Goal: Task Accomplishment & Management: Use online tool/utility

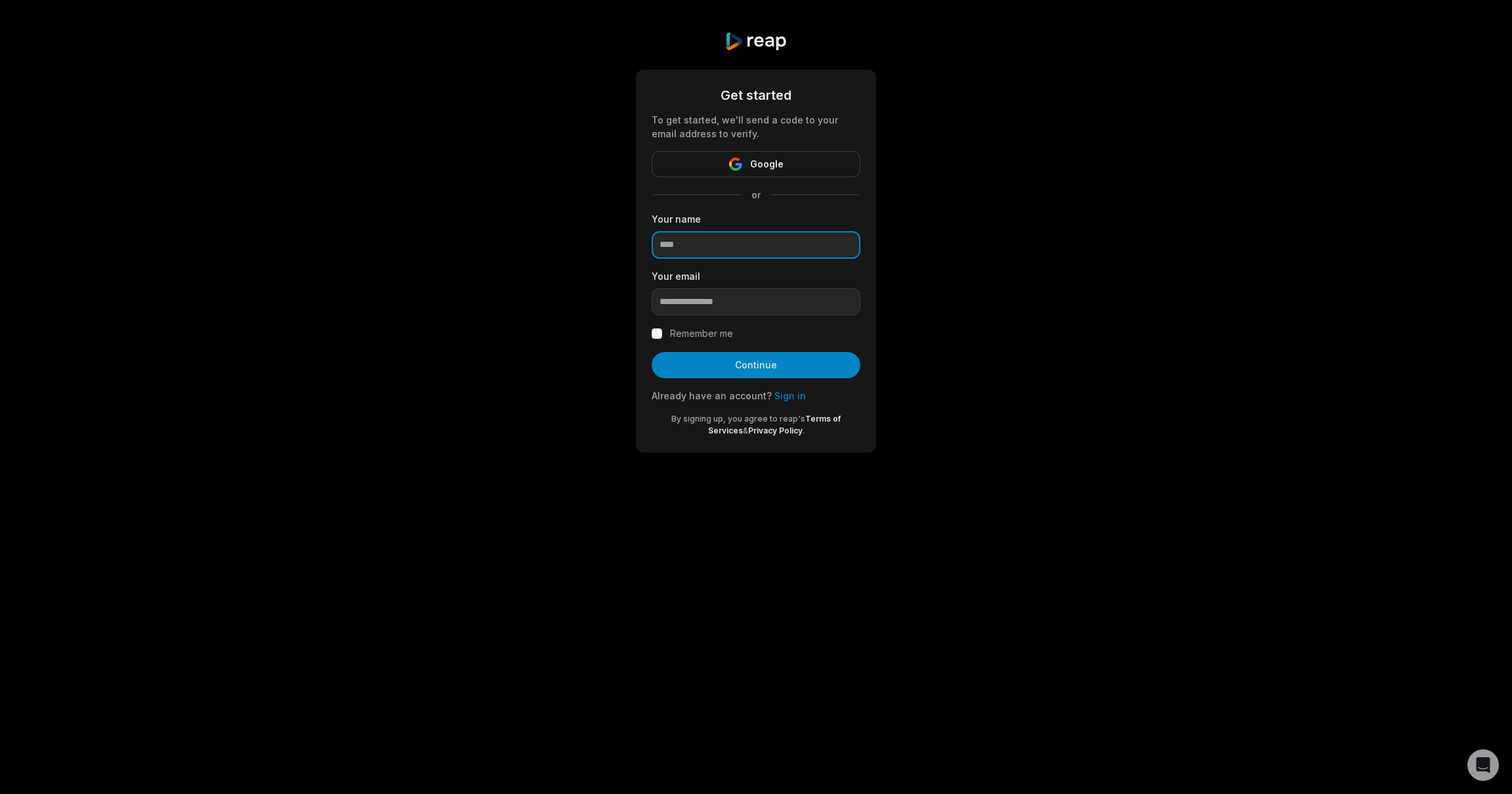
drag, startPoint x: 0, startPoint y: 0, endPoint x: 686, endPoint y: 240, distance: 726.8
click at [686, 240] on input at bounding box center [756, 245] width 209 height 27
click at [696, 304] on input "email" at bounding box center [756, 301] width 209 height 27
click at [702, 225] on label "Your name" at bounding box center [756, 219] width 209 height 14
click at [692, 248] on input at bounding box center [756, 245] width 209 height 27
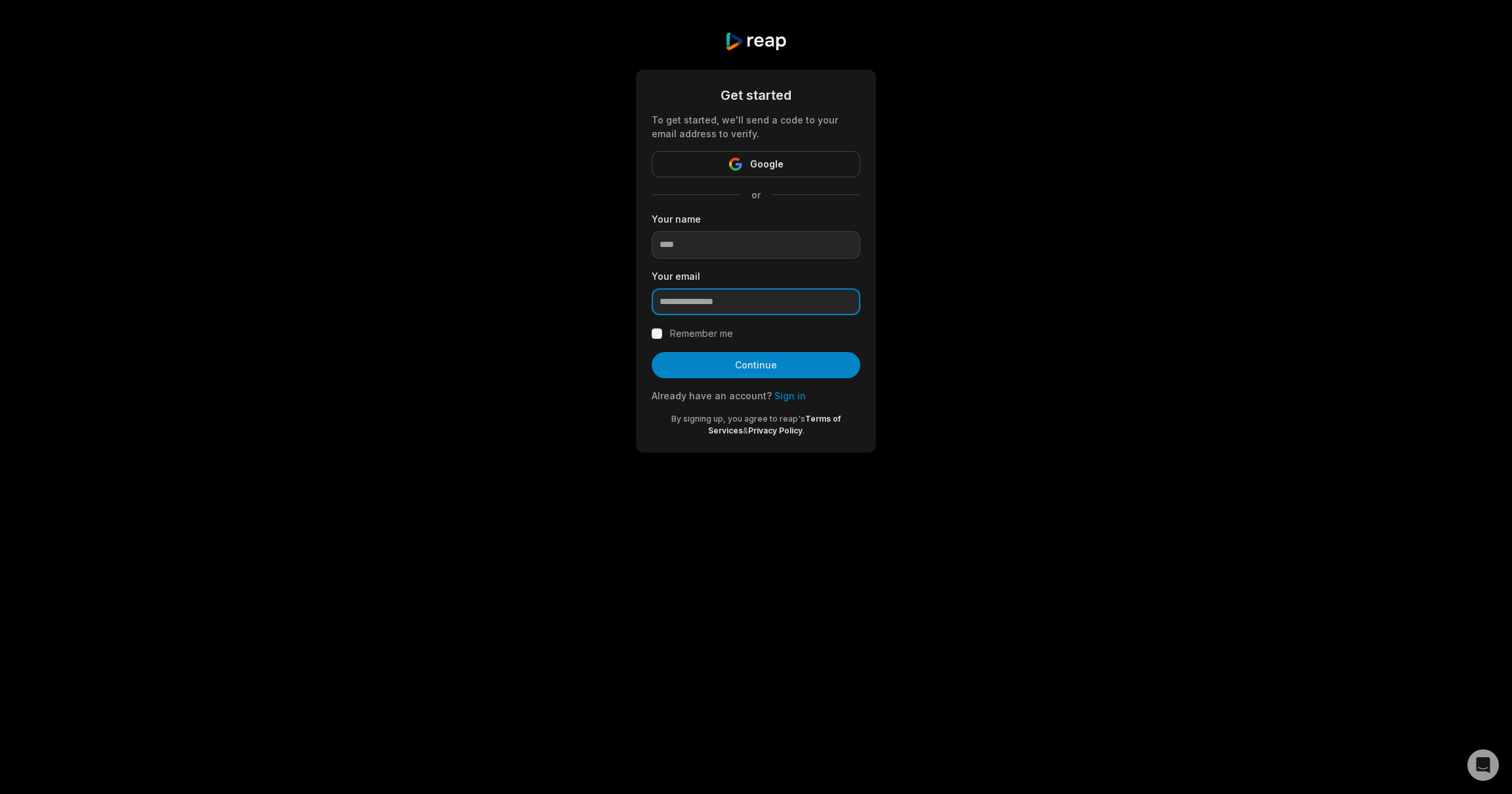
click at [710, 305] on input "email" at bounding box center [756, 301] width 209 height 27
click at [729, 310] on input "email" at bounding box center [756, 301] width 209 height 27
click at [698, 240] on input at bounding box center [756, 245] width 209 height 27
click at [700, 241] on input at bounding box center [756, 245] width 209 height 27
click at [700, 304] on input "email" at bounding box center [756, 301] width 209 height 27
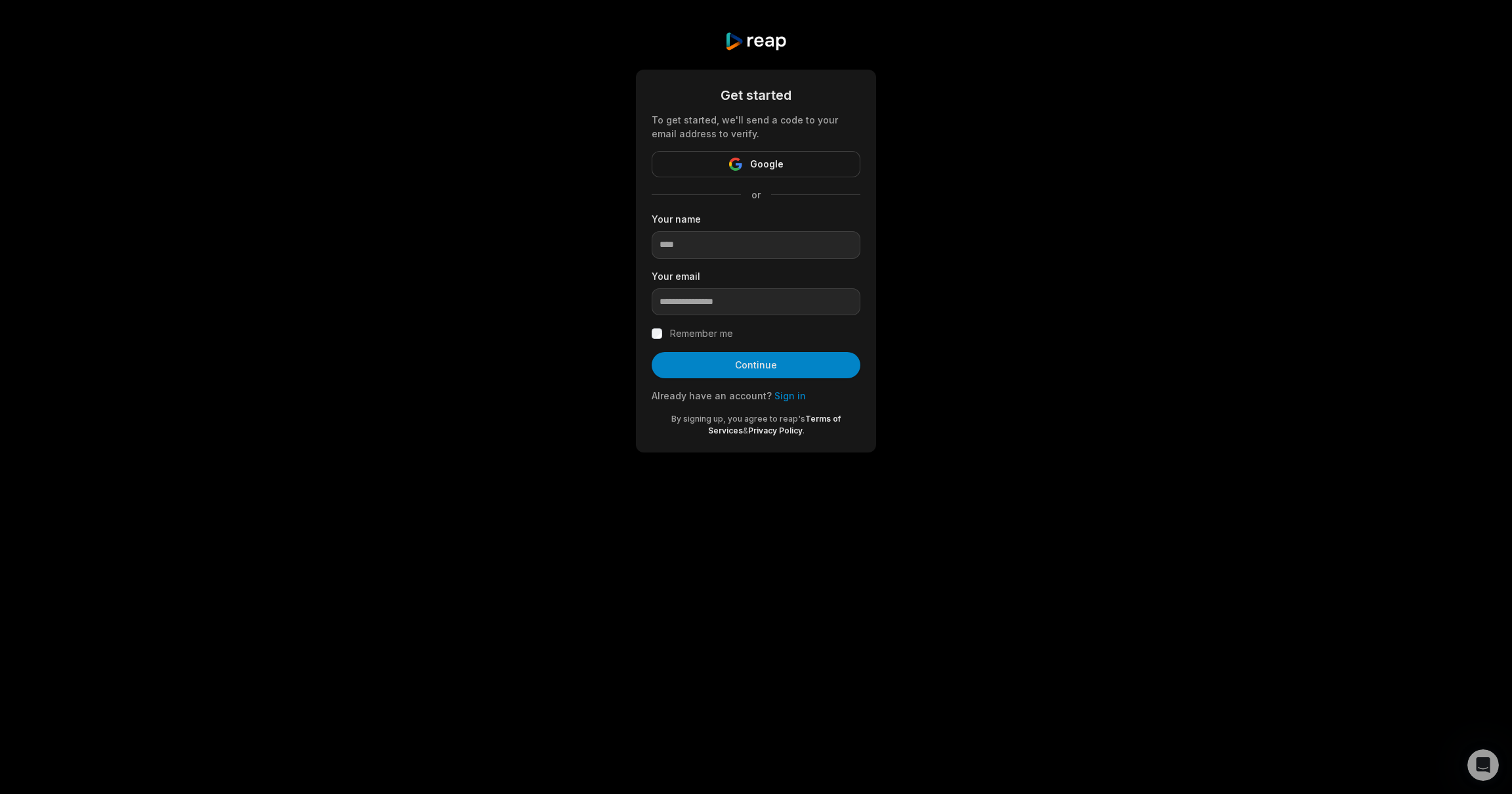
drag, startPoint x: 1203, startPoint y: 165, endPoint x: 1212, endPoint y: 157, distance: 12.0
click at [1207, 163] on div "Get started To get started, we'll send a code to your email address to verify. …" at bounding box center [756, 242] width 1512 height 484
type input "**********"
click at [690, 303] on input "**********" at bounding box center [756, 301] width 209 height 27
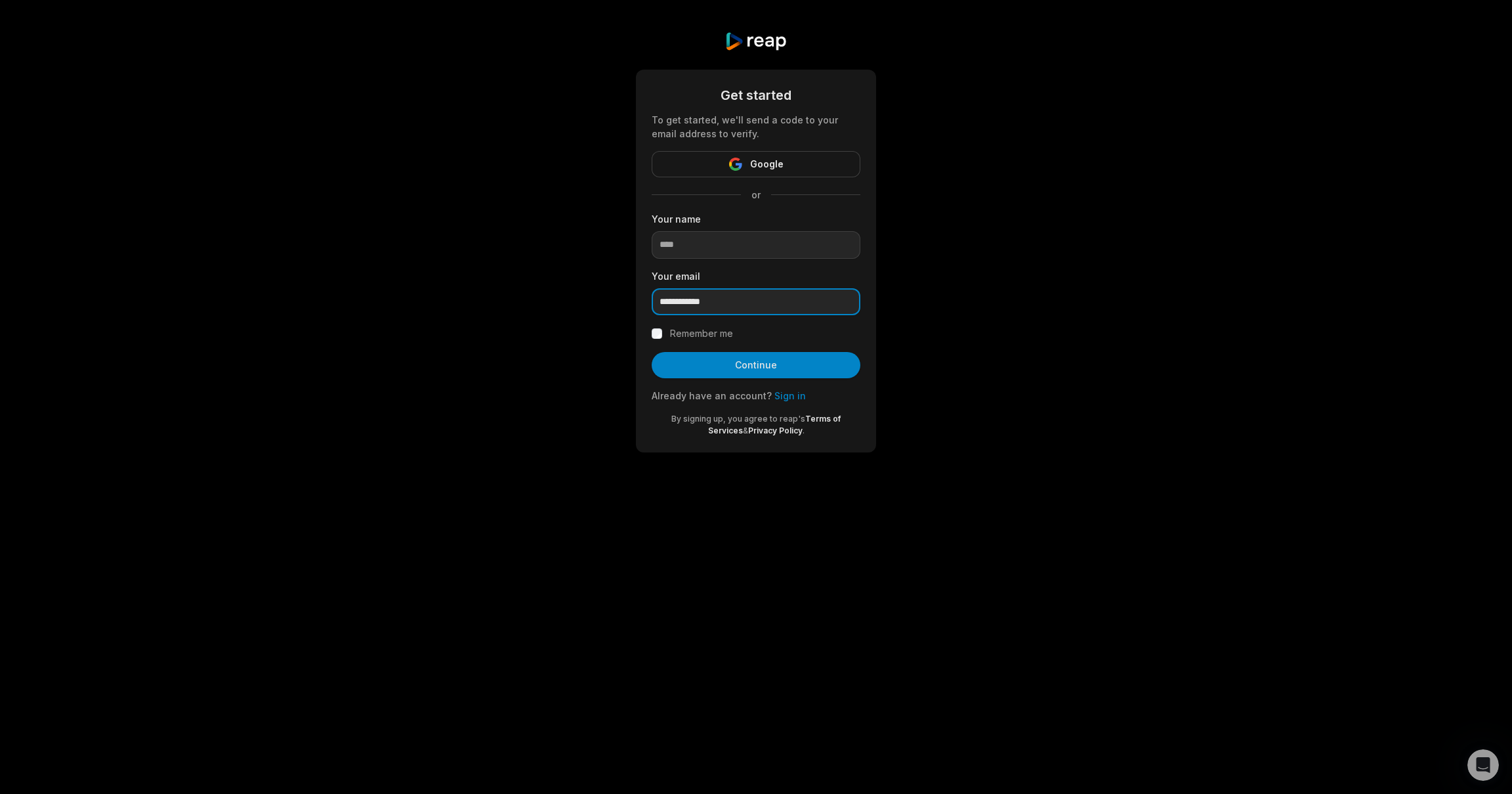
click at [690, 303] on input "**********" at bounding box center [756, 301] width 209 height 27
click at [781, 394] on link "Sign in" at bounding box center [790, 395] width 31 height 11
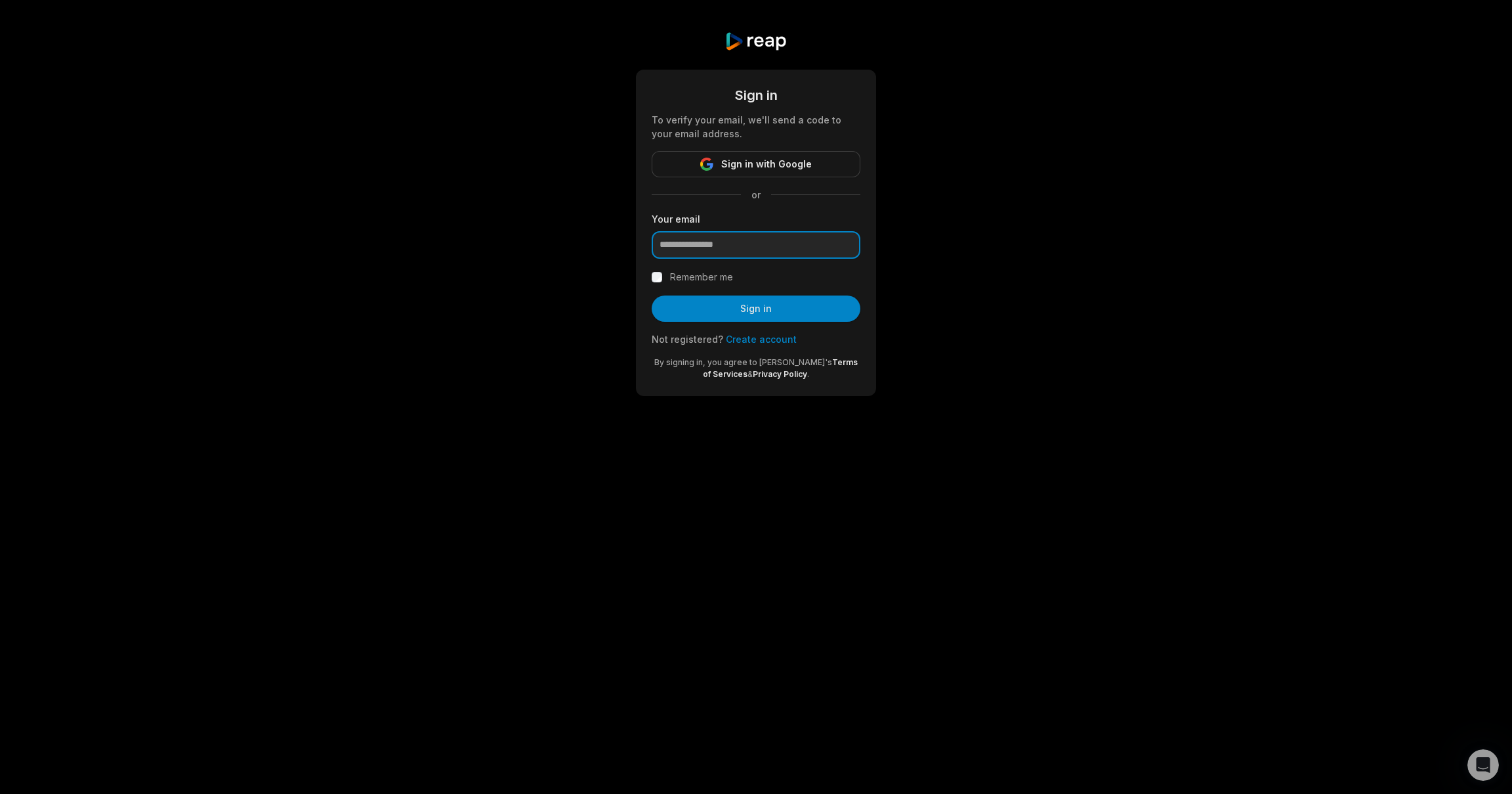
click at [704, 246] on input "email" at bounding box center [756, 245] width 209 height 27
click at [728, 244] on input "email" at bounding box center [756, 245] width 209 height 27
click at [947, 233] on div "Sign in To verify your email, we'll send a code to your email address. Sign in …" at bounding box center [756, 213] width 1512 height 427
type input "**********"
click at [684, 281] on label "Remember me" at bounding box center [702, 277] width 63 height 16
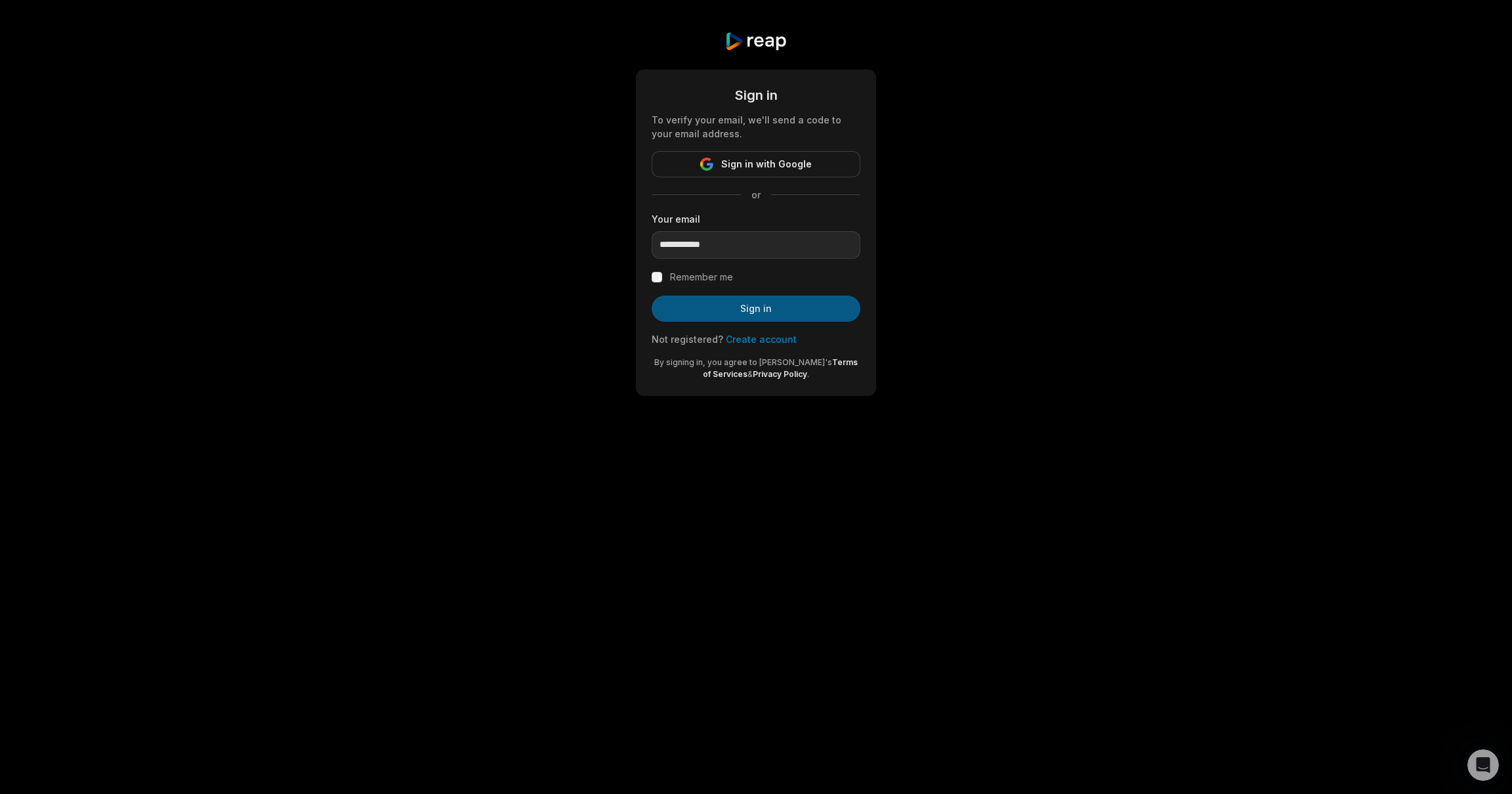
click at [725, 311] on button "Sign in" at bounding box center [756, 308] width 209 height 26
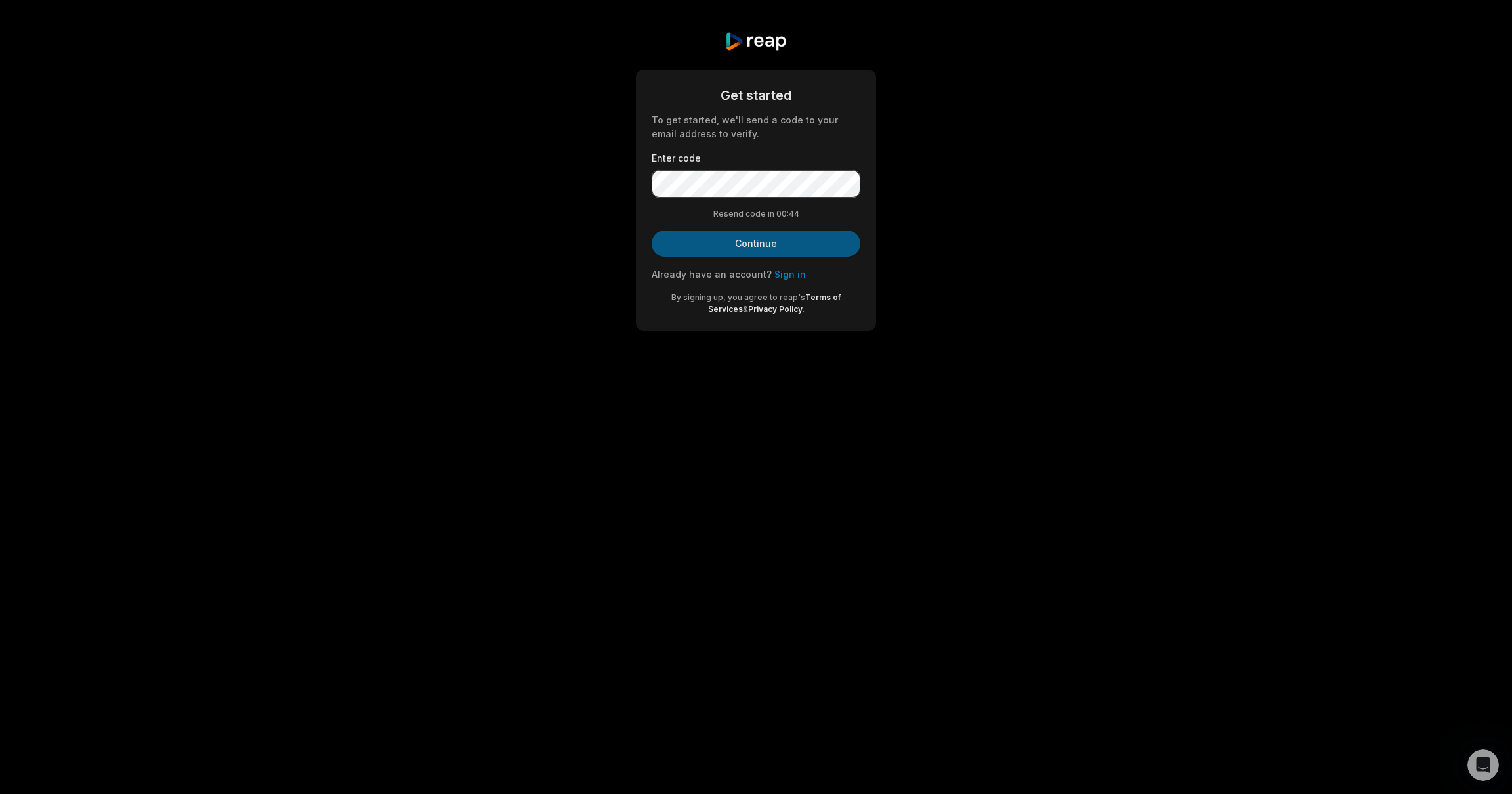
click at [670, 235] on button "Continue" at bounding box center [756, 243] width 209 height 26
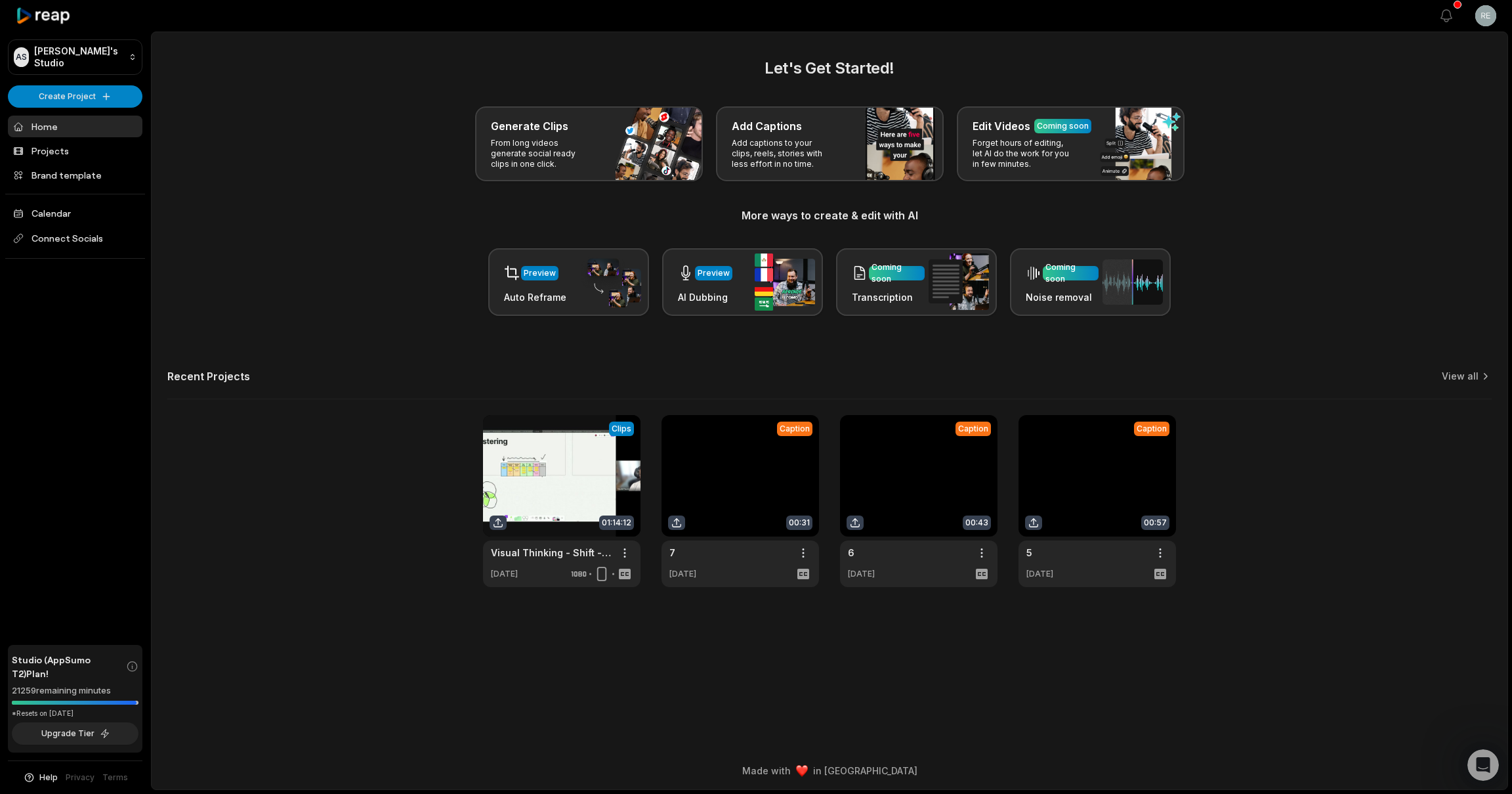
click at [290, 175] on div "Generate Clips From long videos generate social ready clips in one click. Add C…" at bounding box center [830, 144] width 1325 height 75
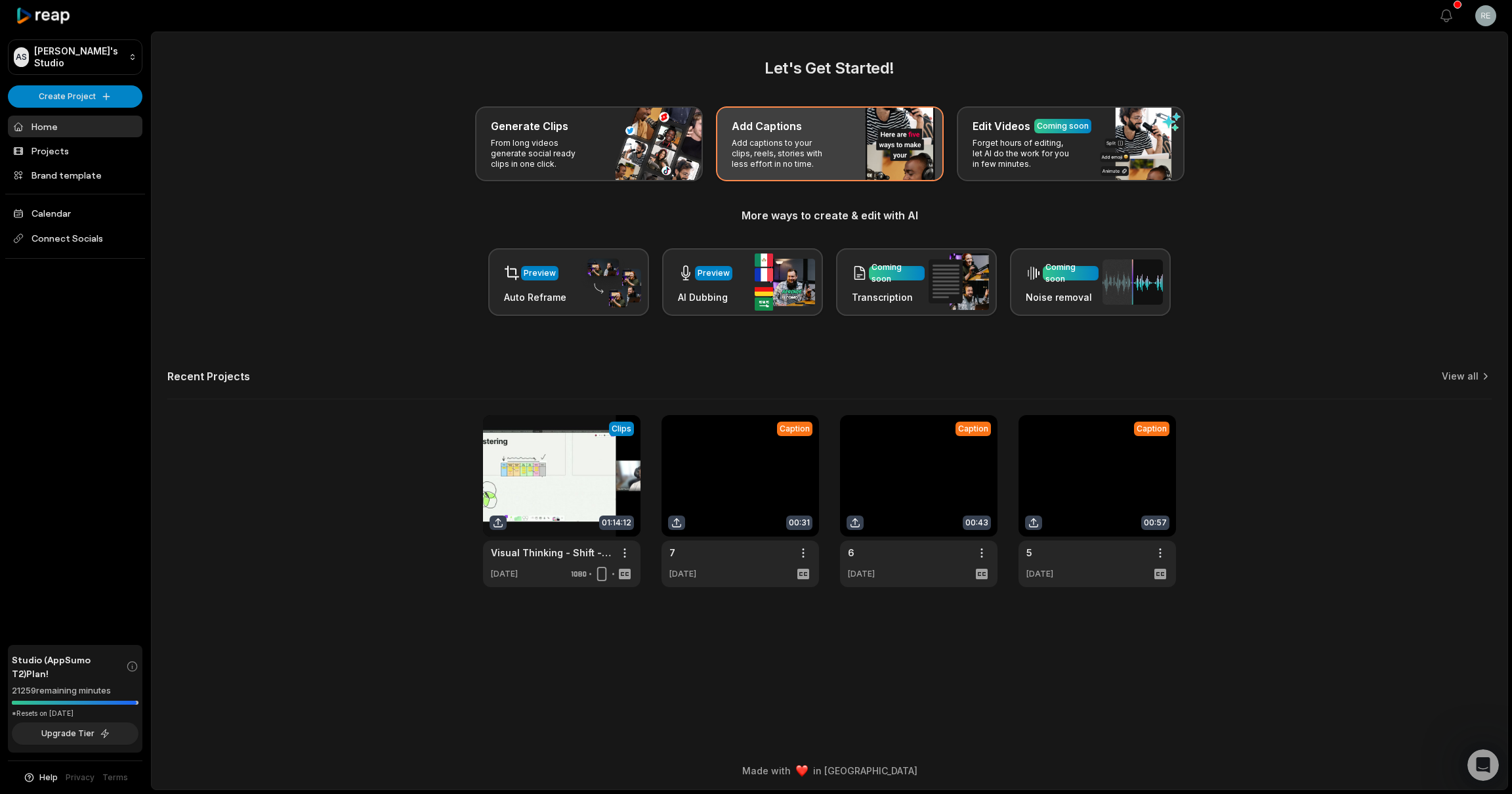
click at [768, 153] on p "Add captions to your clips, reels, stories with less effort in no time." at bounding box center [782, 153] width 102 height 31
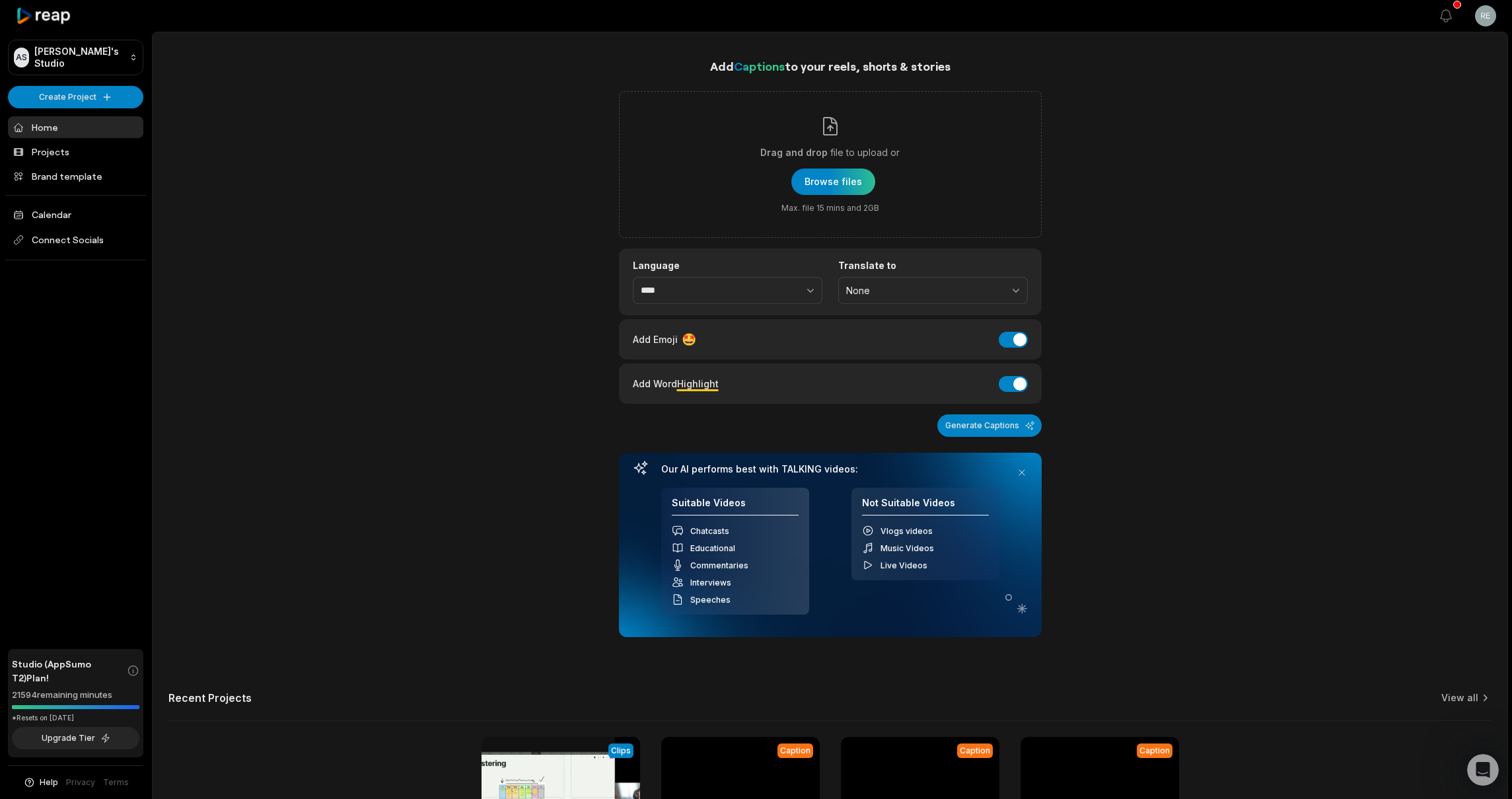
click at [734, 270] on label "Language" at bounding box center [728, 266] width 190 height 12
click at [714, 289] on input "****" at bounding box center [728, 290] width 190 height 28
click at [709, 290] on input "****" at bounding box center [728, 290] width 190 height 28
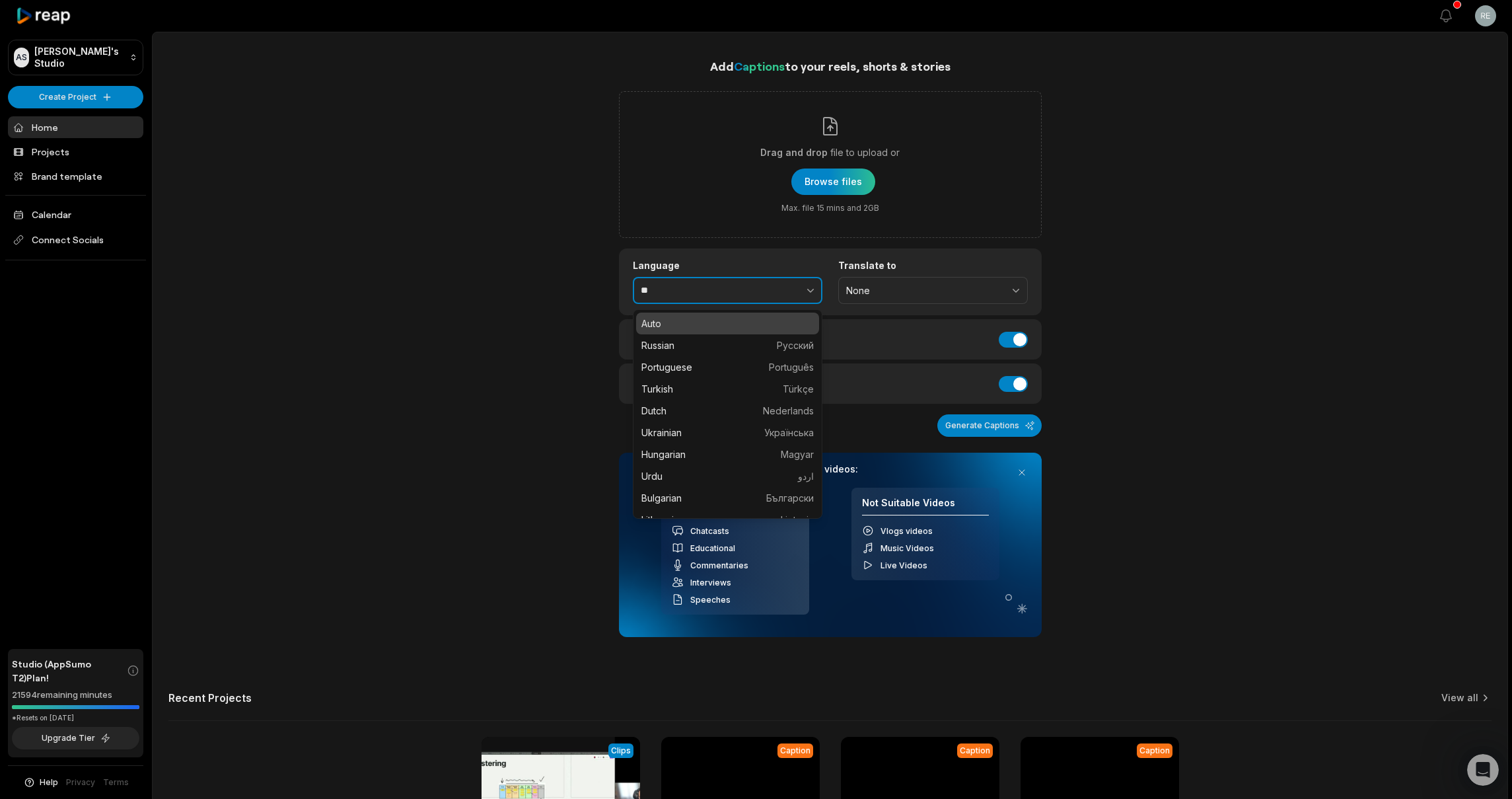
type input "*"
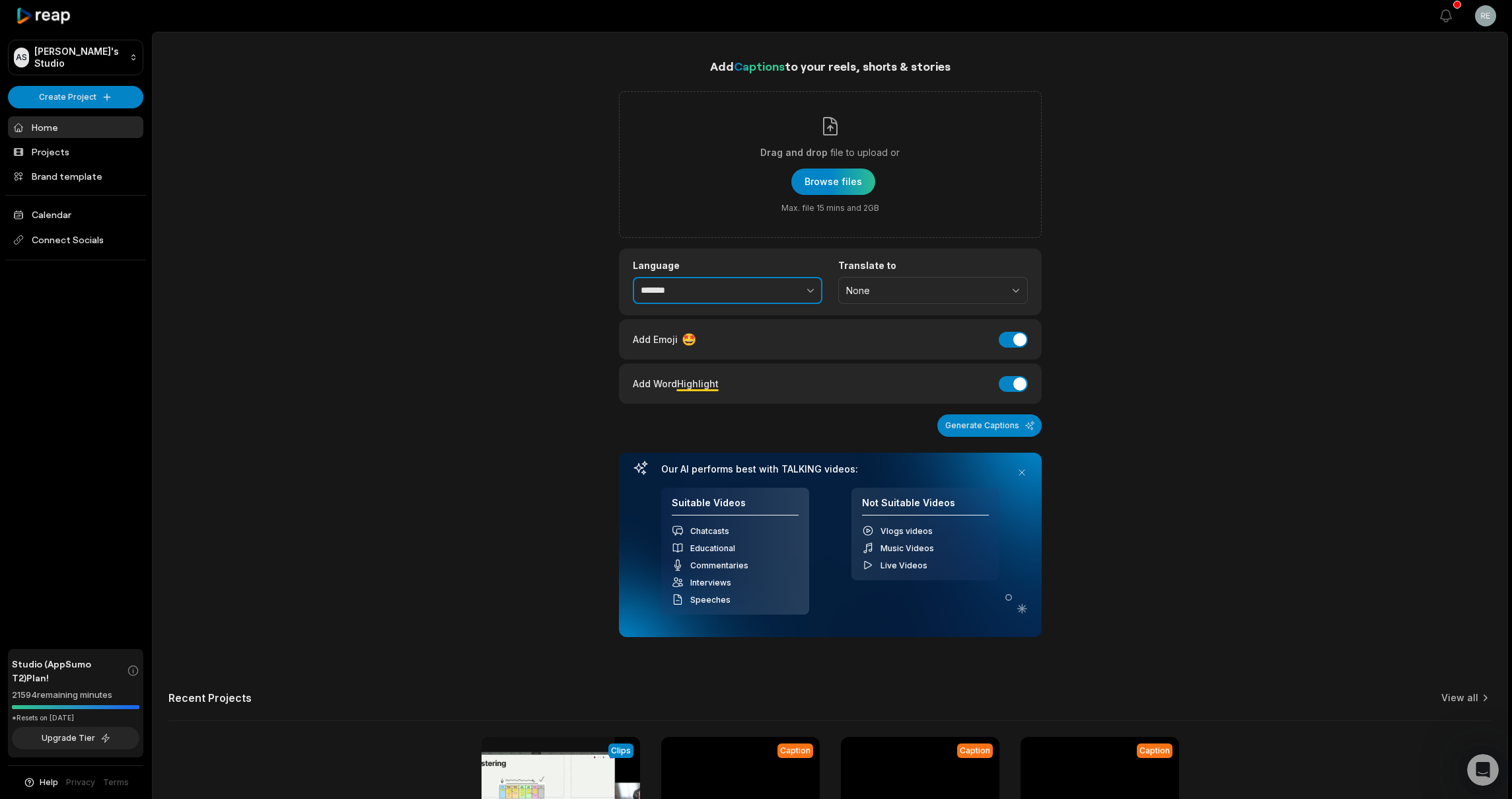
type input "*******"
click at [890, 296] on button "None" at bounding box center [933, 290] width 190 height 28
click at [1138, 319] on div "Add Captions to your reels, shorts & stories Drag and drop file to upload or Br…" at bounding box center [830, 484] width 1354 height 853
click at [493, 317] on div "Add Captions to your reels, shorts & stories Drag and drop file to upload or Br…" at bounding box center [830, 484] width 1354 height 853
click at [1028, 342] on div "Add Emoji 🤩 Add Emoji" at bounding box center [830, 339] width 422 height 40
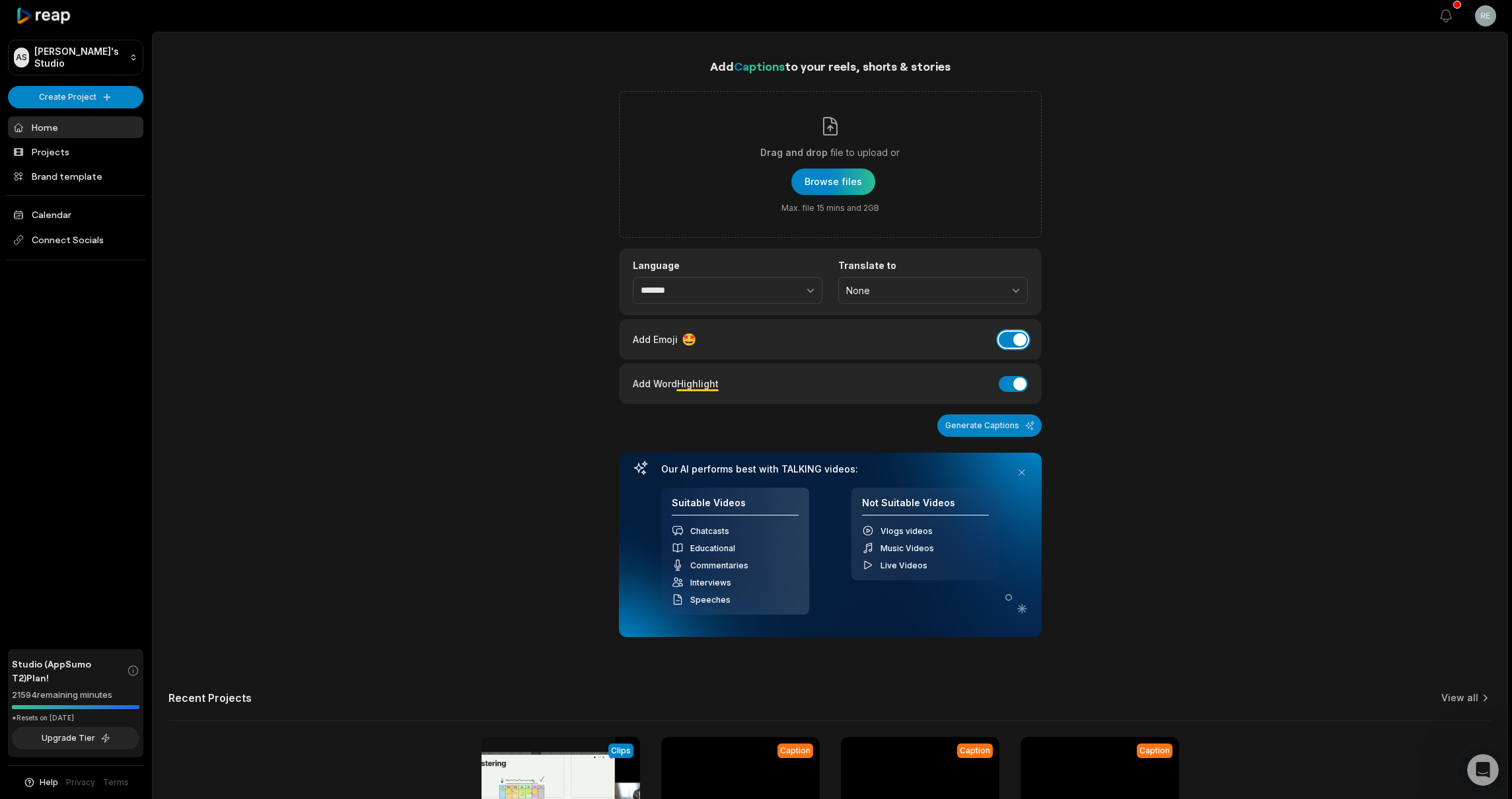
click at [1022, 345] on button "Add Emoji" at bounding box center [1012, 339] width 29 height 16
click at [677, 386] on div "Add Word Highlight" at bounding box center [676, 383] width 86 height 18
click at [1004, 390] on button "Add Word Highlight" at bounding box center [1012, 384] width 29 height 16
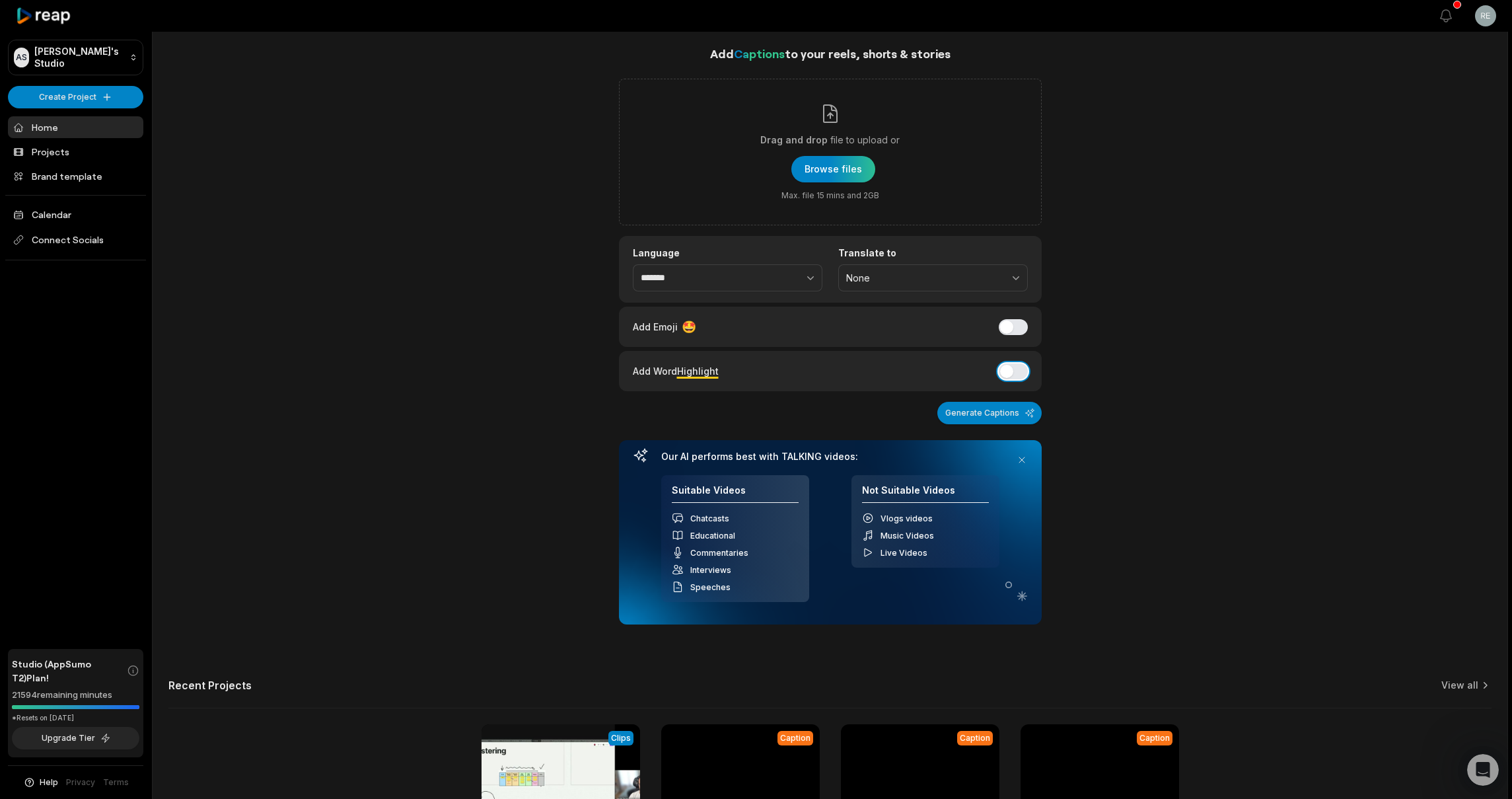
scroll to position [15, 0]
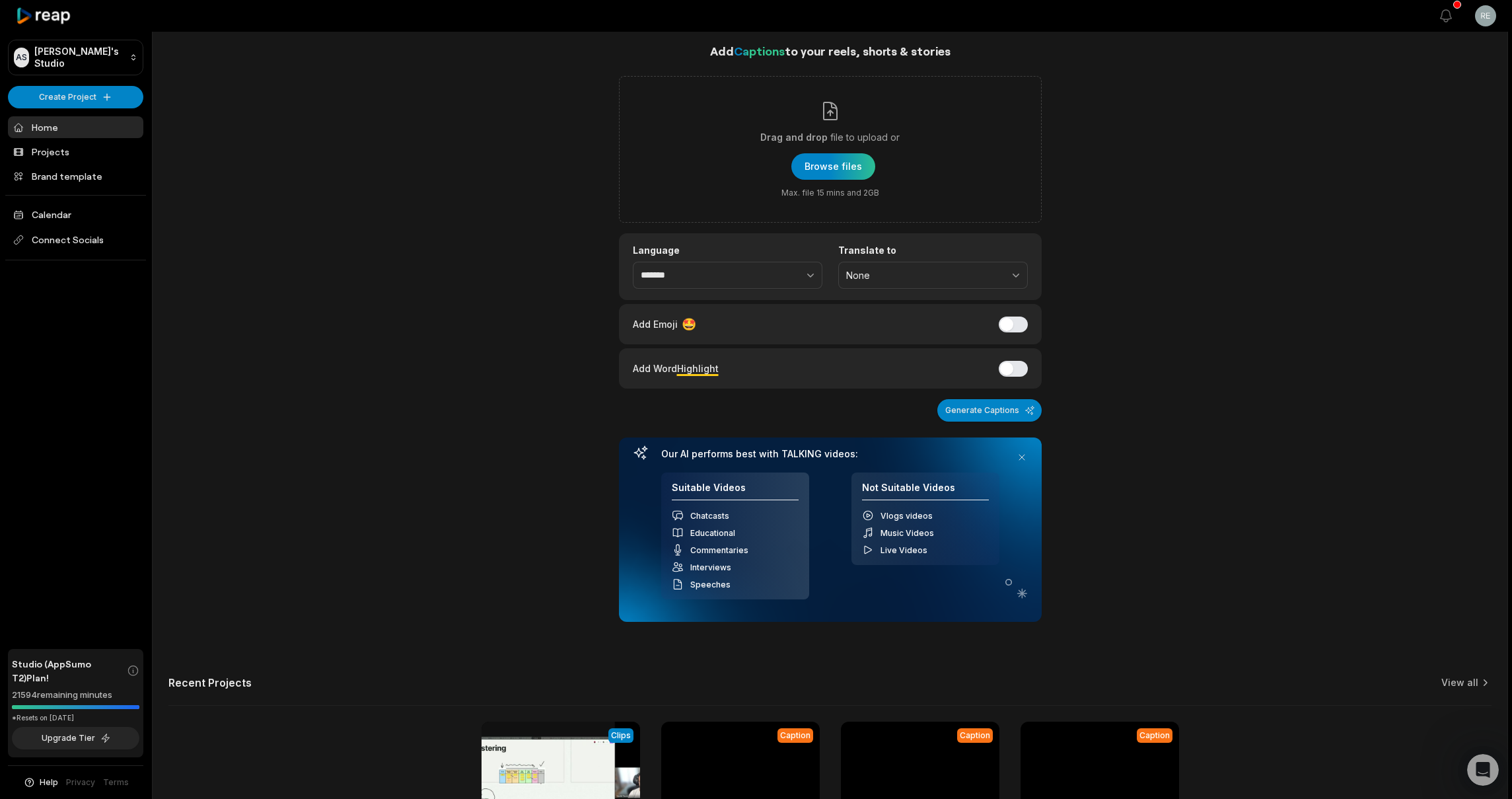
click at [686, 367] on span "Highlight" at bounding box center [698, 368] width 42 height 11
click at [772, 403] on div "Generate Captions" at bounding box center [830, 410] width 422 height 22
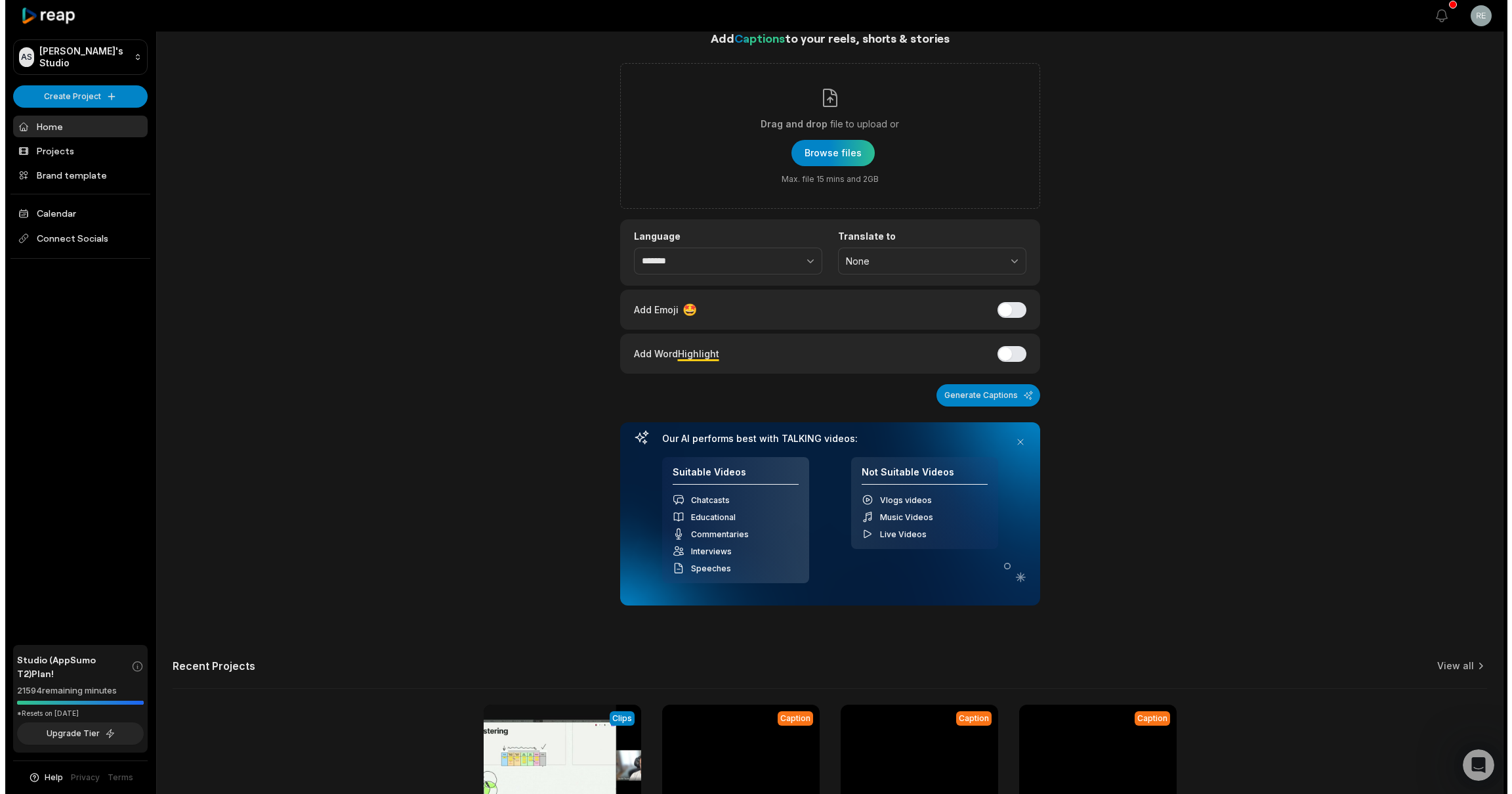
scroll to position [0, 0]
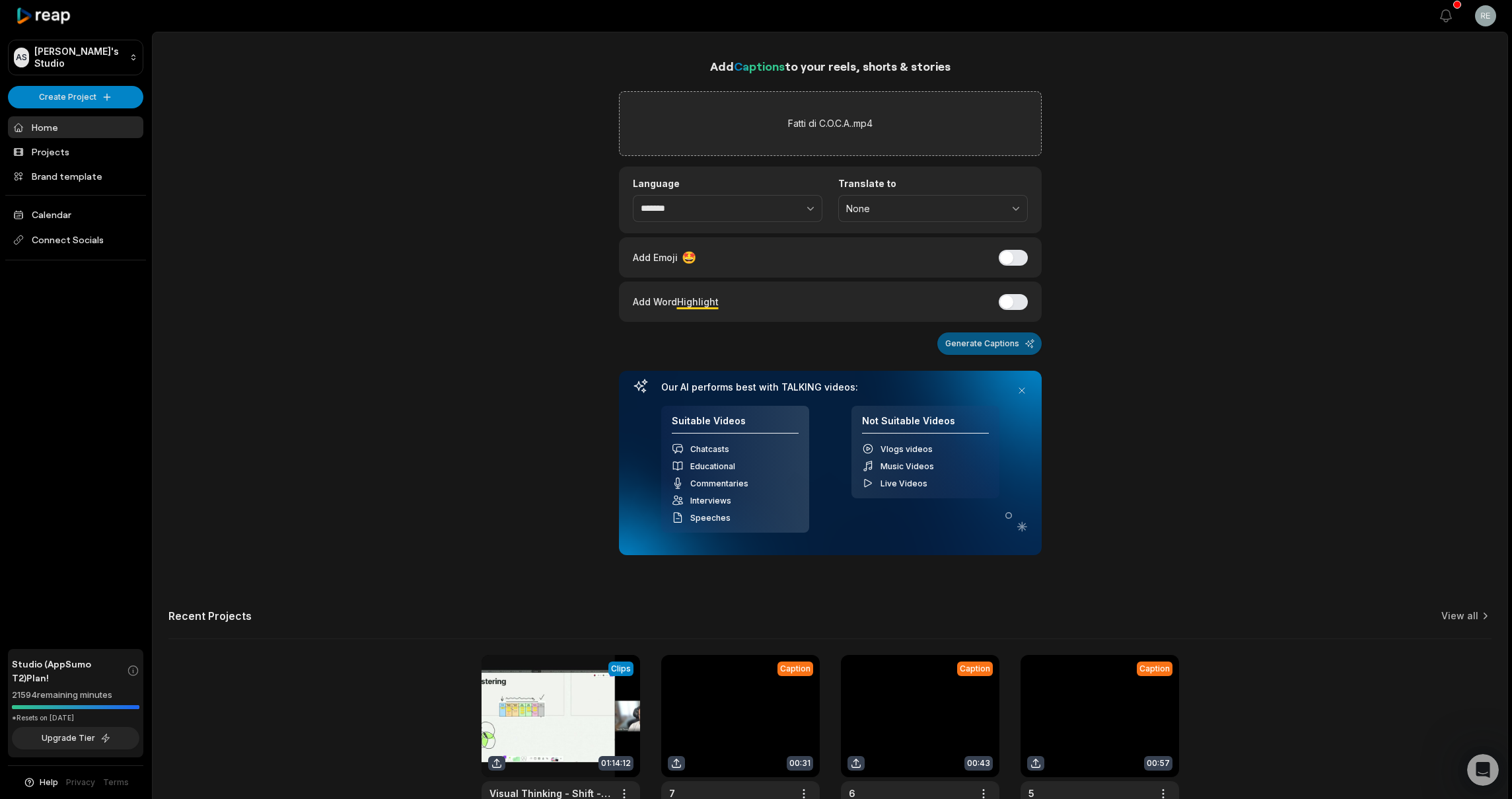
click at [996, 345] on button "Generate Captions" at bounding box center [990, 343] width 105 height 22
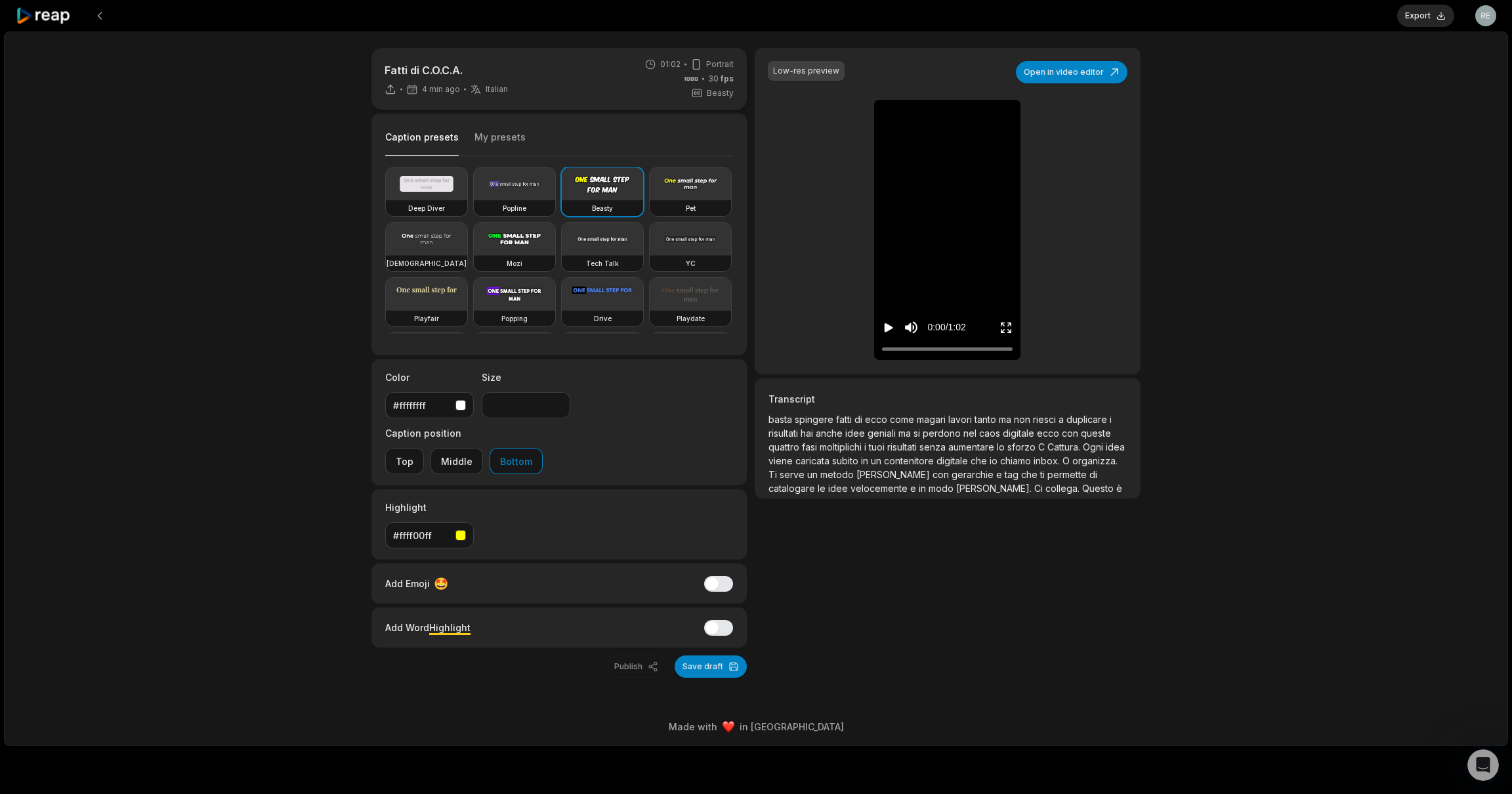
click at [492, 147] on button "My presets" at bounding box center [500, 143] width 51 height 25
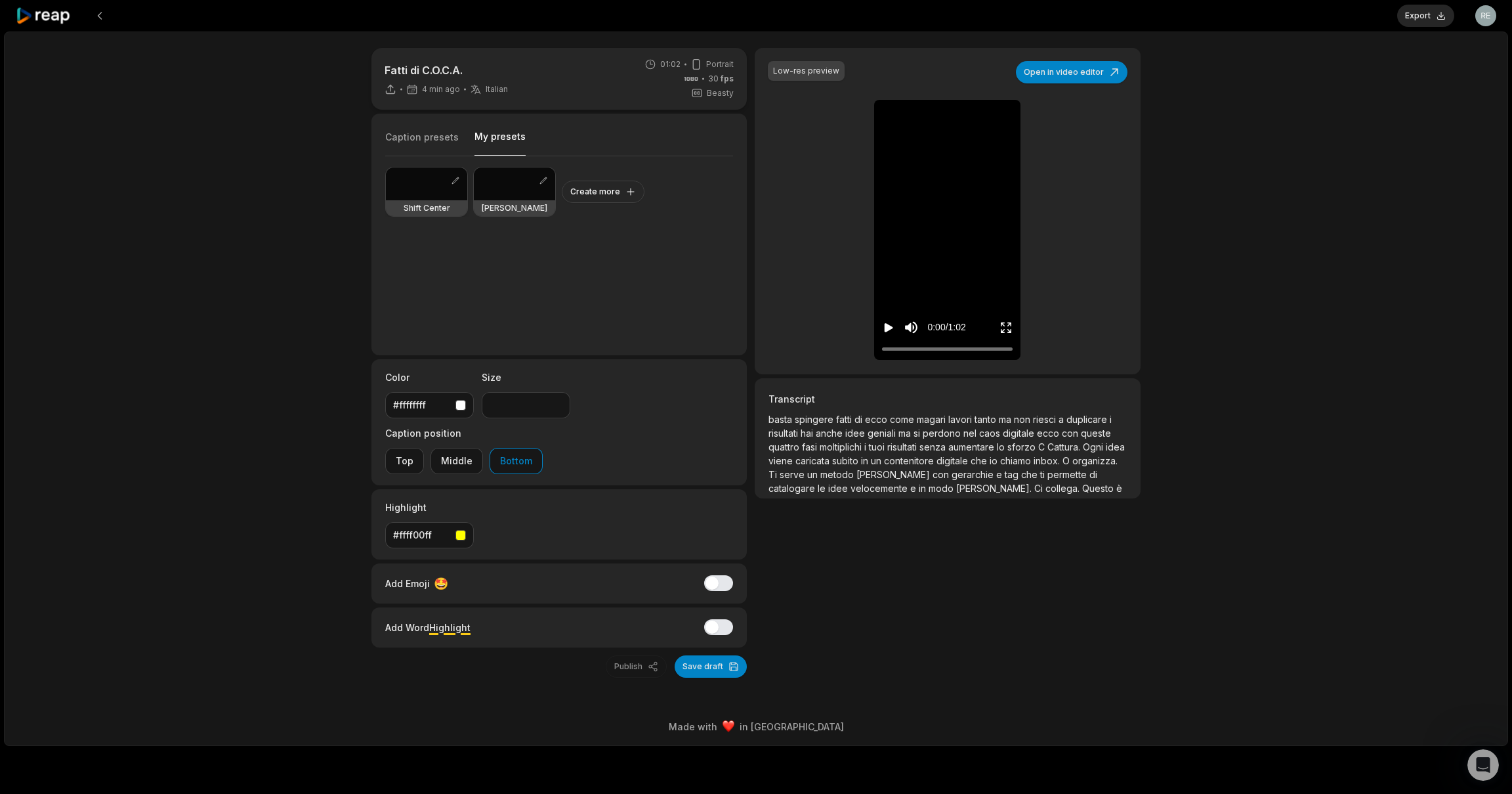
click at [418, 199] on div at bounding box center [426, 183] width 81 height 33
type input "**"
click at [434, 137] on button "Caption presets" at bounding box center [422, 143] width 73 height 25
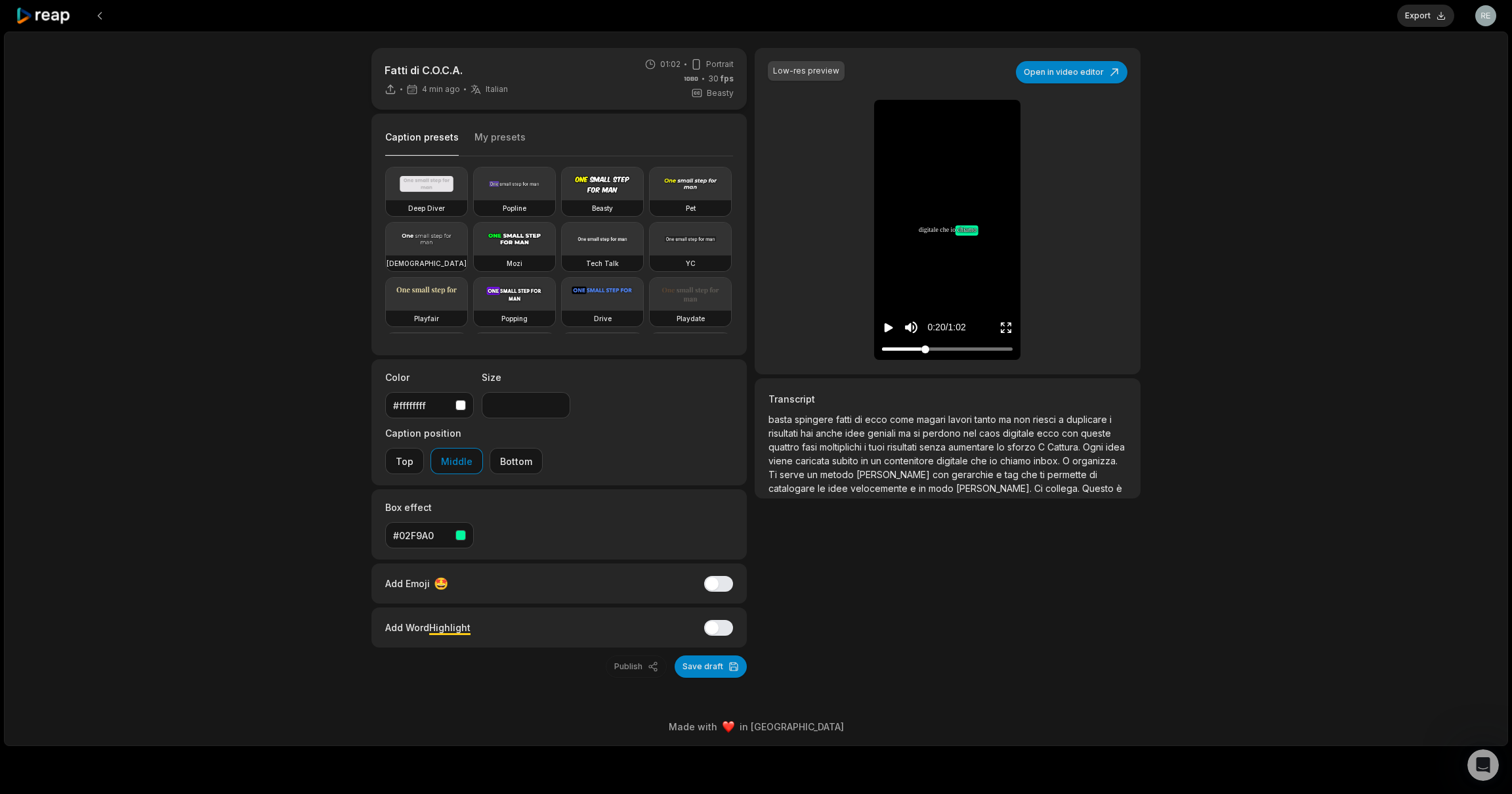
drag, startPoint x: 894, startPoint y: 350, endPoint x: 925, endPoint y: 351, distance: 31.0
click at [925, 351] on div at bounding box center [948, 349] width 131 height 9
click at [543, 448] on button "Bottom" at bounding box center [516, 461] width 53 height 26
click at [460, 530] on div "button" at bounding box center [461, 535] width 11 height 11
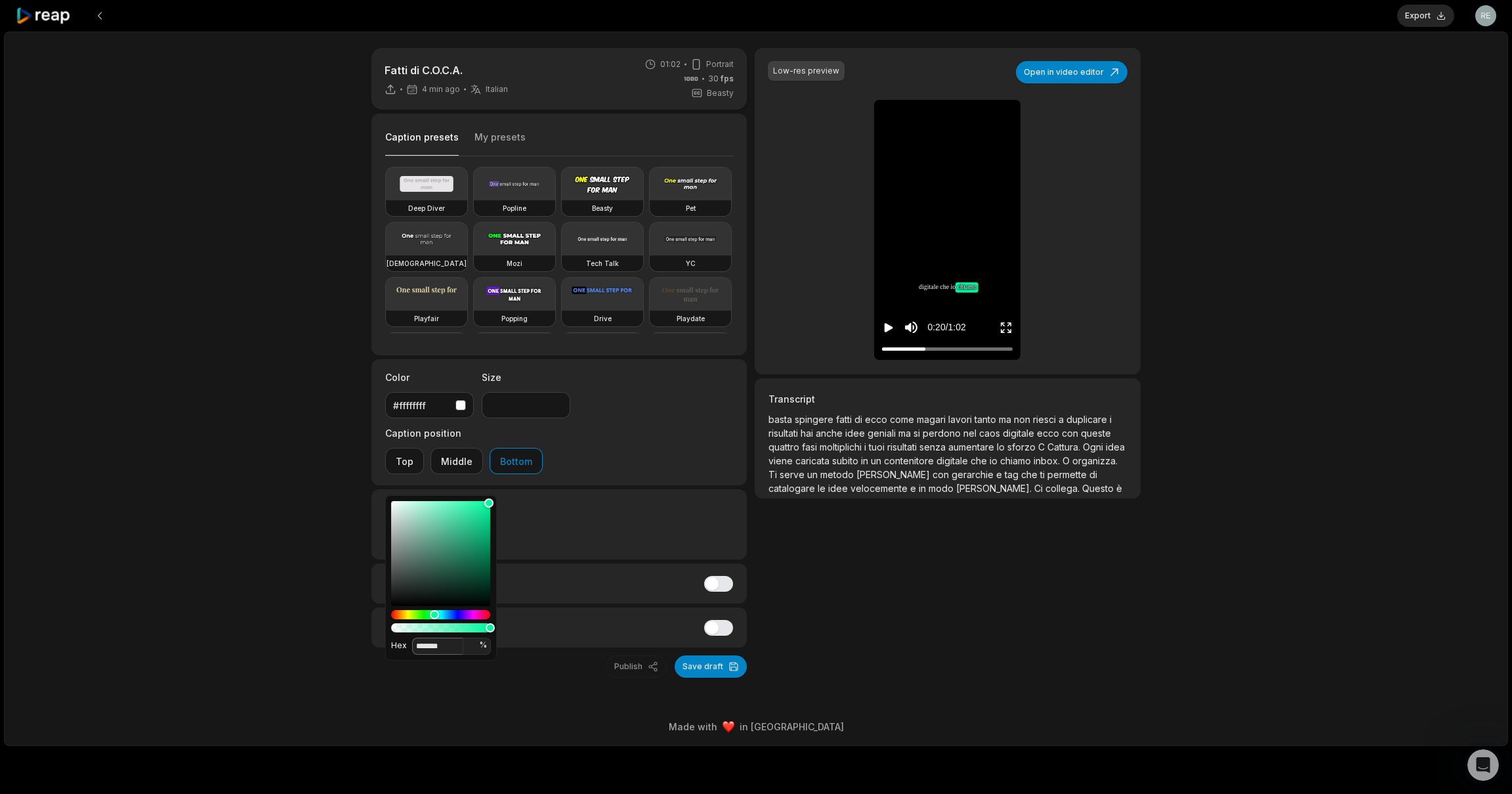
click at [430, 645] on input "*******" at bounding box center [438, 646] width 51 height 17
drag, startPoint x: 413, startPoint y: 610, endPoint x: 382, endPoint y: 612, distance: 31.1
click at [382, 612] on body "Export Open user menu Fatti di C.O.C.A. 4 min ago Italian it 01:02 Portrait 30 …" at bounding box center [756, 397] width 1512 height 794
drag, startPoint x: 412, startPoint y: 553, endPoint x: 506, endPoint y: 484, distance: 116.6
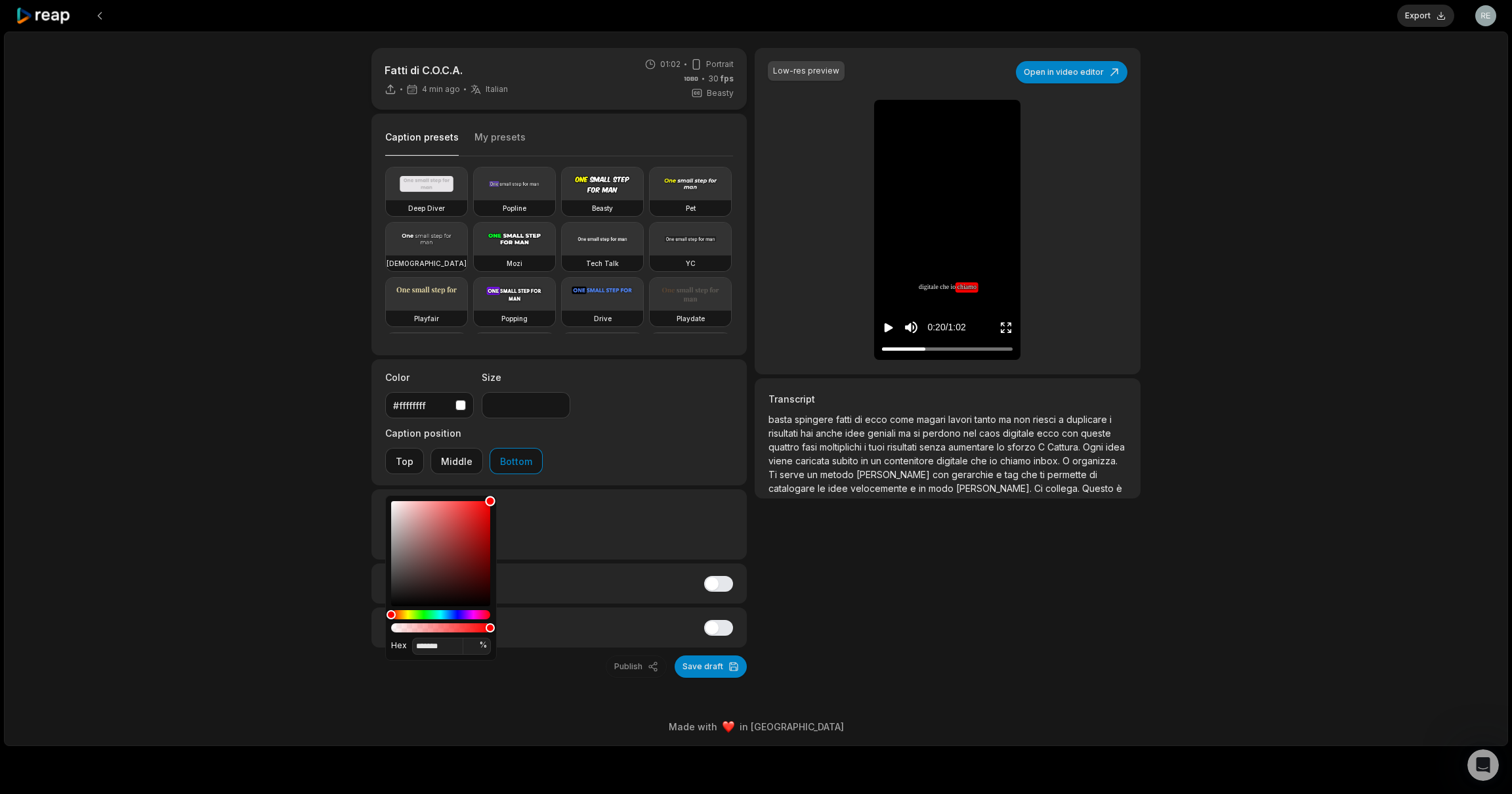
click at [506, 484] on body "Export Open user menu Fatti di C.O.C.A. 4 min ago Italian it 01:02 Portrait 30 …" at bounding box center [756, 397] width 1512 height 794
click at [394, 614] on div "Hue" at bounding box center [394, 614] width 10 height 10
type input "*******"
drag, startPoint x: 487, startPoint y: 505, endPoint x: 498, endPoint y: 508, distance: 11.4
click at [498, 508] on body "Export Open user menu Fatti di C.O.C.A. 4 min ago Italian it 01:02 Portrait 30 …" at bounding box center [756, 397] width 1512 height 794
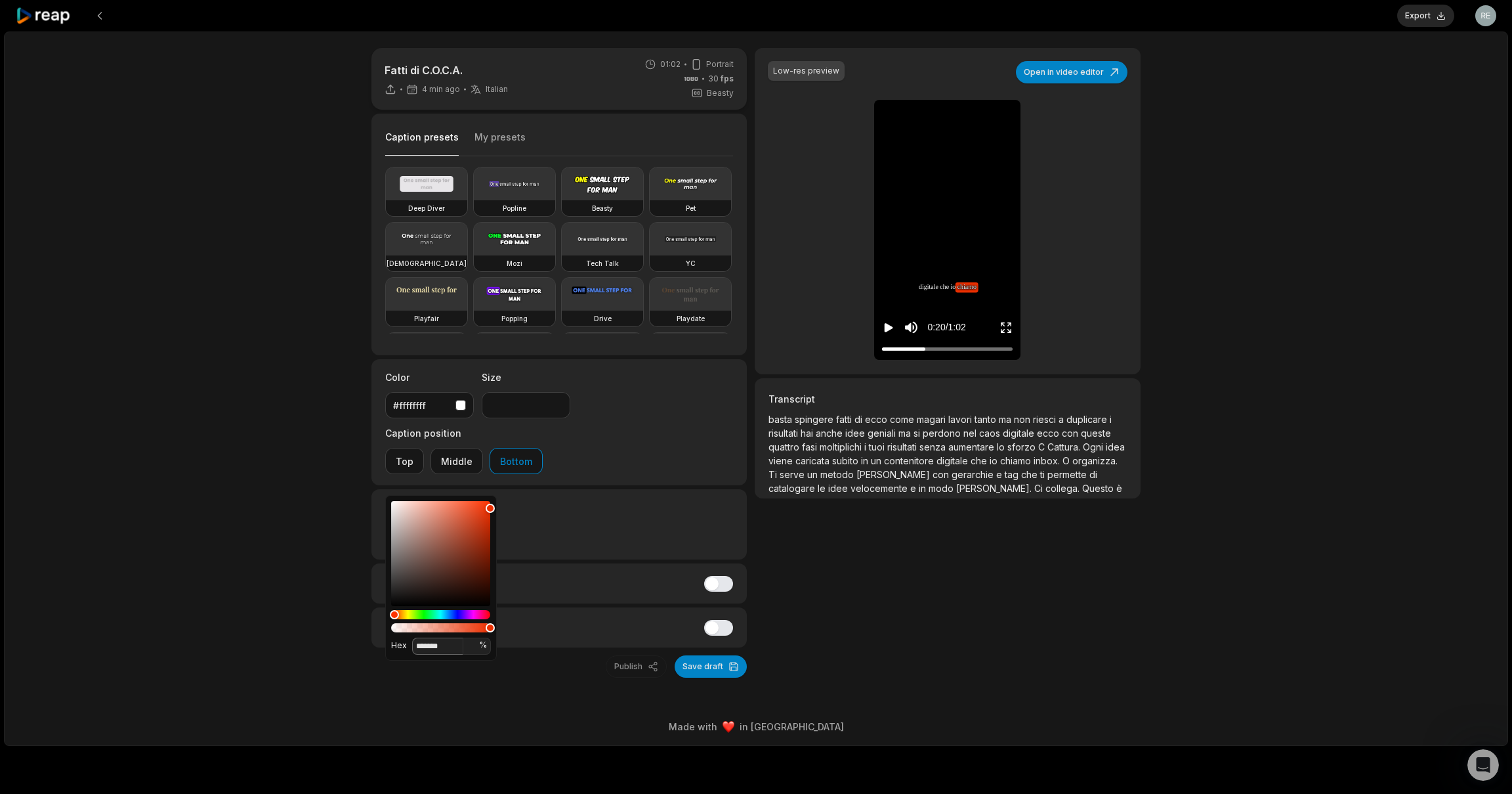
click at [439, 646] on input "*******" at bounding box center [438, 646] width 51 height 17
click at [407, 529] on div "#ed2f00" at bounding box center [422, 535] width 57 height 14
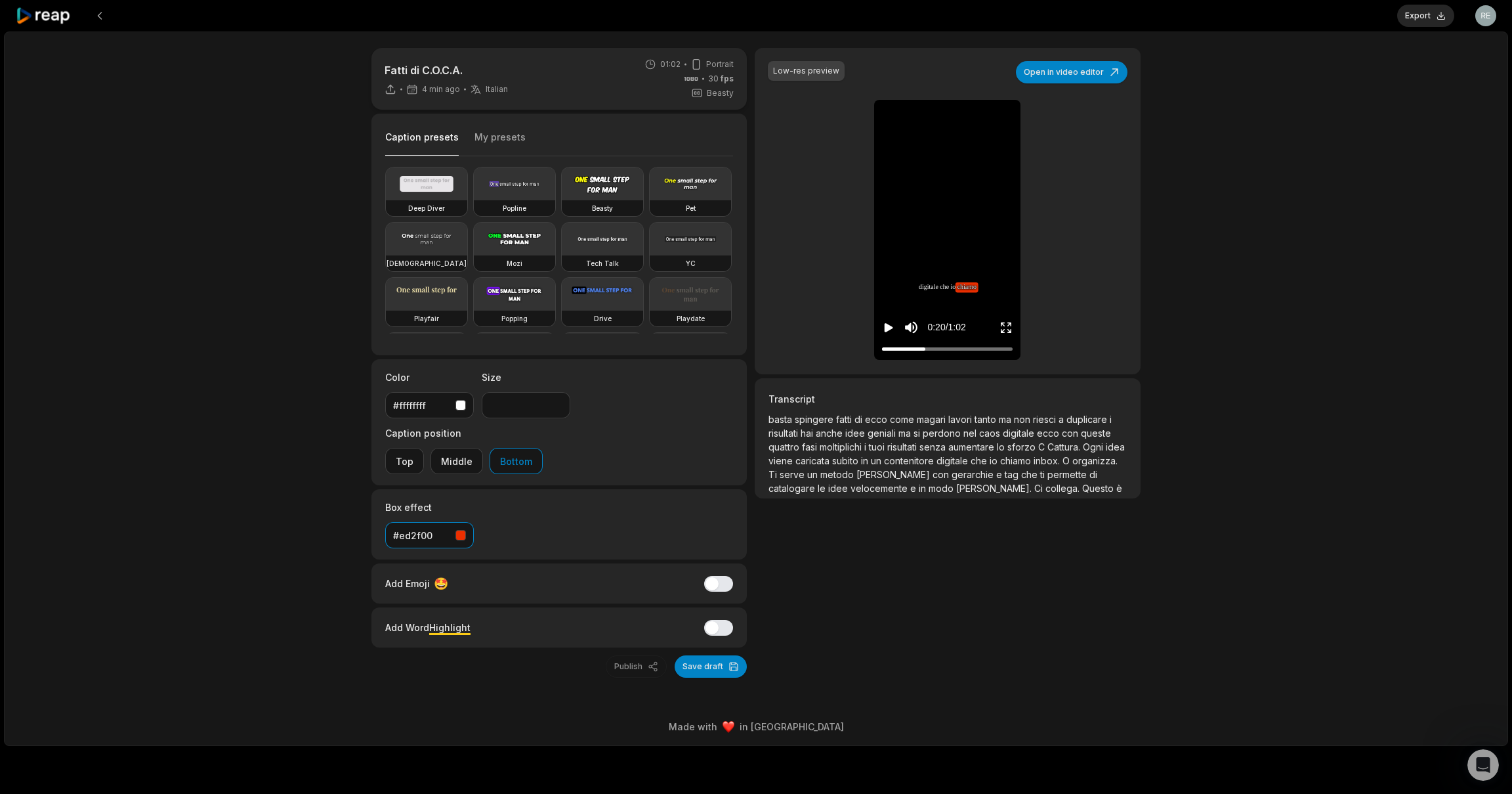
click at [407, 529] on div "#ed2f00" at bounding box center [422, 535] width 57 height 14
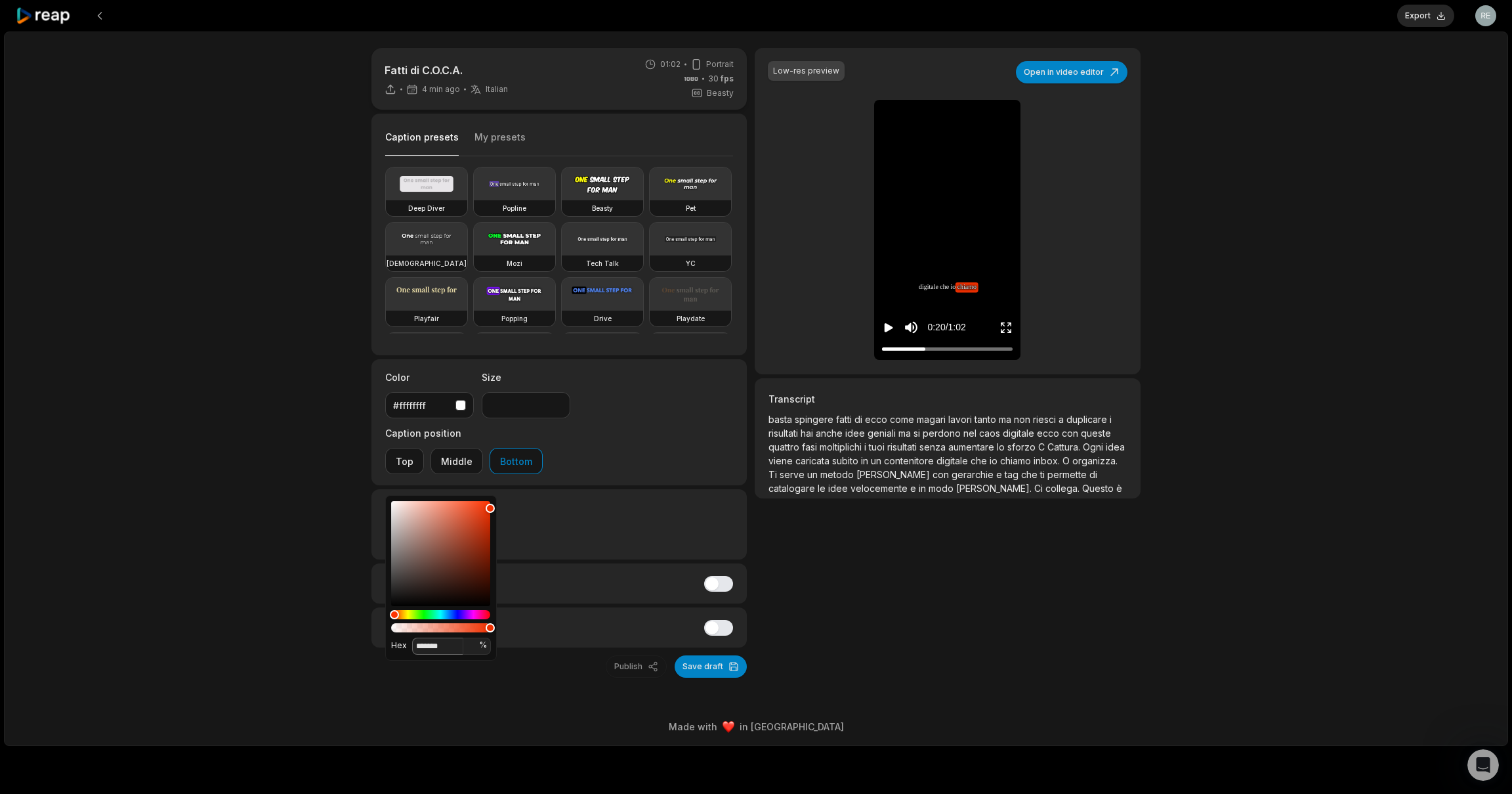
click at [424, 651] on input "*******" at bounding box center [438, 646] width 51 height 17
paste input
type input "*******"
click at [281, 575] on div "Fatti di C.O.C.A. 5 min ago Italian it 01:02 Portrait 30 fps Beasty Caption pre…" at bounding box center [756, 389] width 1504 height 715
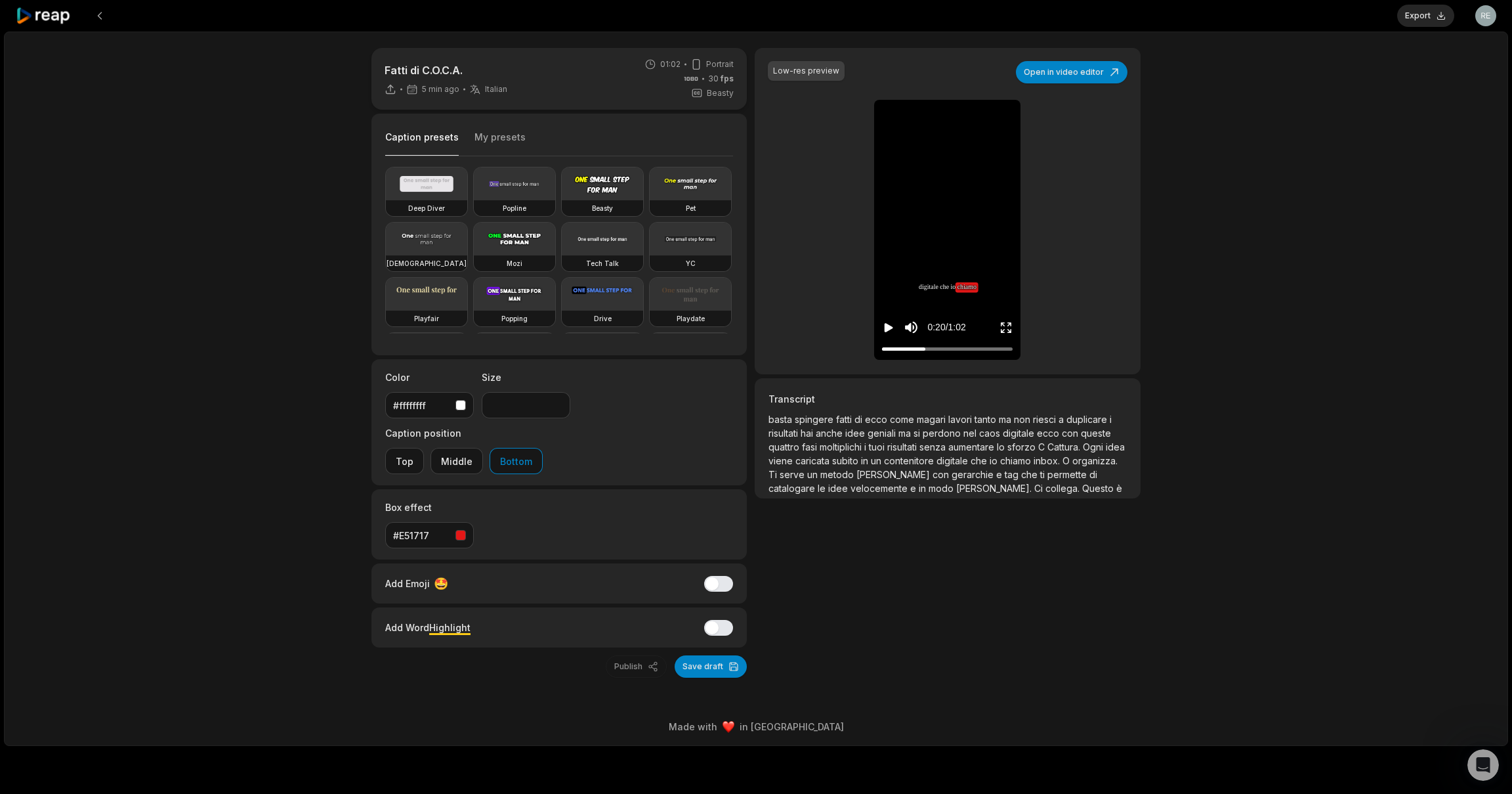
click at [276, 570] on div "Fatti di C.O.C.A. 5 min ago Italian it 01:02 Portrait 30 fps Beasty Caption pre…" at bounding box center [756, 389] width 1504 height 715
drag, startPoint x: 899, startPoint y: 347, endPoint x: 878, endPoint y: 342, distance: 21.6
click at [873, 347] on div "Low-res preview Open in video editor basta basta spingere spingere fatti fatti …" at bounding box center [948, 211] width 386 height 327
click at [889, 329] on icon "Play video" at bounding box center [889, 328] width 9 height 9
click at [889, 329] on icon "Pause video" at bounding box center [889, 328] width 13 height 13
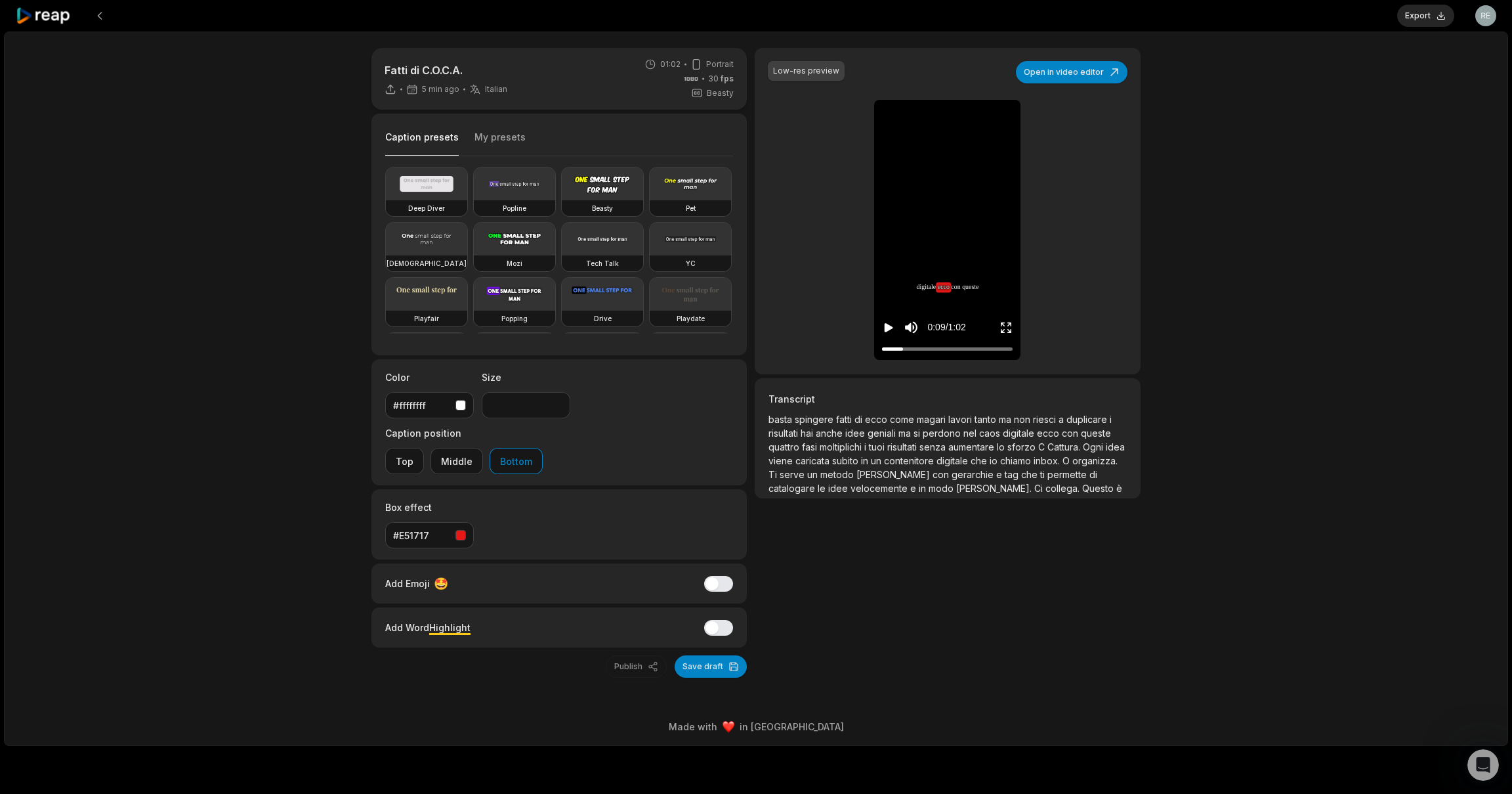
click at [430, 529] on div "#E51717" at bounding box center [422, 535] width 57 height 14
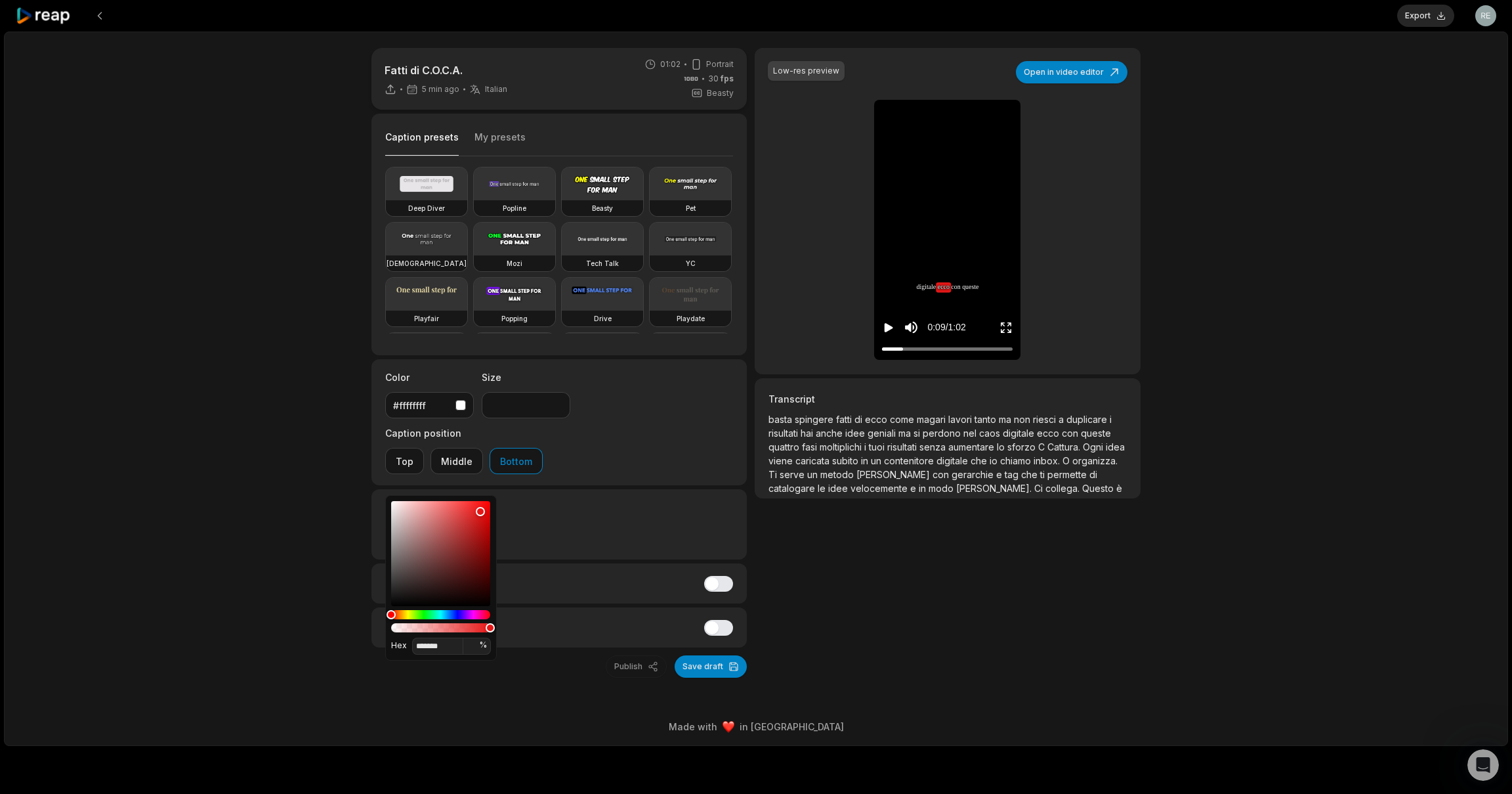
click at [422, 529] on div "#E51717" at bounding box center [422, 535] width 57 height 14
click at [434, 651] on input "*******" at bounding box center [438, 646] width 51 height 17
paste input
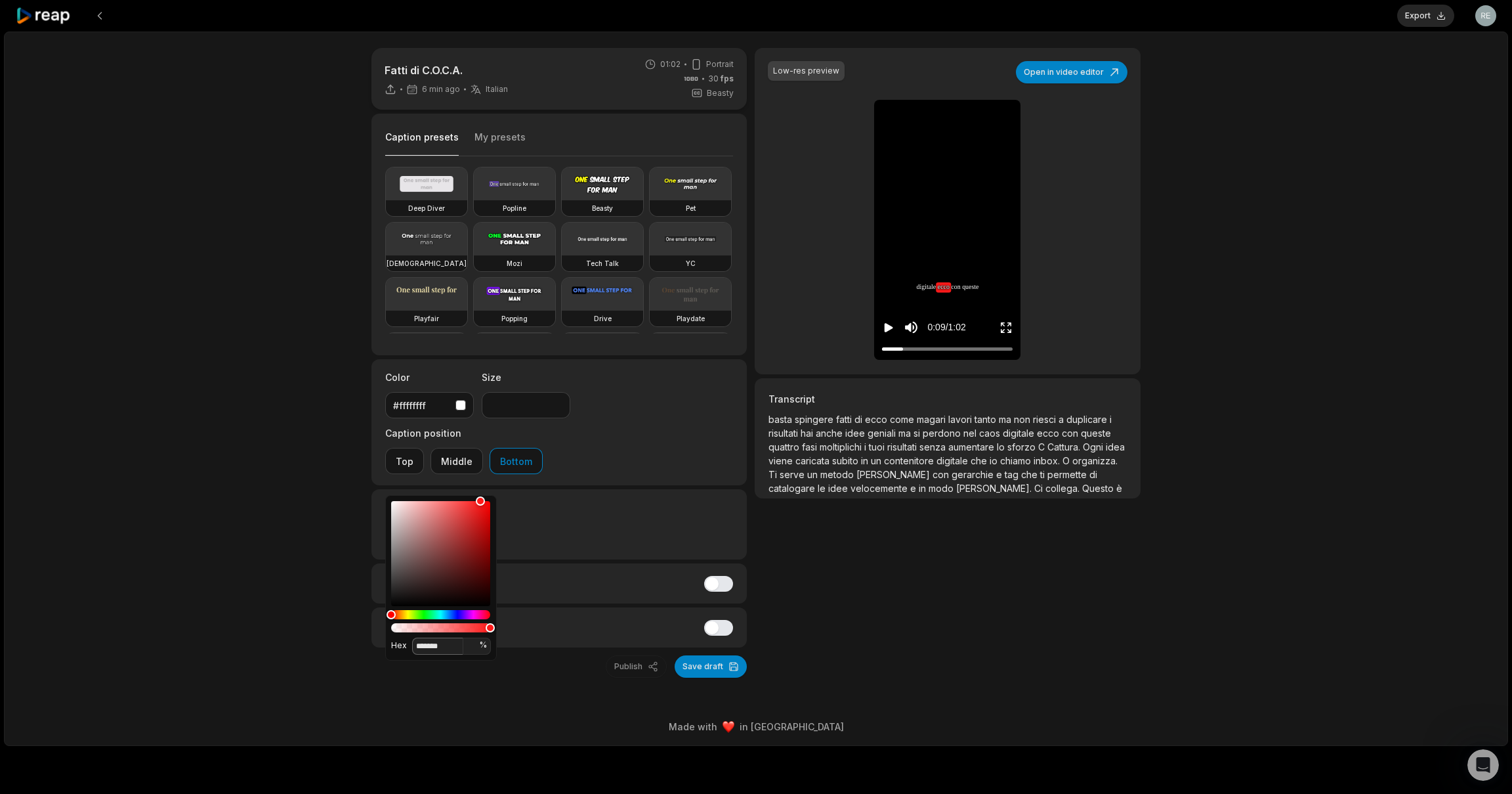
type input "*******"
click at [261, 606] on div "Fatti di C.O.C.A. 6 min ago Italian it 01:02 Portrait 30 fps Beasty Caption pre…" at bounding box center [756, 389] width 1504 height 715
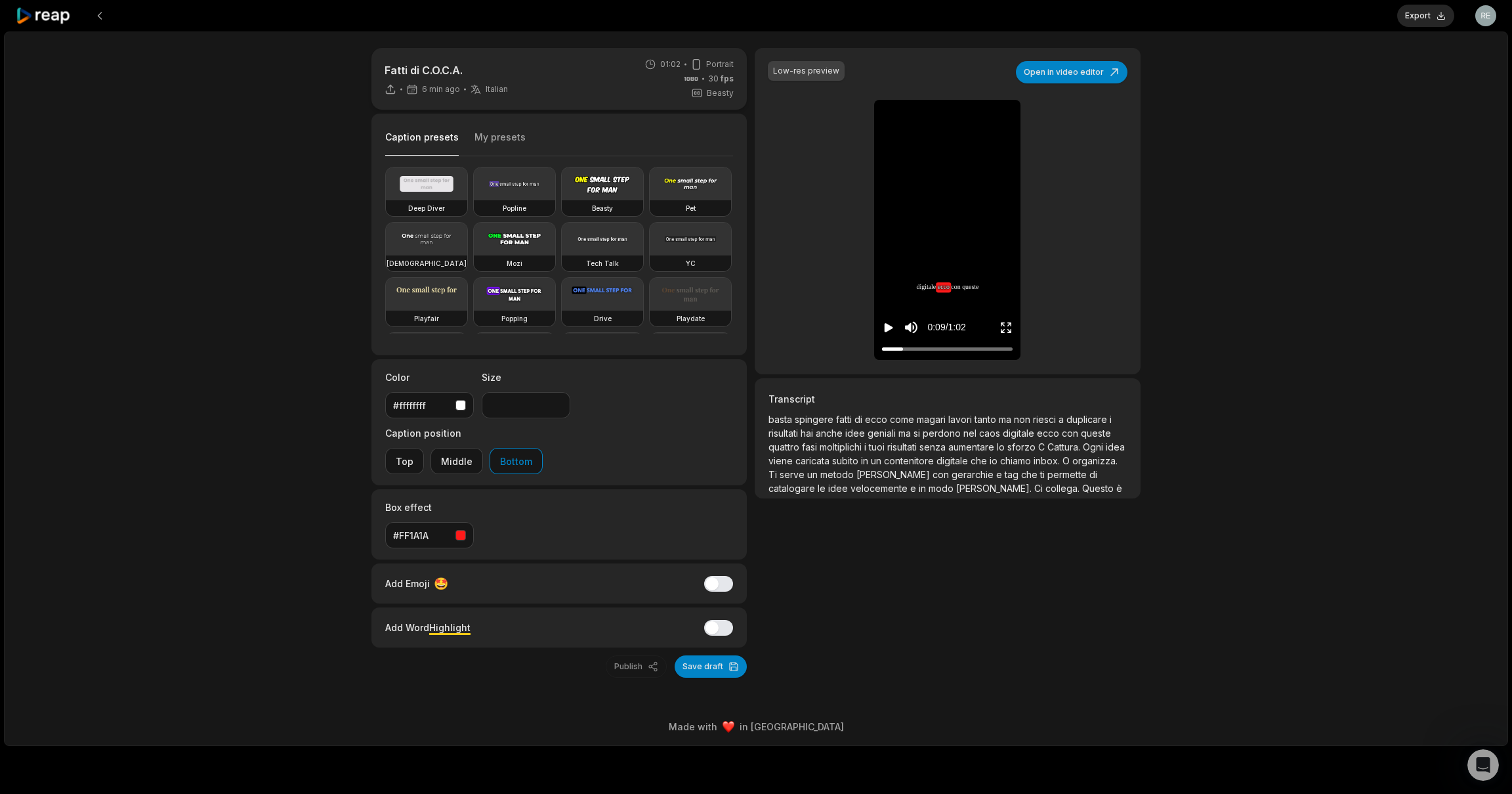
click at [305, 497] on div "Fatti di C.O.C.A. 6 min ago Italian it 01:02 Portrait 30 fps Beasty Caption pre…" at bounding box center [756, 389] width 1504 height 715
drag, startPoint x: 887, startPoint y: 353, endPoint x: 864, endPoint y: 354, distance: 23.0
click at [860, 354] on div "Low-res preview Open in video editor basta basta spingere spingere fatti fatti …" at bounding box center [948, 211] width 386 height 327
click at [872, 351] on div "Low-res preview Open in video editor basta basta spingere spingere fatti fatti …" at bounding box center [948, 211] width 386 height 327
click at [889, 319] on button "Play video" at bounding box center [889, 327] width 13 height 24
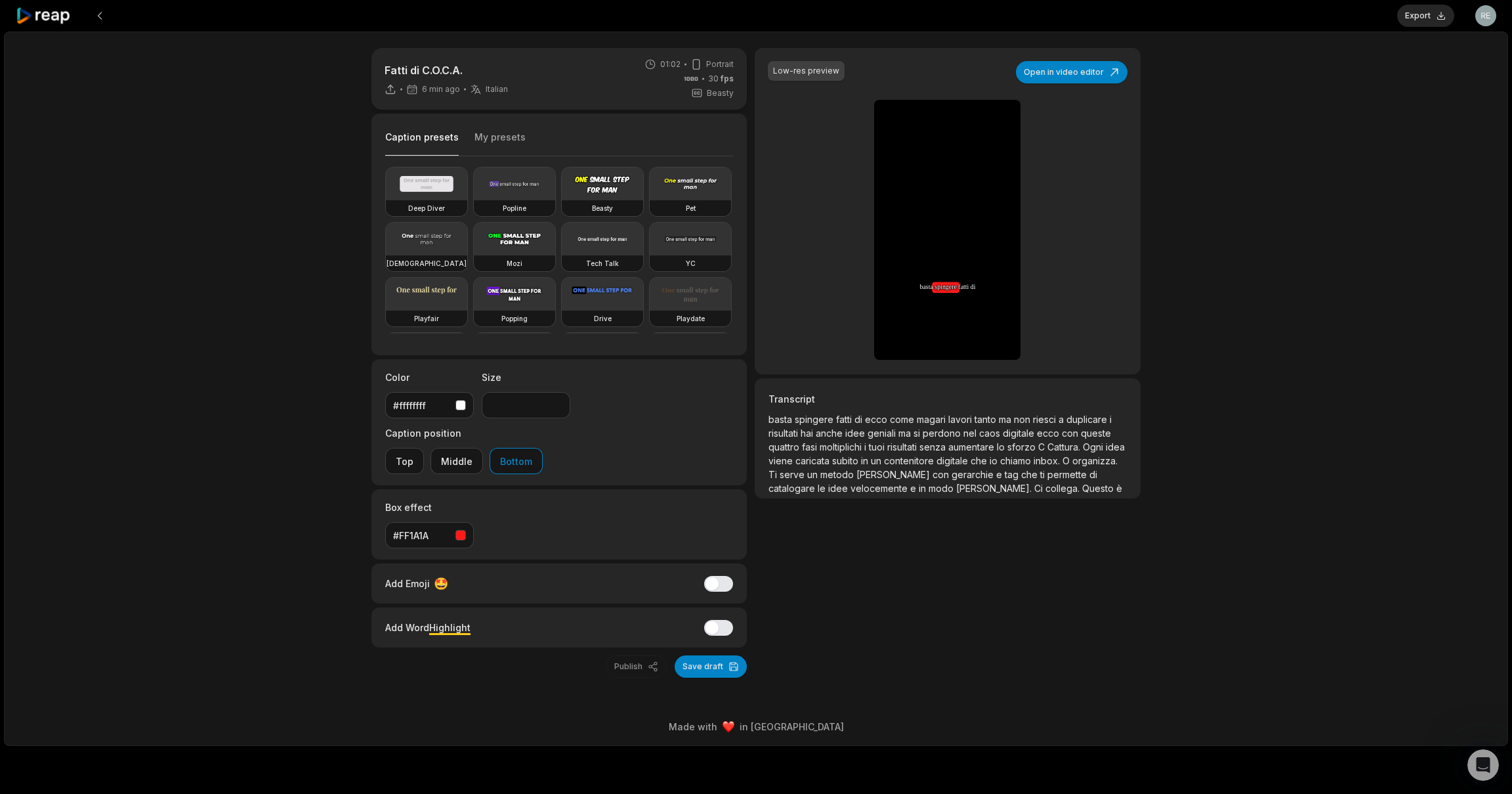
click at [1114, 308] on div "Low-res preview Open in video editor basta basta spingere spingere spingere fat…" at bounding box center [948, 211] width 386 height 327
click at [882, 327] on div "0:08 / 1:02" at bounding box center [948, 324] width 147 height 71
click at [502, 137] on button "My presets" at bounding box center [500, 143] width 51 height 25
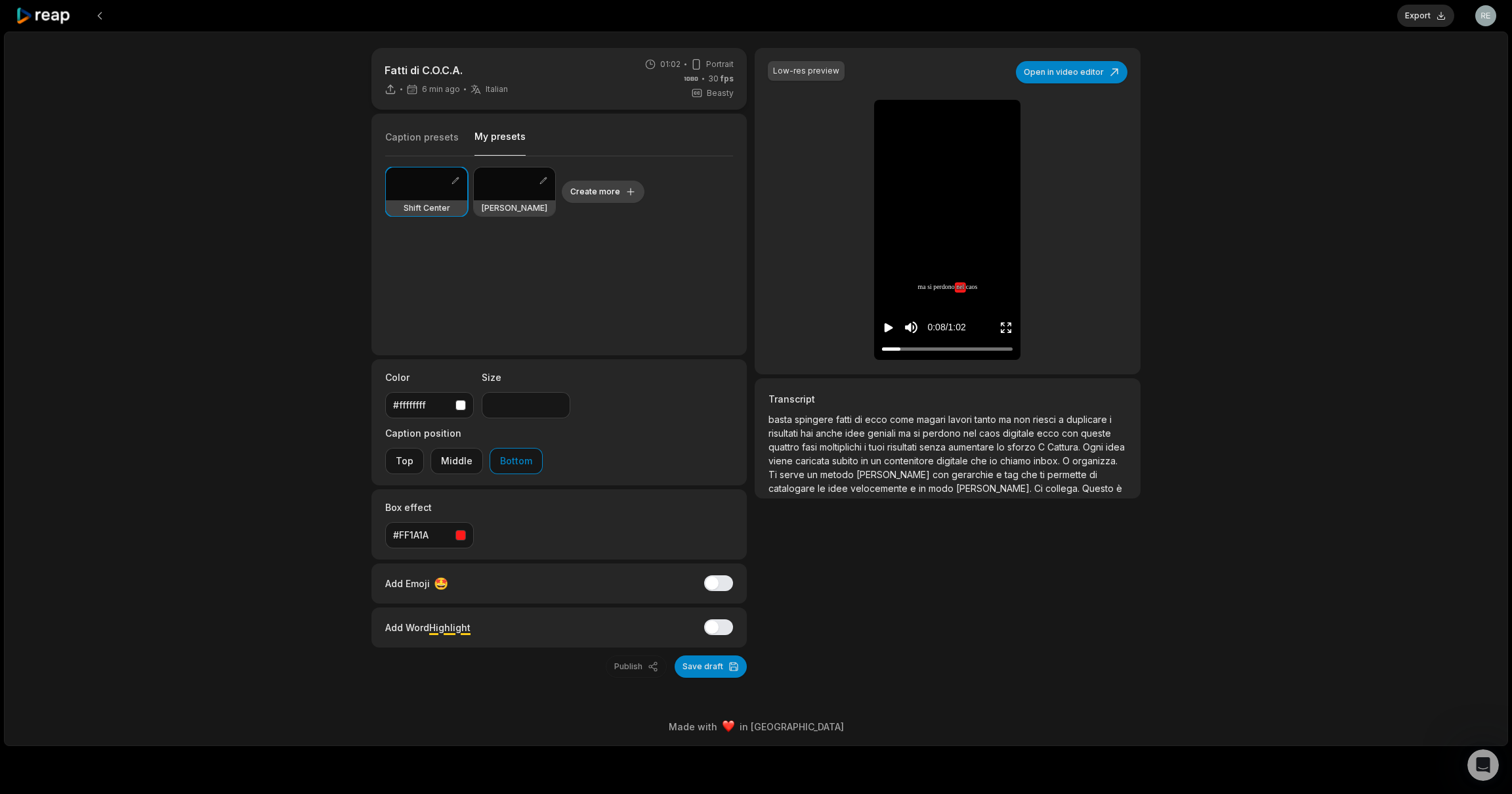
click at [602, 191] on button "Create more" at bounding box center [603, 191] width 83 height 22
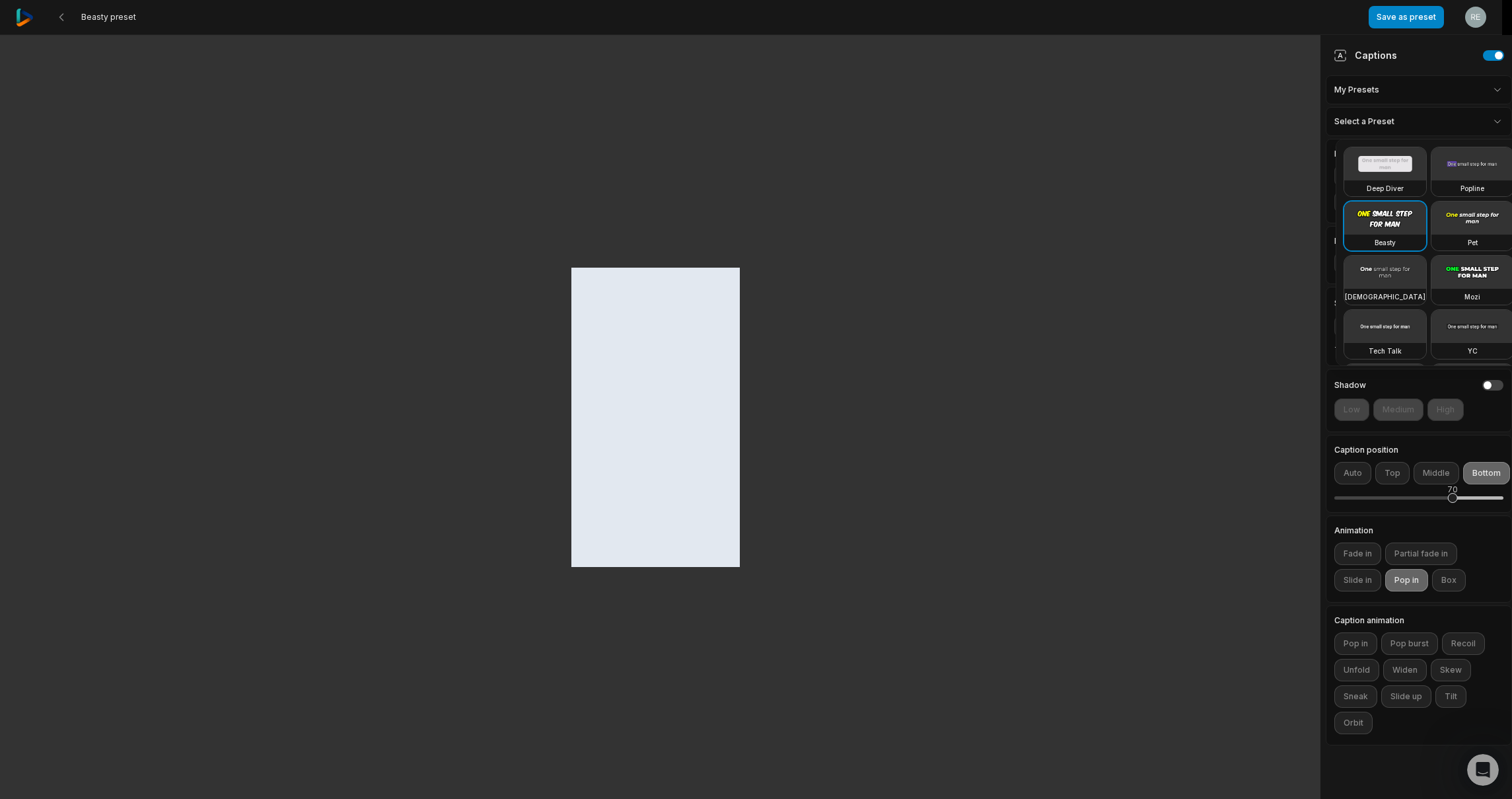
click at [1387, 123] on html "Beasty preset Save as preset Open user menu Captions My Presets Select a Preset…" at bounding box center [756, 399] width 1512 height 799
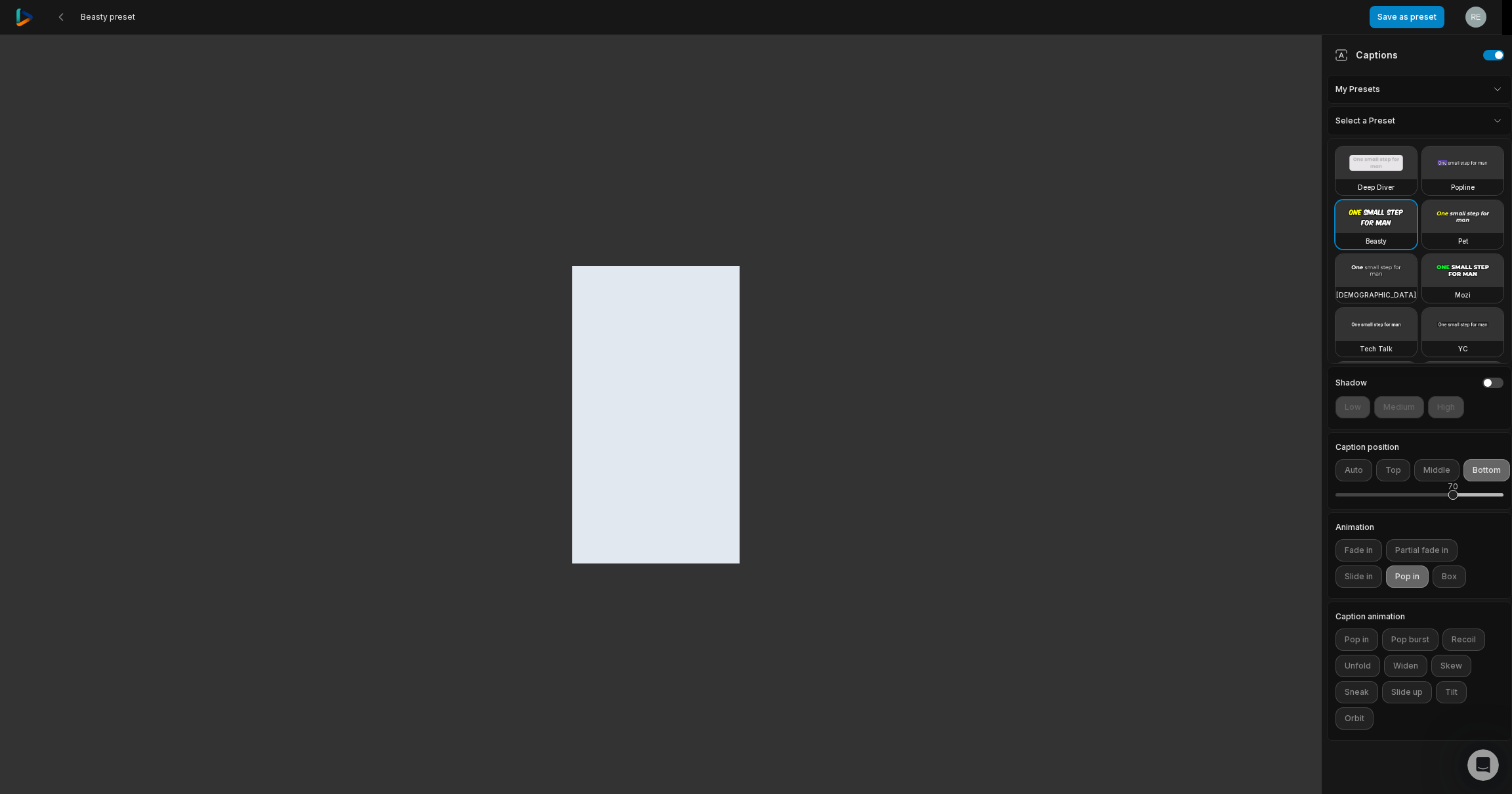
click at [1422, 179] on video at bounding box center [1463, 163] width 81 height 33
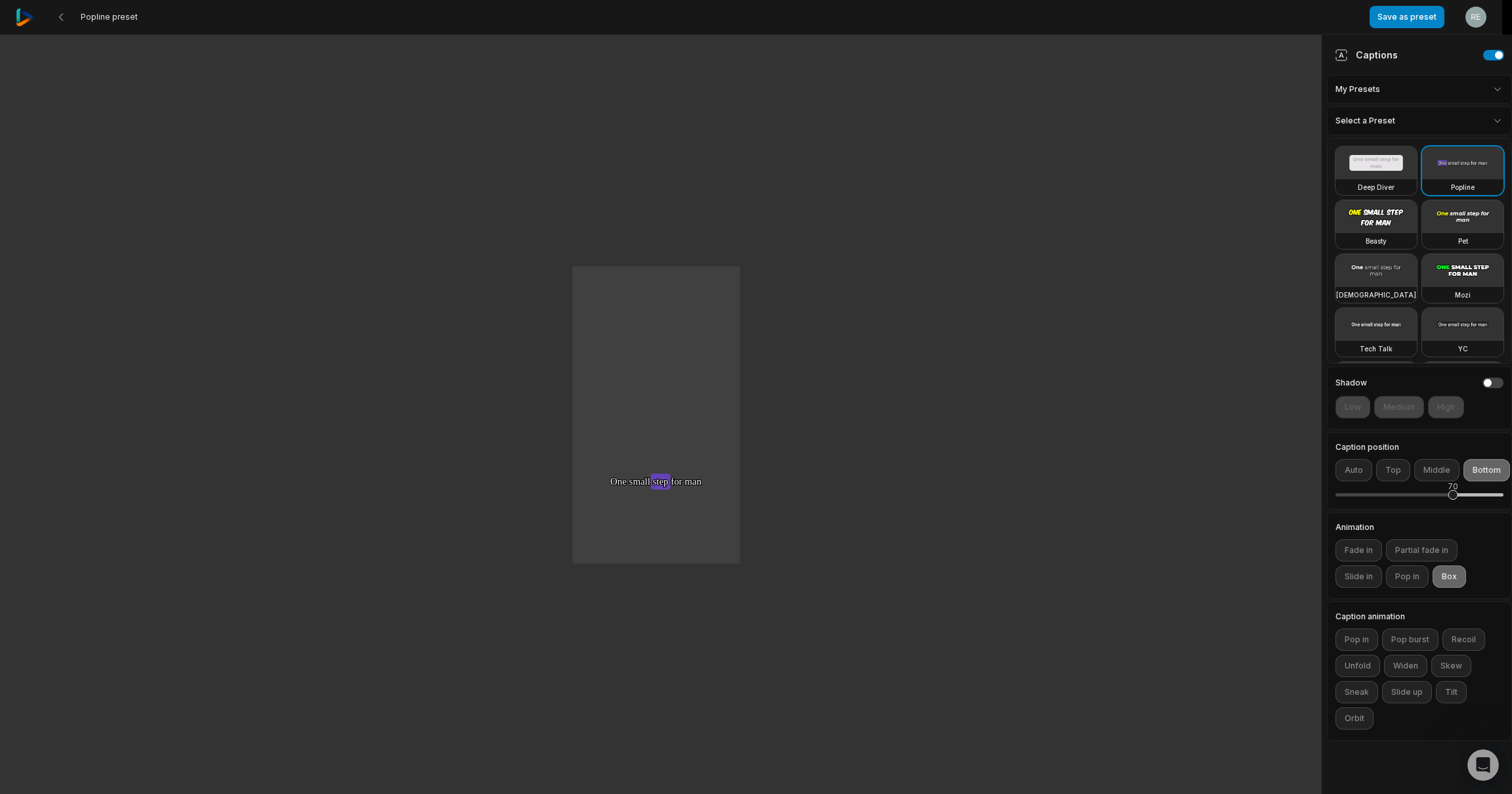
click at [1501, 121] on html "Popline preset Save as preset Open user menu One One small small step step step…" at bounding box center [756, 397] width 1512 height 794
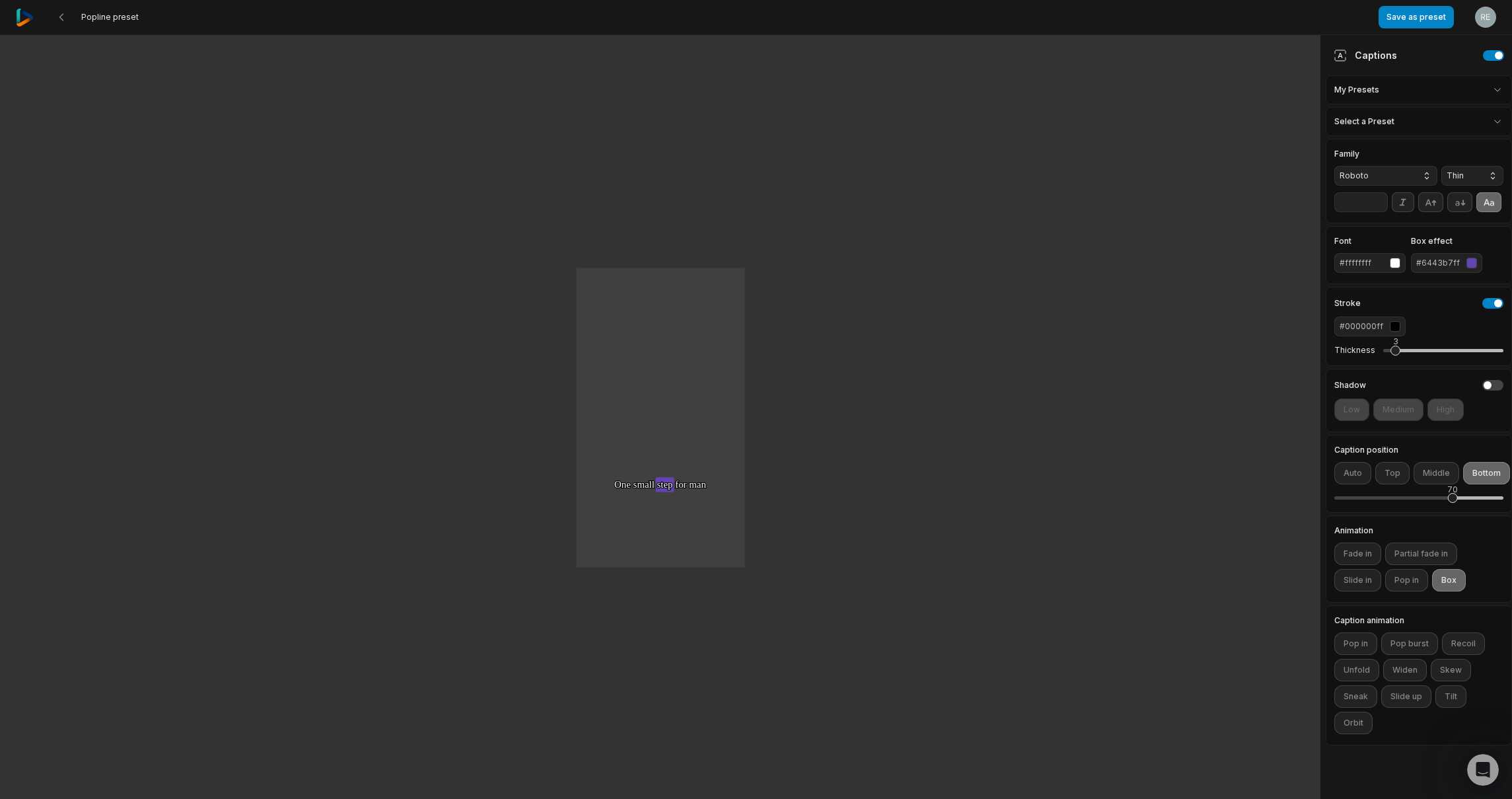
click at [1500, 87] on html "Popline preset Save as preset Open user menu One One small small step step step…" at bounding box center [756, 399] width 1512 height 799
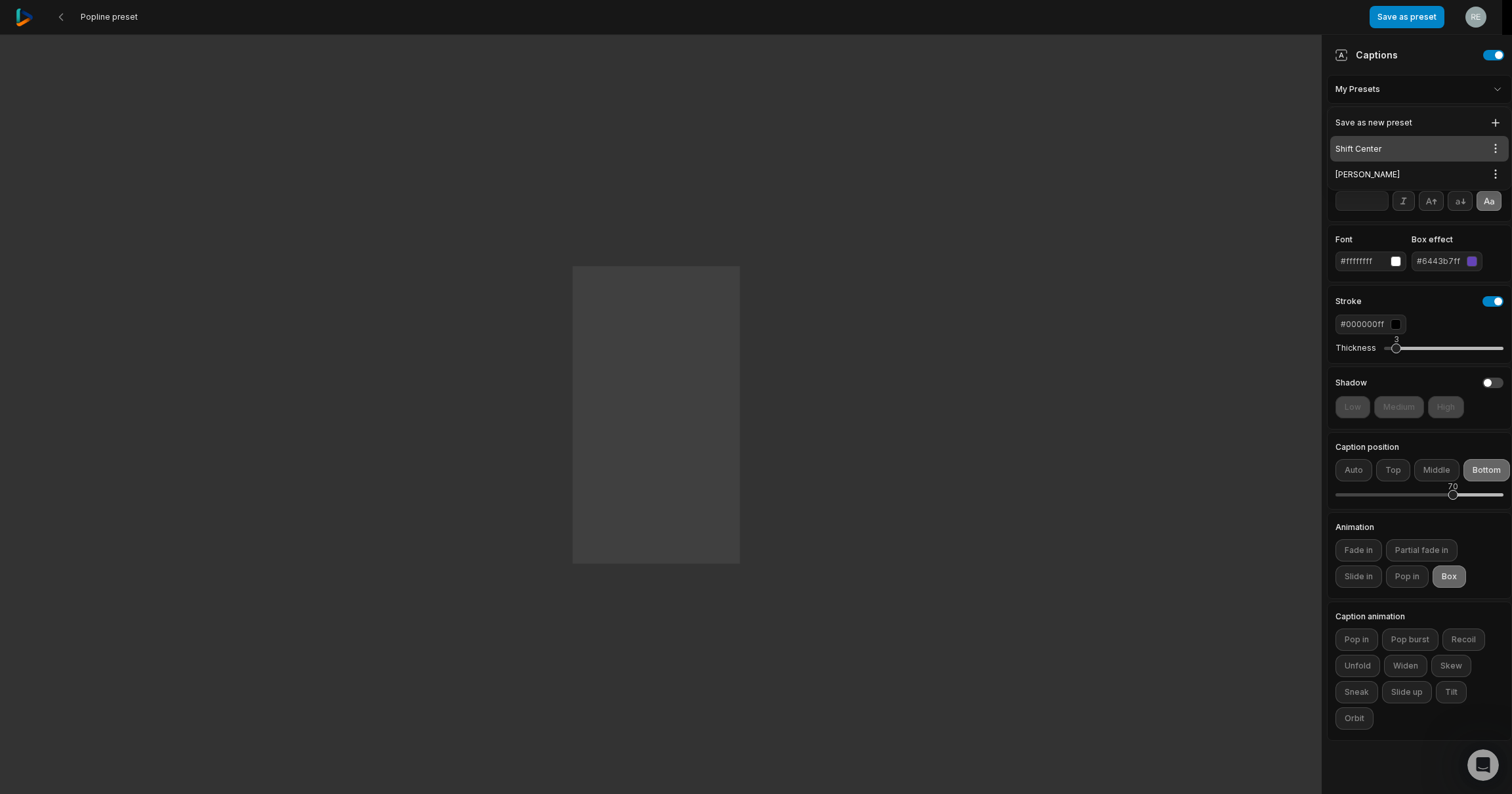
click at [1383, 148] on div "Shift Center Open options" at bounding box center [1419, 149] width 179 height 25
type input "**"
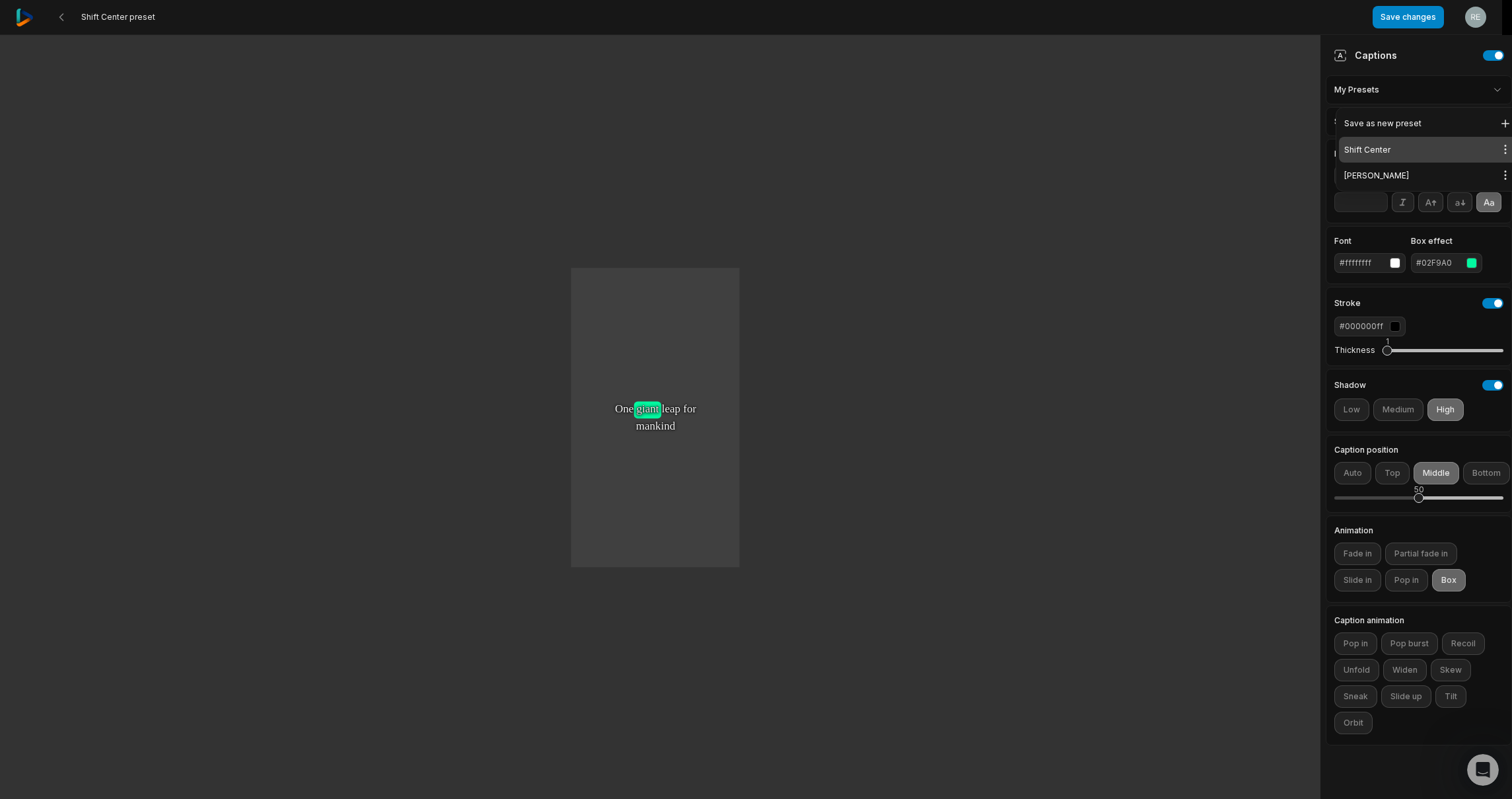
click at [1493, 79] on html "Shift Center preset Save changes Open user menu One One small small step step f…" at bounding box center [756, 399] width 1512 height 799
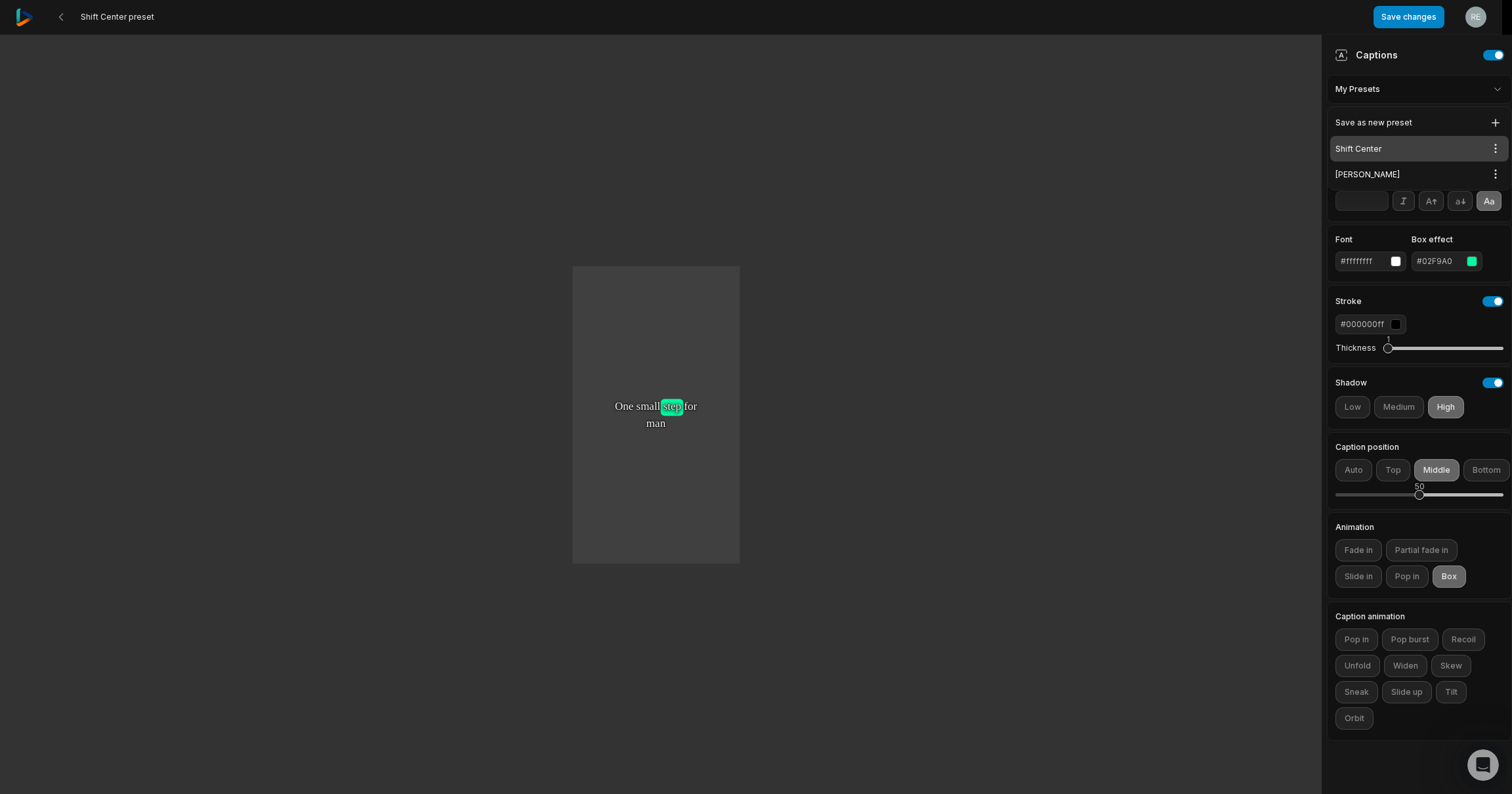
click at [1413, 88] on html "Shift Center preset Save changes Open user menu One One small small step step s…" at bounding box center [756, 397] width 1512 height 794
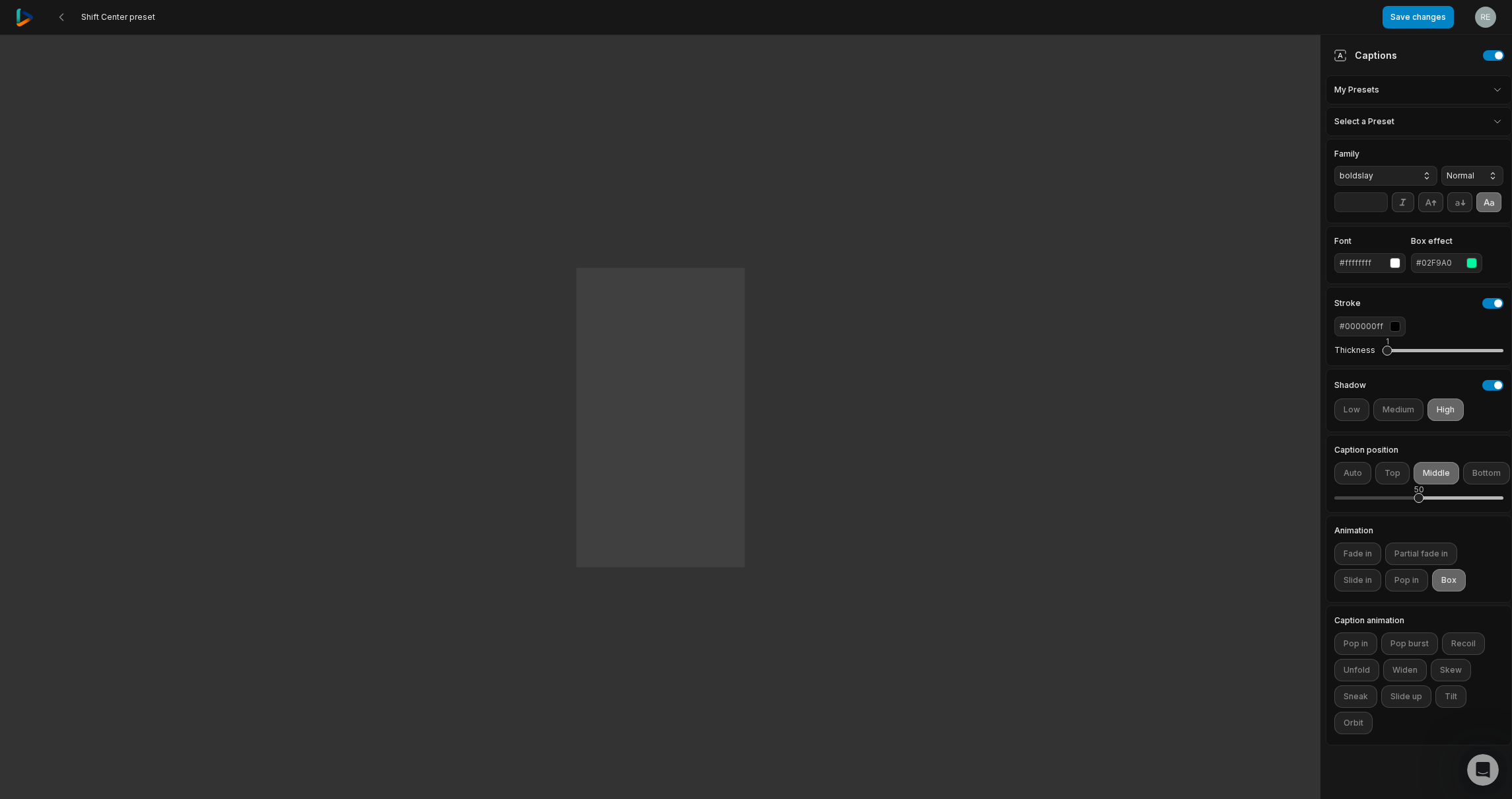
click at [1438, 260] on div "#02F9A0" at bounding box center [1438, 263] width 45 height 12
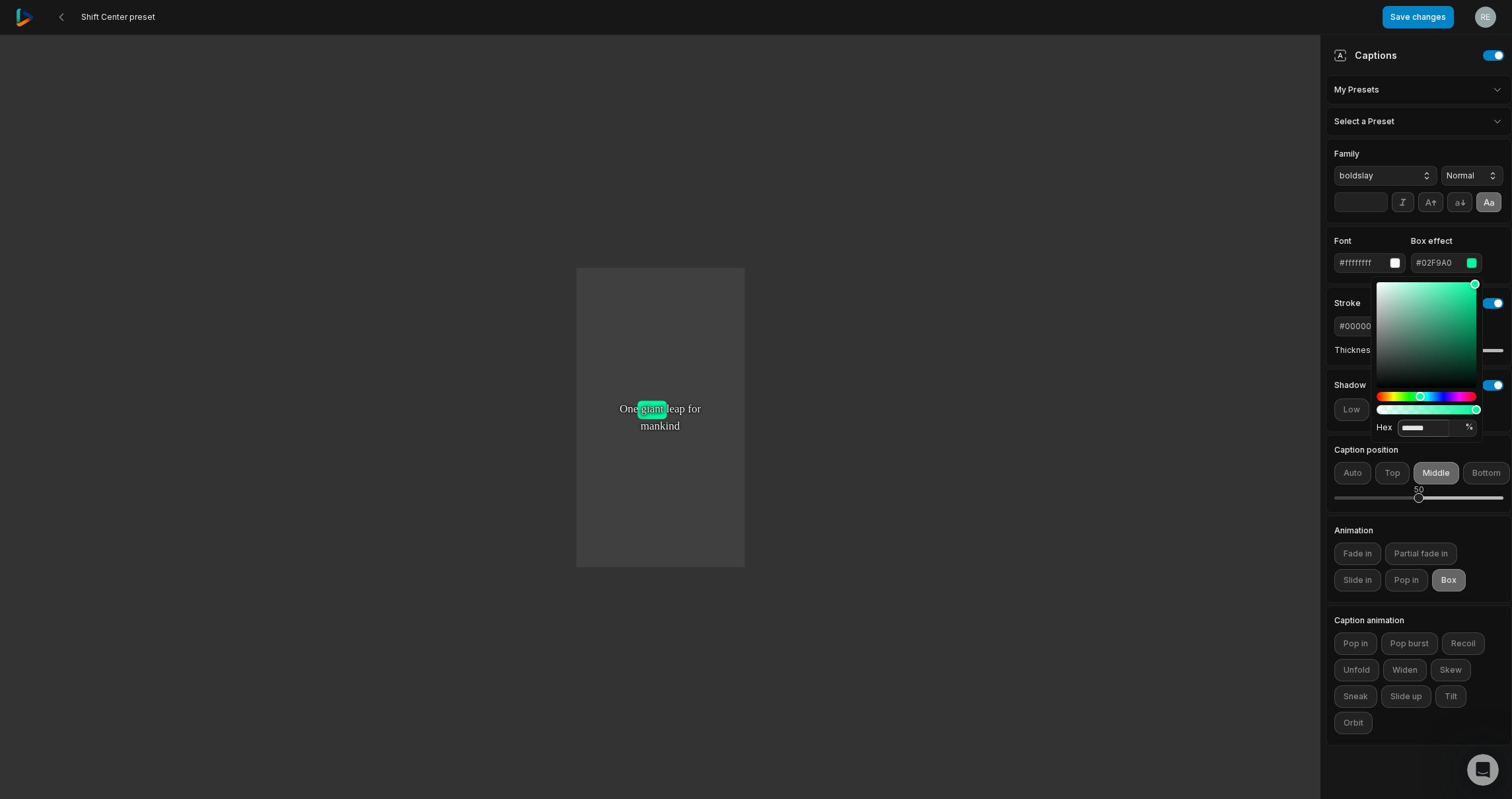
click at [1427, 427] on input "*******" at bounding box center [1423, 428] width 52 height 17
paste input
type input "*******"
click at [1491, 238] on div "Font #ffffffff Box effect #FF1A1A" at bounding box center [1419, 255] width 169 height 36
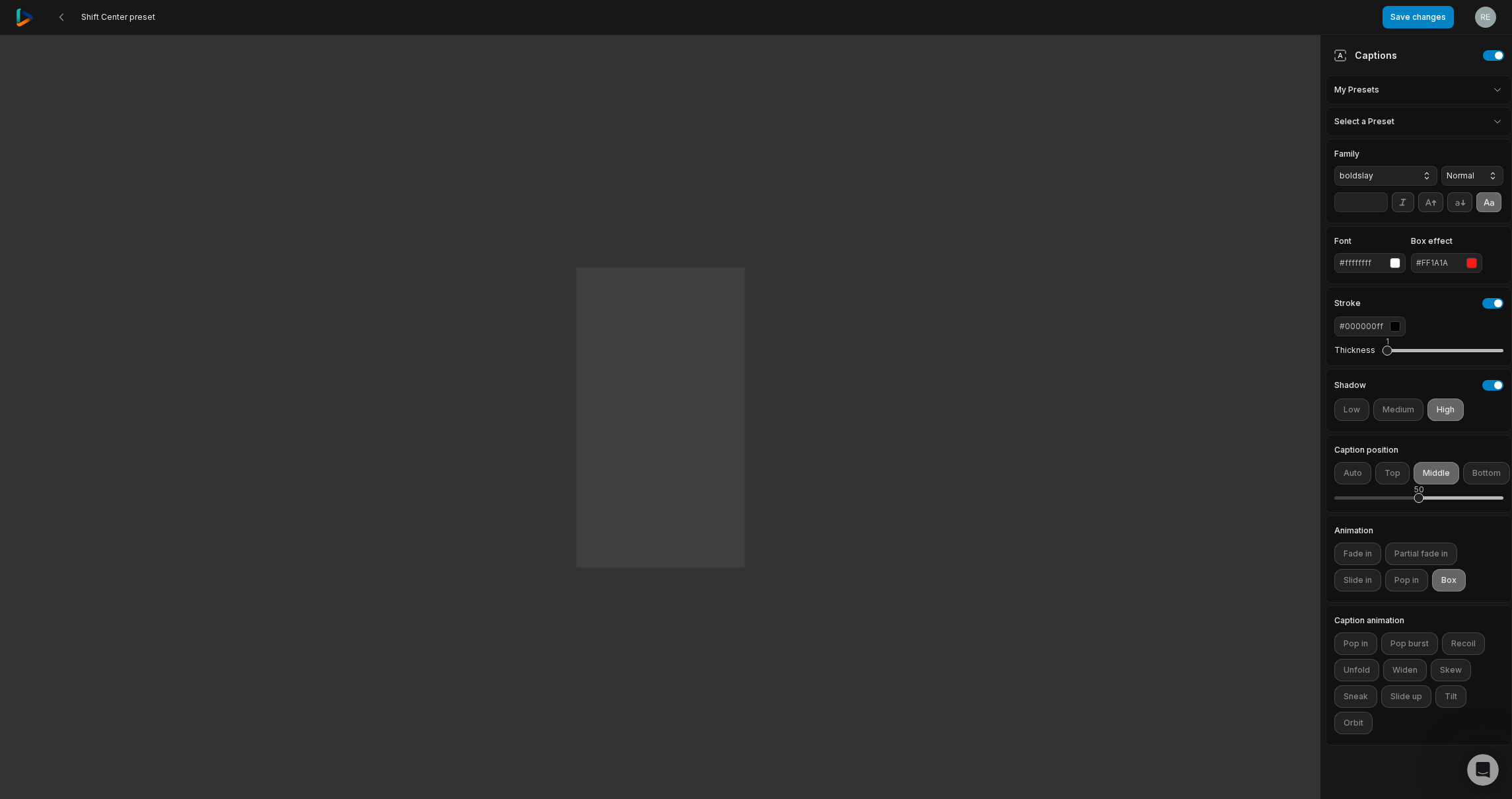
click at [1370, 170] on span "boldslay" at bounding box center [1375, 176] width 71 height 12
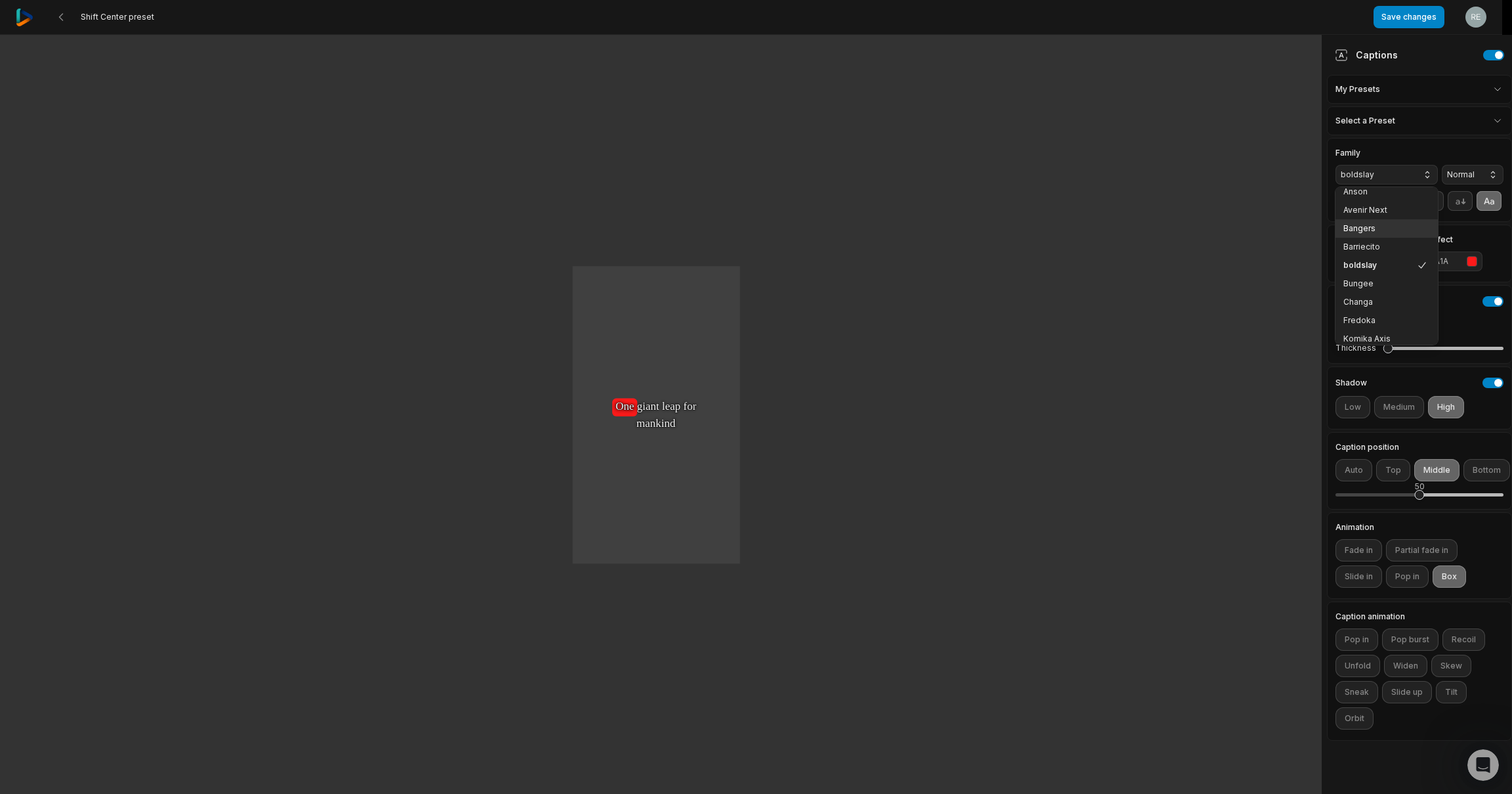
scroll to position [8, 0]
click at [1381, 208] on span "Avenir Next" at bounding box center [1379, 209] width 71 height 11
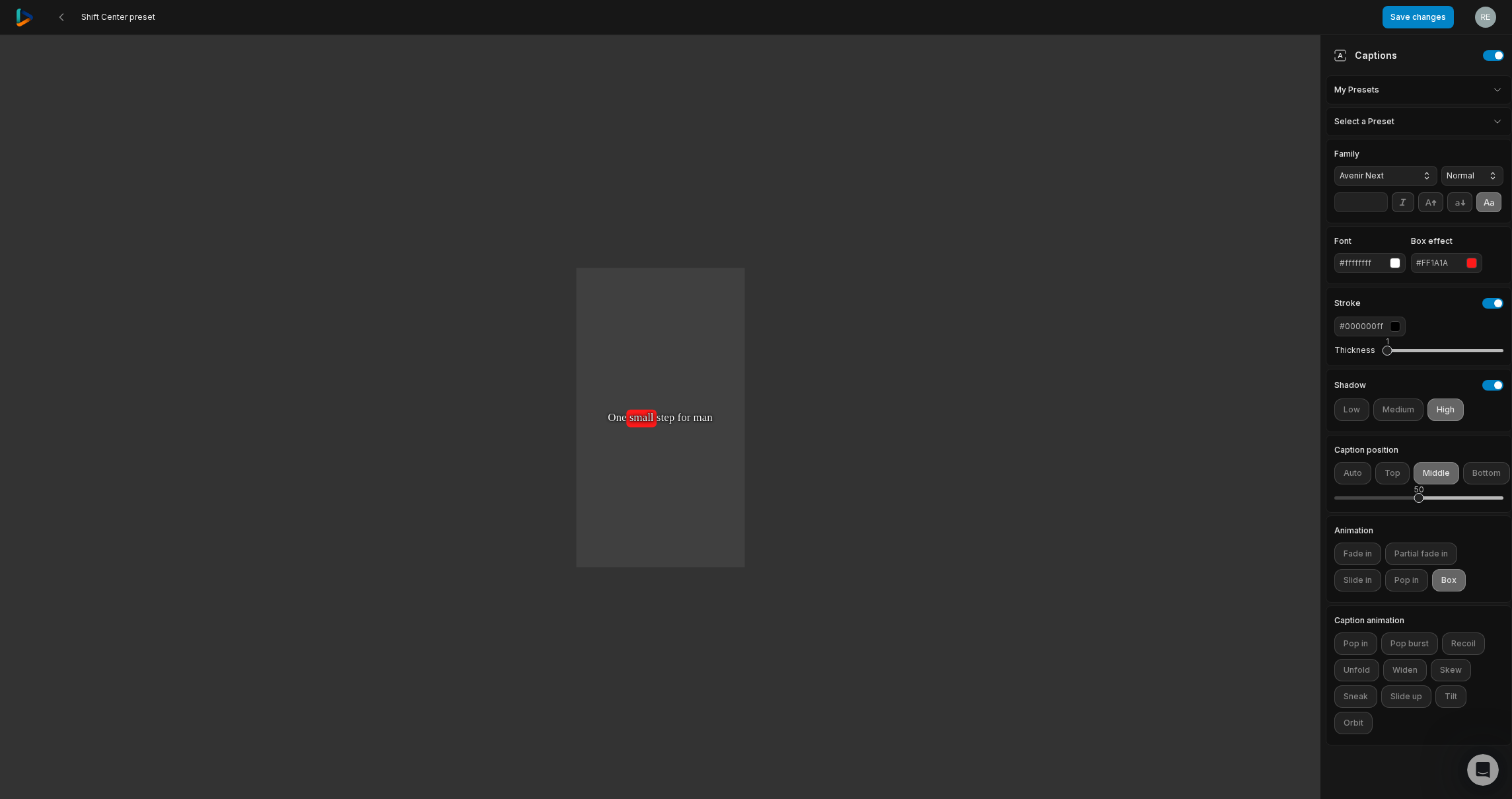
click at [1379, 164] on div "Family Avenir Next" at bounding box center [1386, 168] width 103 height 36
click at [1369, 174] on span "Avenir Next" at bounding box center [1375, 176] width 71 height 12
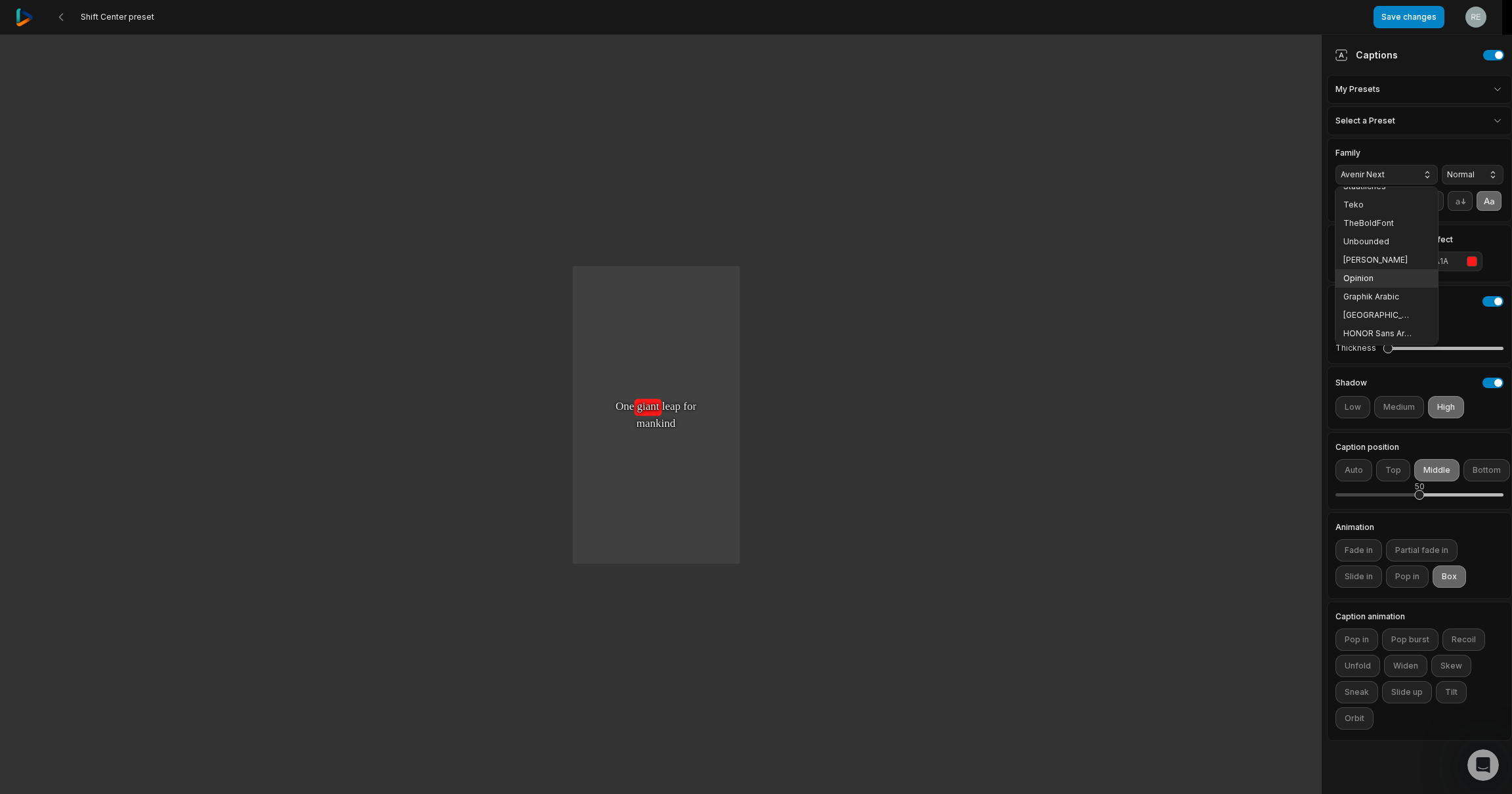
scroll to position [457, 0]
click at [1370, 269] on span "Opinion" at bounding box center [1379, 275] width 71 height 11
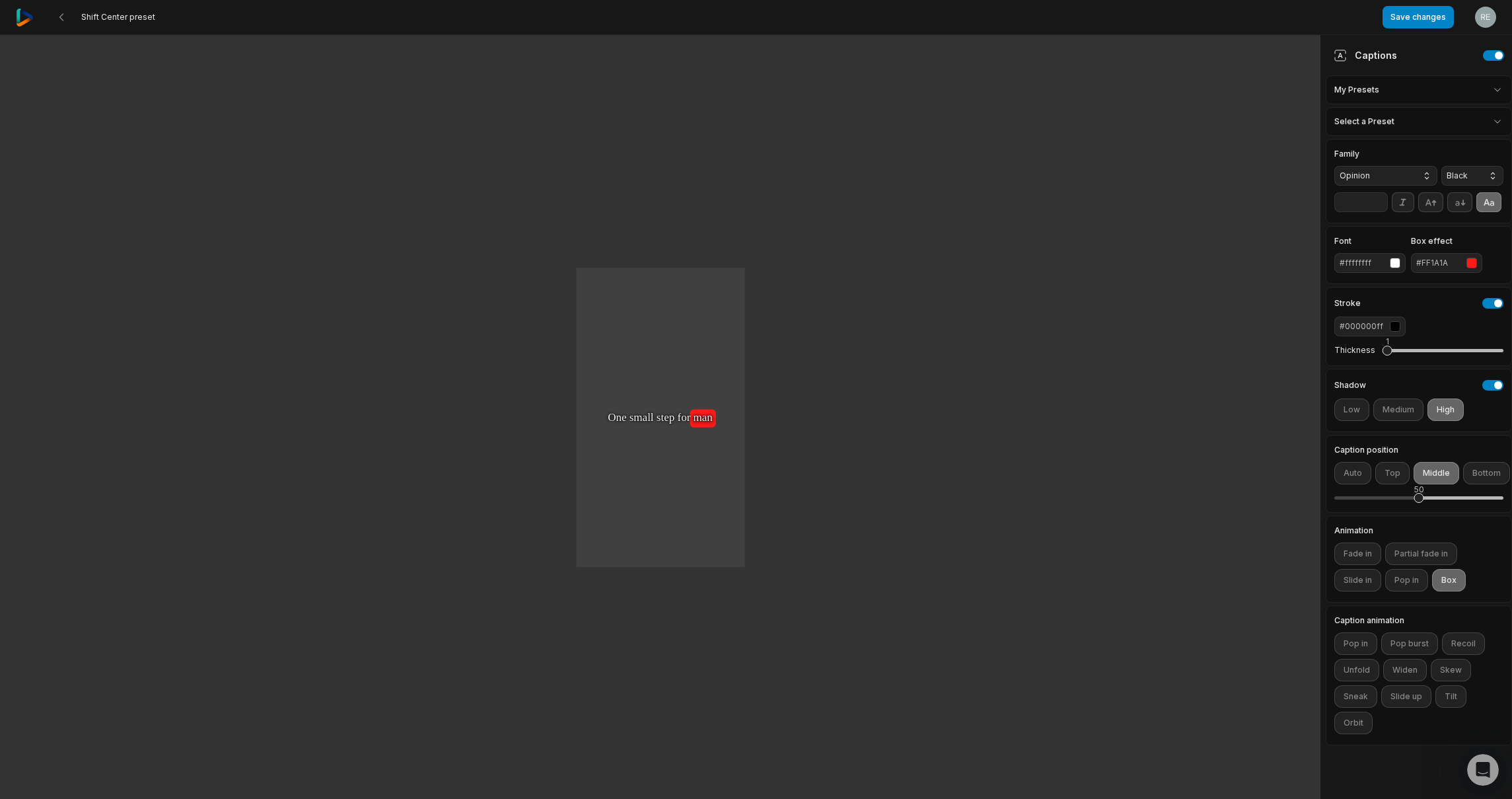
click at [1371, 176] on span "Opinion" at bounding box center [1375, 176] width 71 height 12
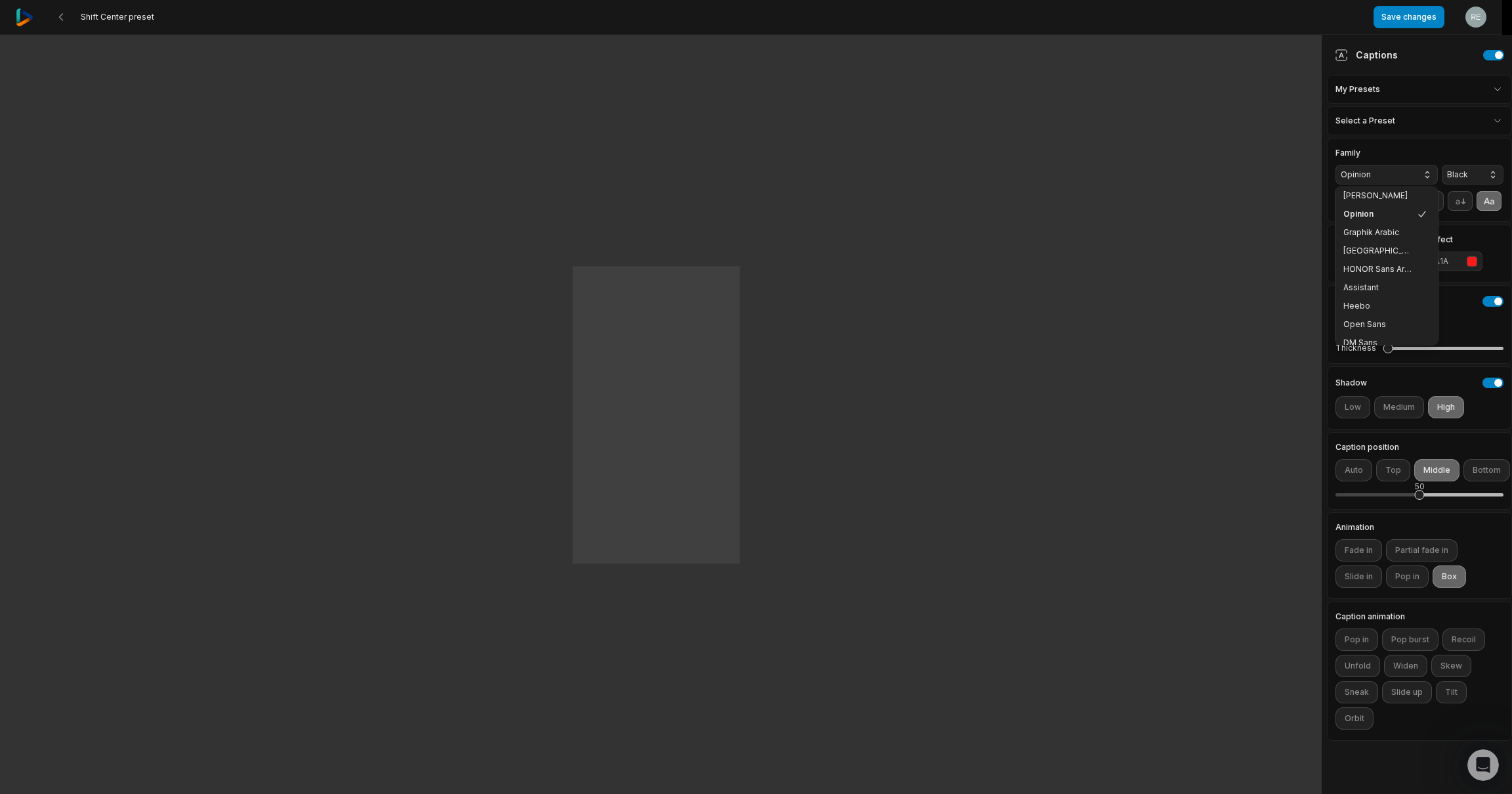
scroll to position [528, 0]
click at [1379, 333] on span "DM Sans" at bounding box center [1379, 333] width 71 height 11
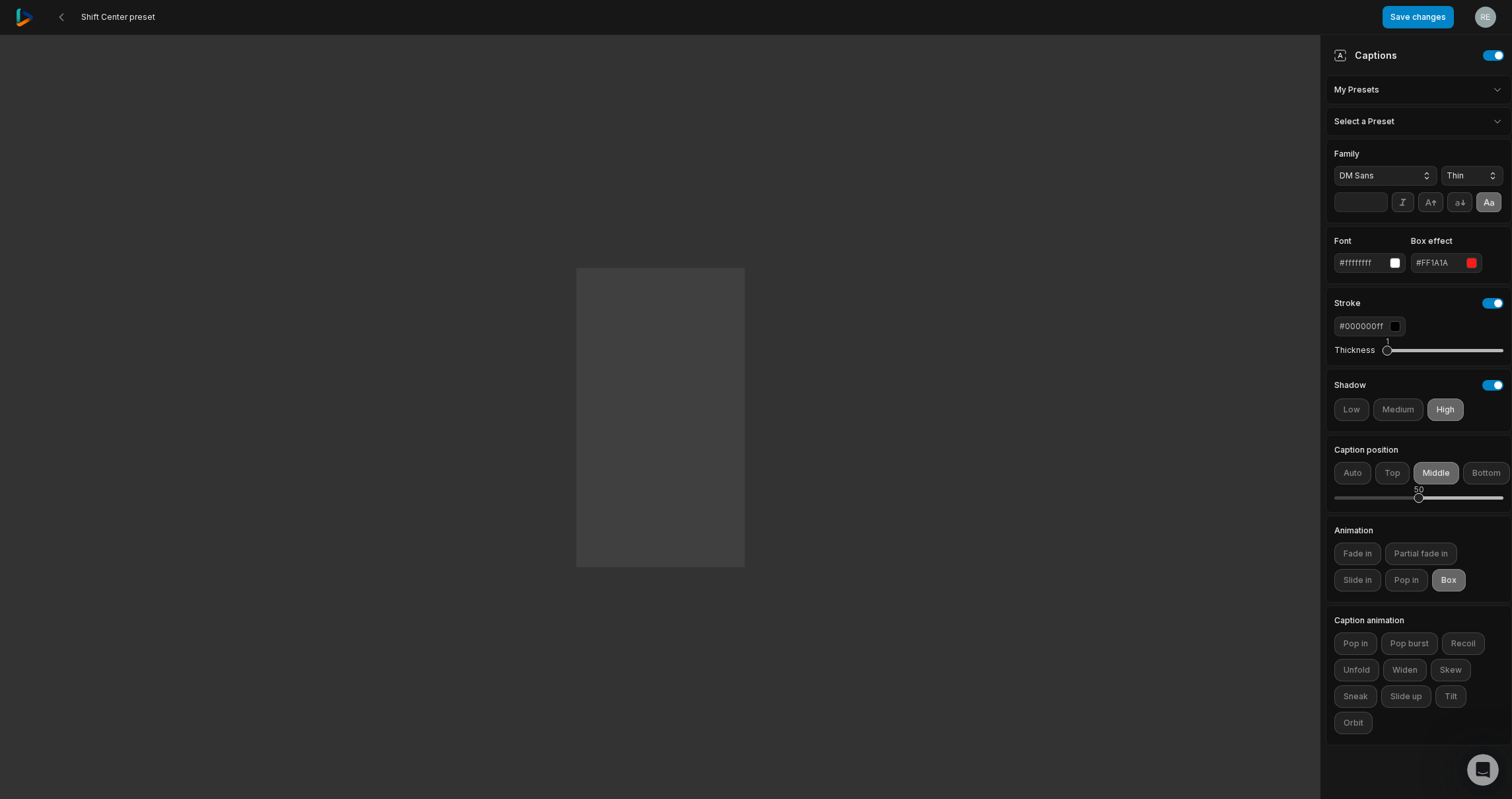
click at [1375, 87] on html "Shift Center preset Save changes Open user menu One One small small step step f…" at bounding box center [756, 399] width 1512 height 799
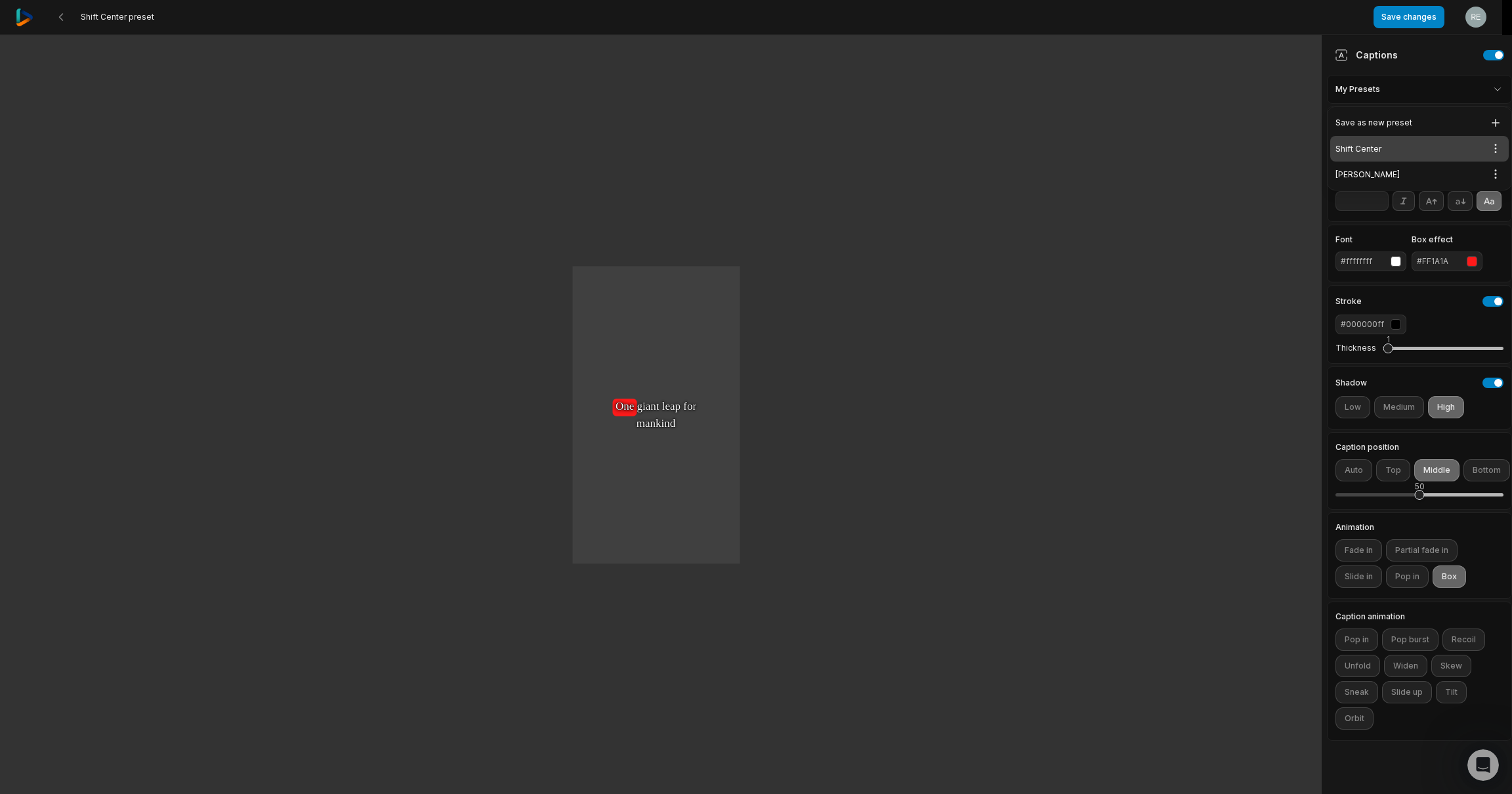
click at [1373, 147] on div "Shift Center Open options" at bounding box center [1419, 149] width 179 height 25
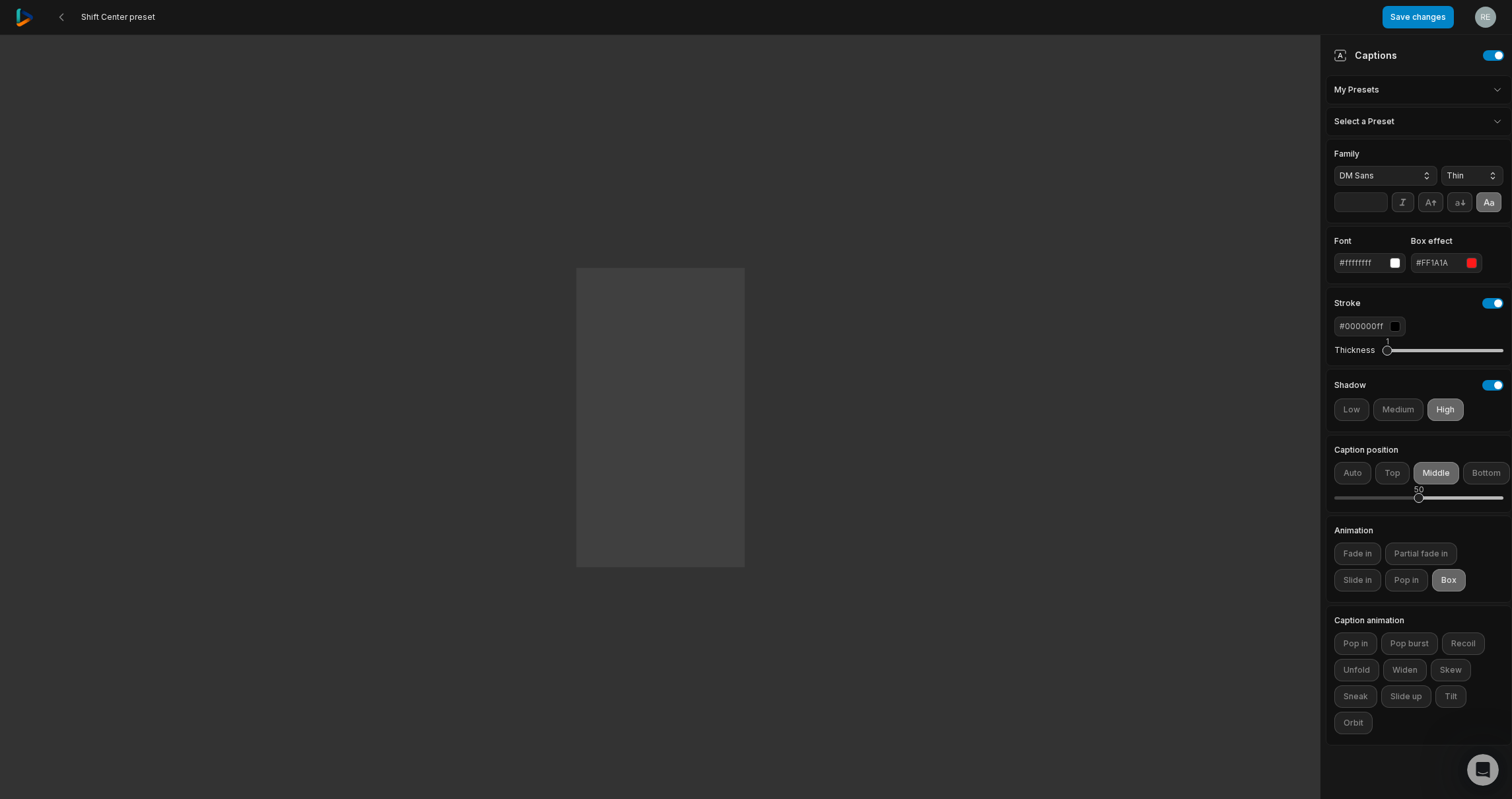
click at [1442, 89] on html "Shift Center preset Save changes Open user menu One One small small step step f…" at bounding box center [756, 399] width 1512 height 799
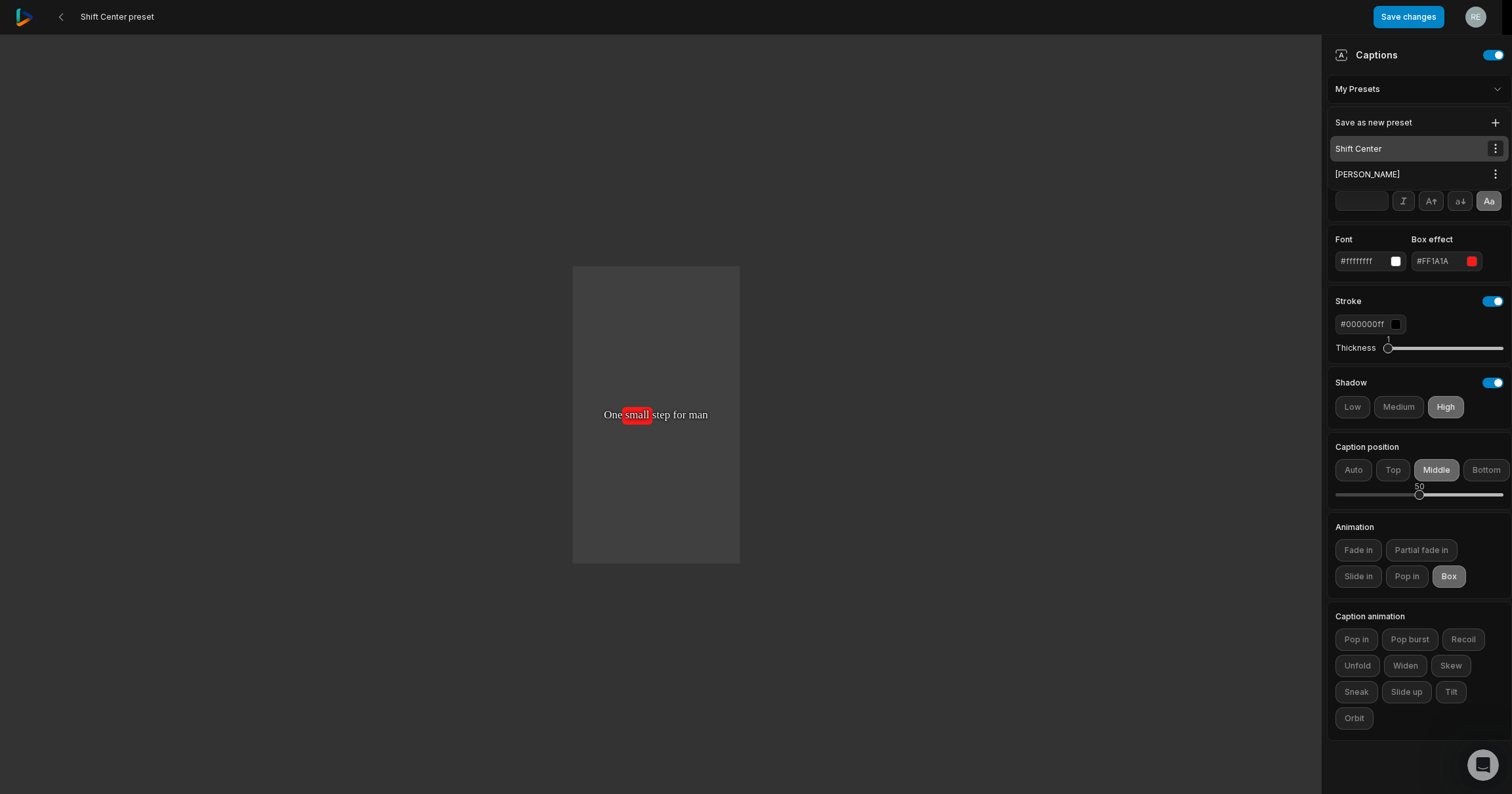
click at [1497, 149] on html "Shift Center preset Save changes Open user menu One One small small small step …" at bounding box center [756, 397] width 1512 height 794
click at [1495, 147] on html "Shift Center preset Save changes Open user menu One One small small step step f…" at bounding box center [756, 397] width 1512 height 794
click at [56, 12] on html "Shift Center preset Save changes Open user menu One One small small step step f…" at bounding box center [756, 397] width 1512 height 794
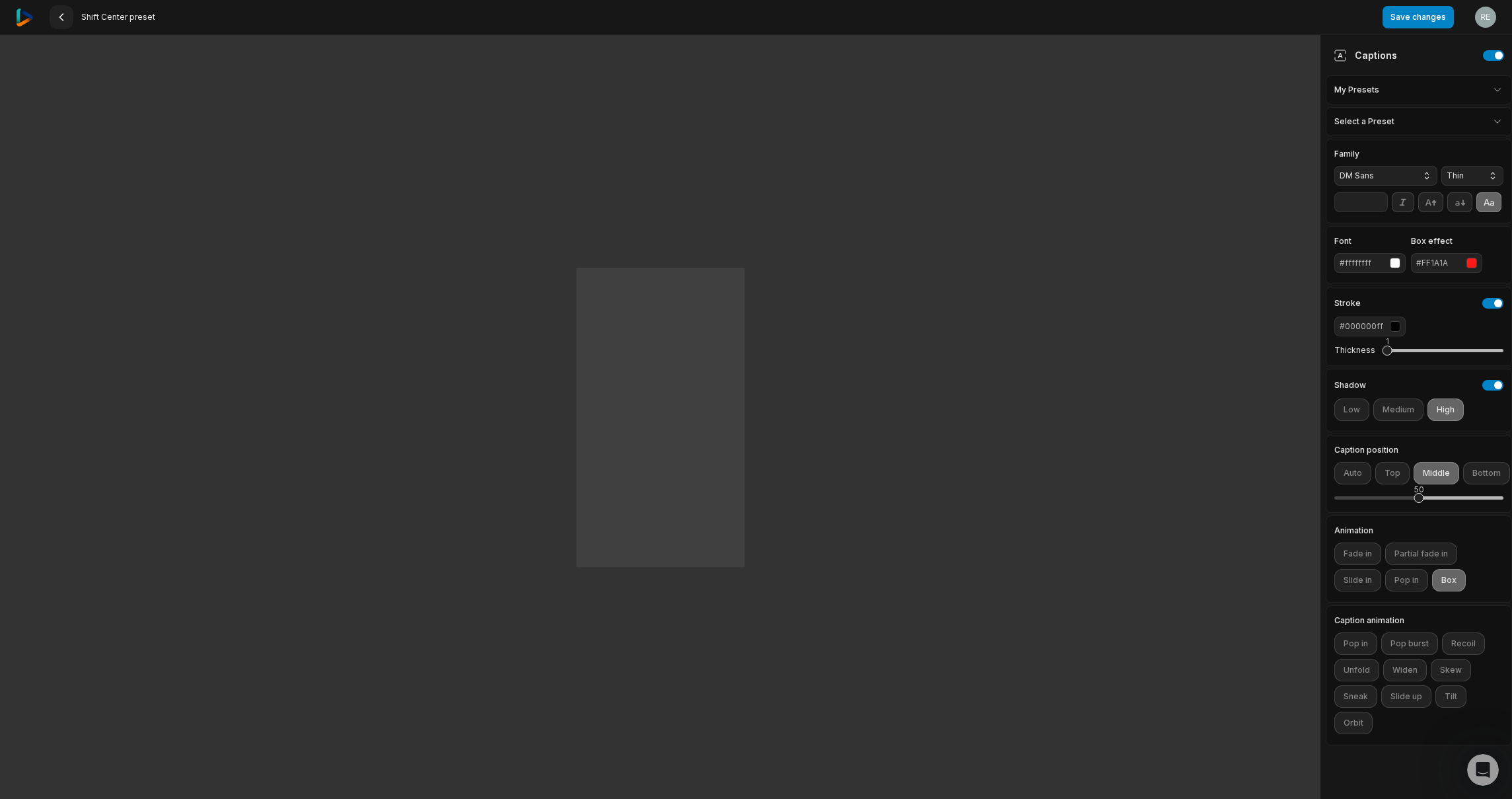
click at [64, 17] on icon at bounding box center [62, 17] width 11 height 11
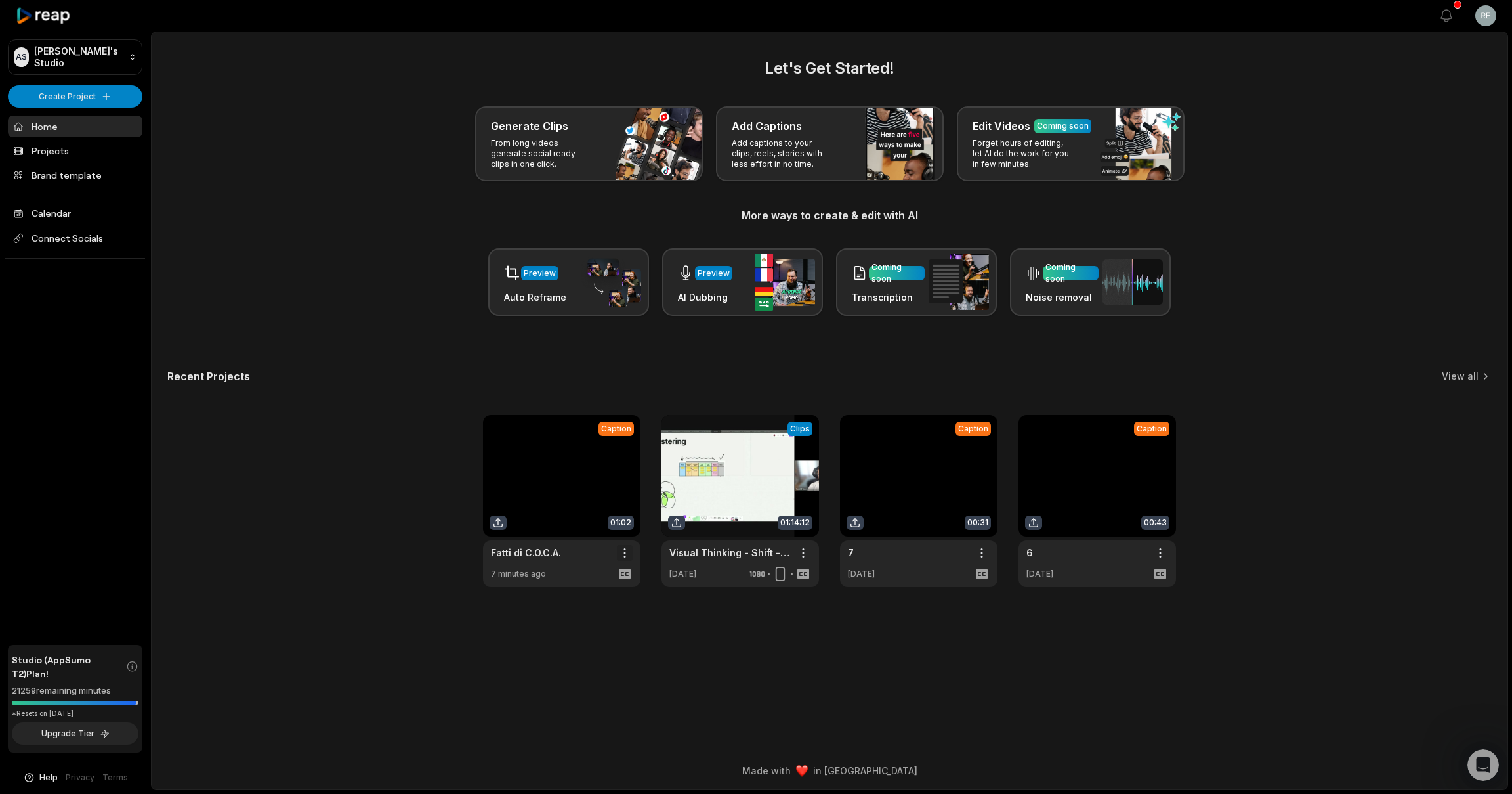
click at [626, 551] on html "AS [PERSON_NAME]'s Studio Create Project Home Projects Brand template Calendar …" at bounding box center [756, 397] width 1512 height 794
click at [538, 467] on link at bounding box center [562, 501] width 157 height 172
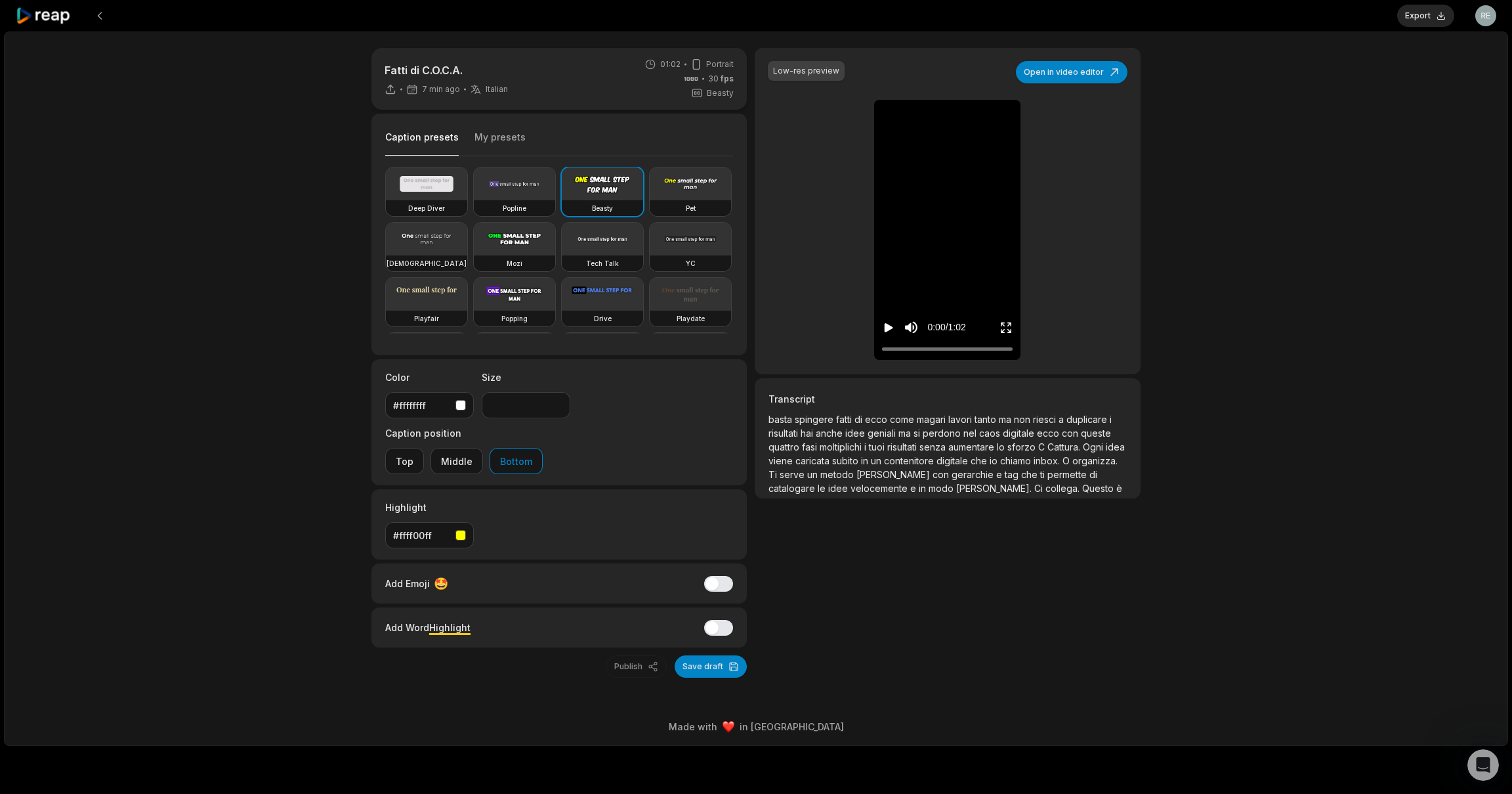
click at [485, 139] on button "My presets" at bounding box center [500, 143] width 51 height 25
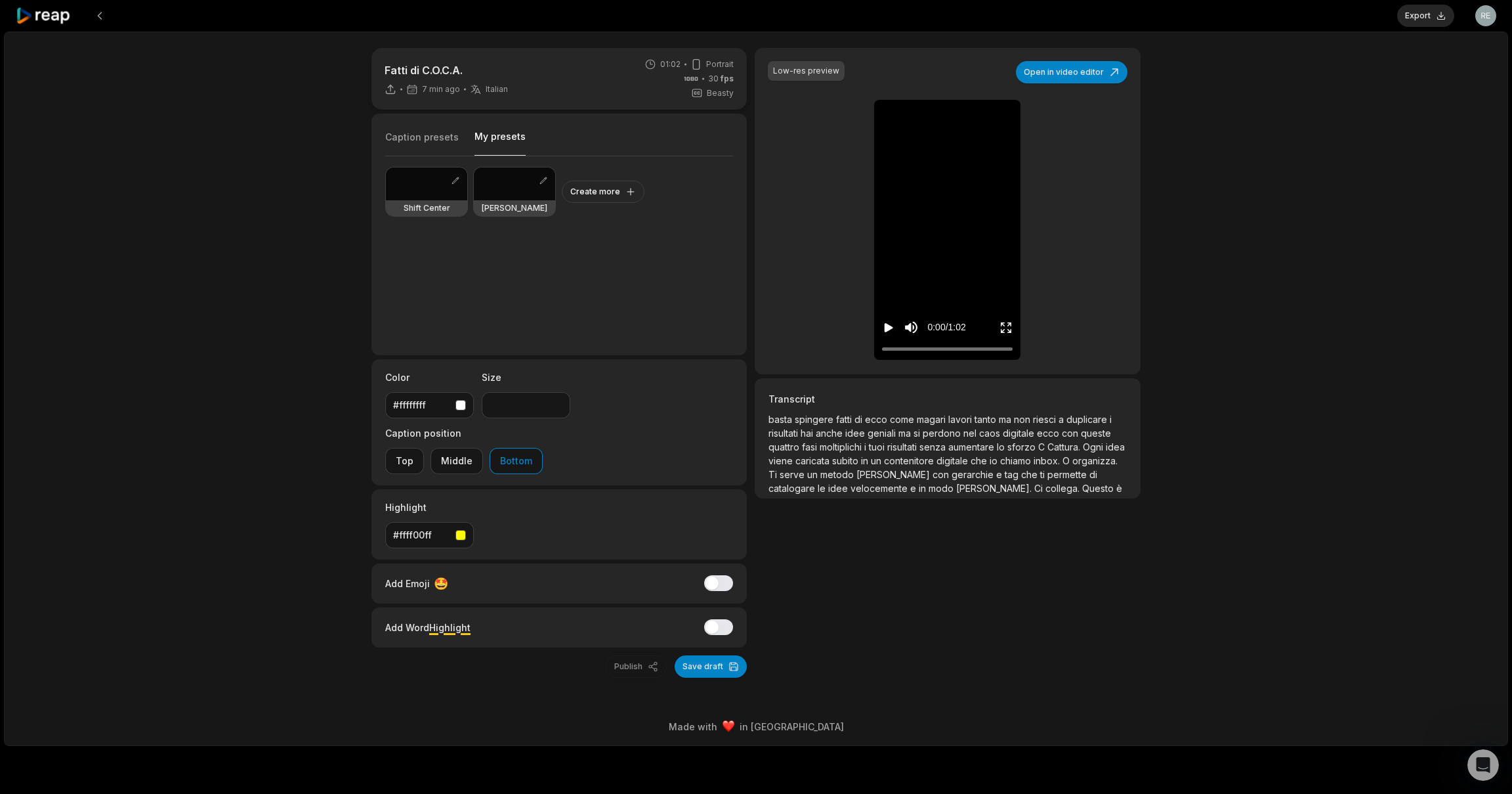
click at [426, 200] on div "Shift Center" at bounding box center [426, 208] width 81 height 16
type input "**"
drag, startPoint x: 898, startPoint y: 347, endPoint x: 910, endPoint y: 346, distance: 12.0
click at [910, 346] on div at bounding box center [948, 349] width 131 height 9
click at [597, 189] on button "Create more" at bounding box center [603, 191] width 83 height 22
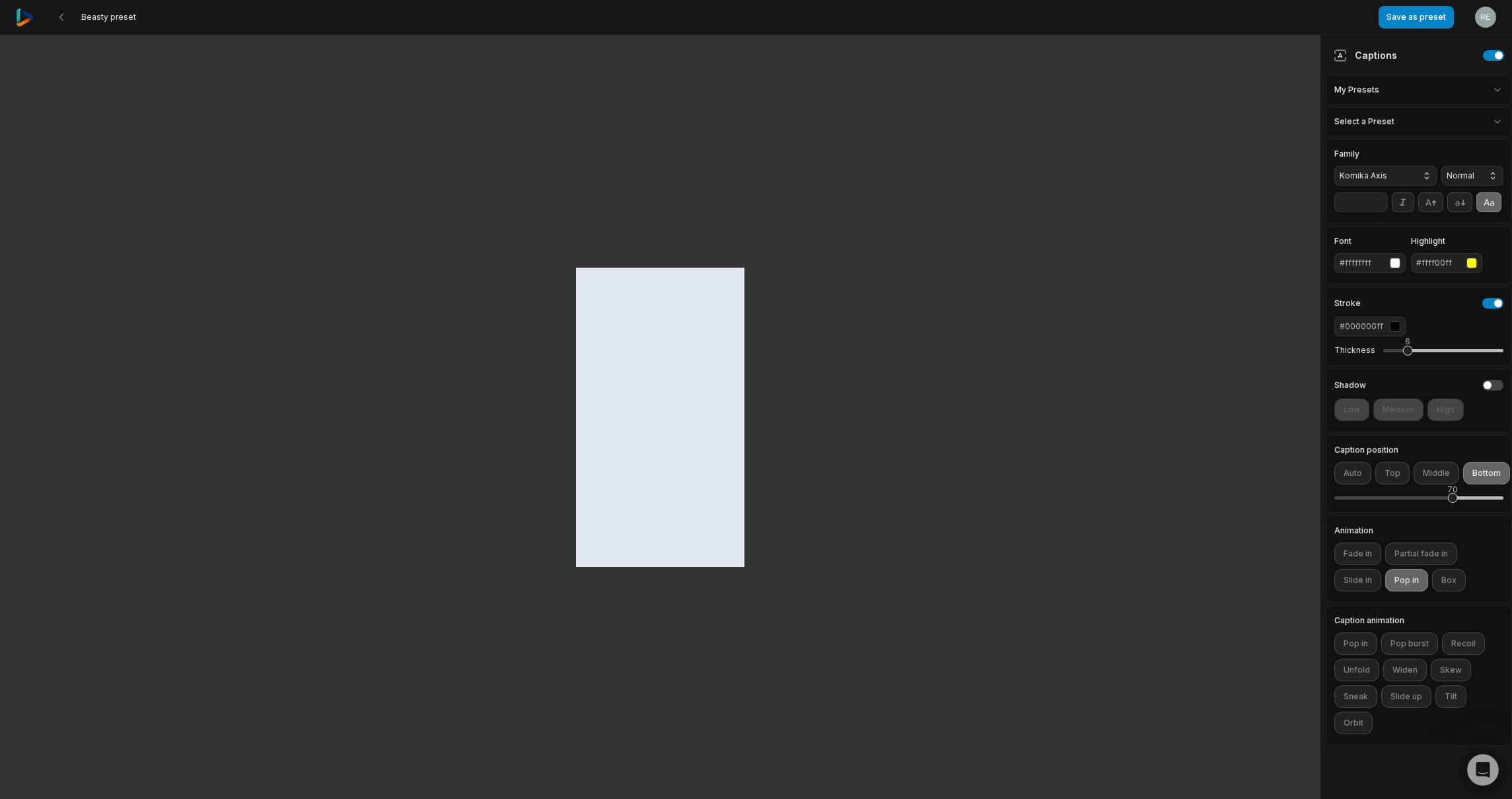
click at [1403, 96] on html "Beasty preset Save as preset Open user menu Captions My Presets Select a Preset…" at bounding box center [756, 399] width 1512 height 799
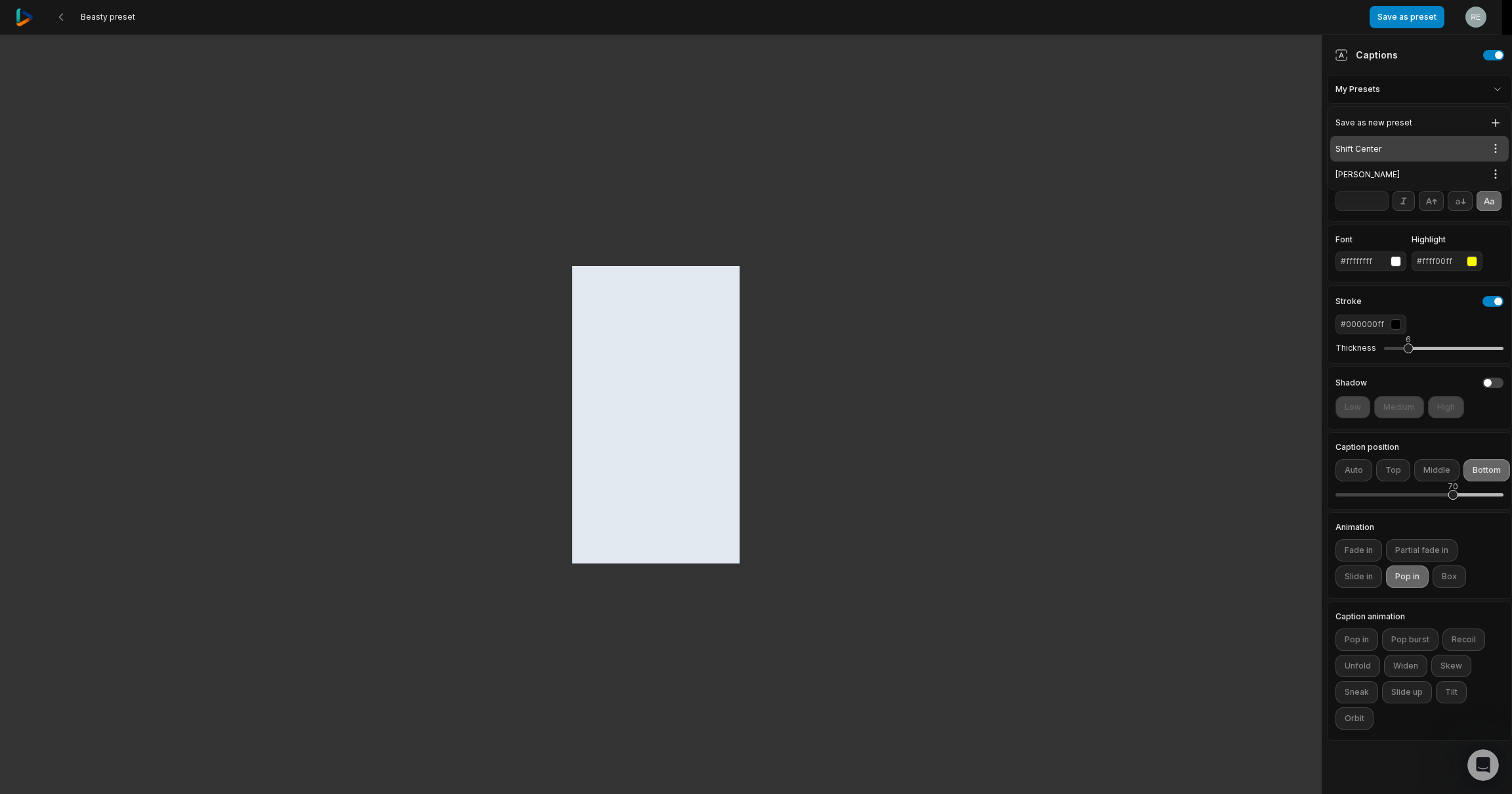
click at [1384, 151] on div "Shift Center Open options" at bounding box center [1419, 149] width 179 height 25
type input "**"
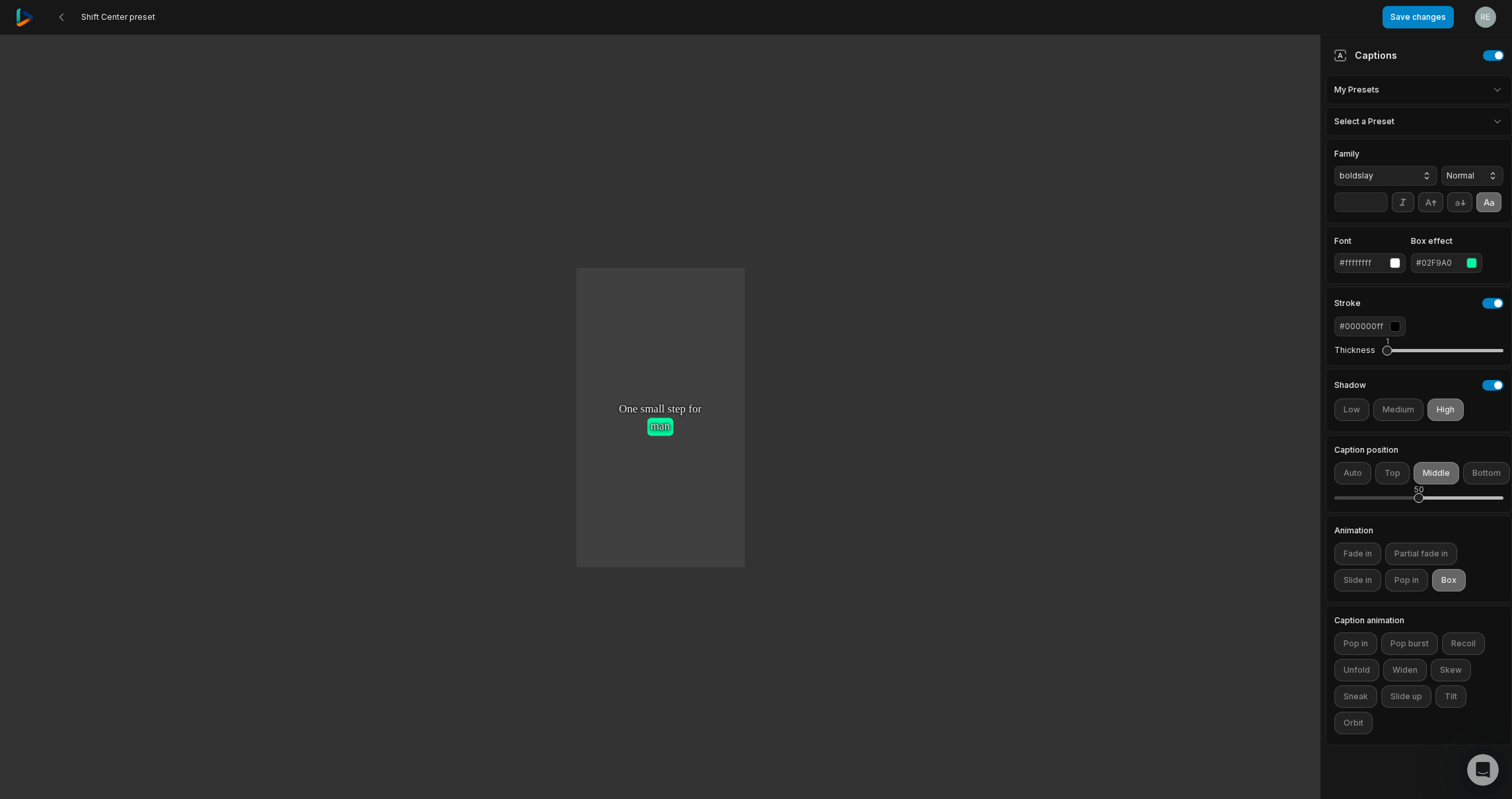
click at [1443, 265] on div "#02F9A0" at bounding box center [1438, 263] width 45 height 12
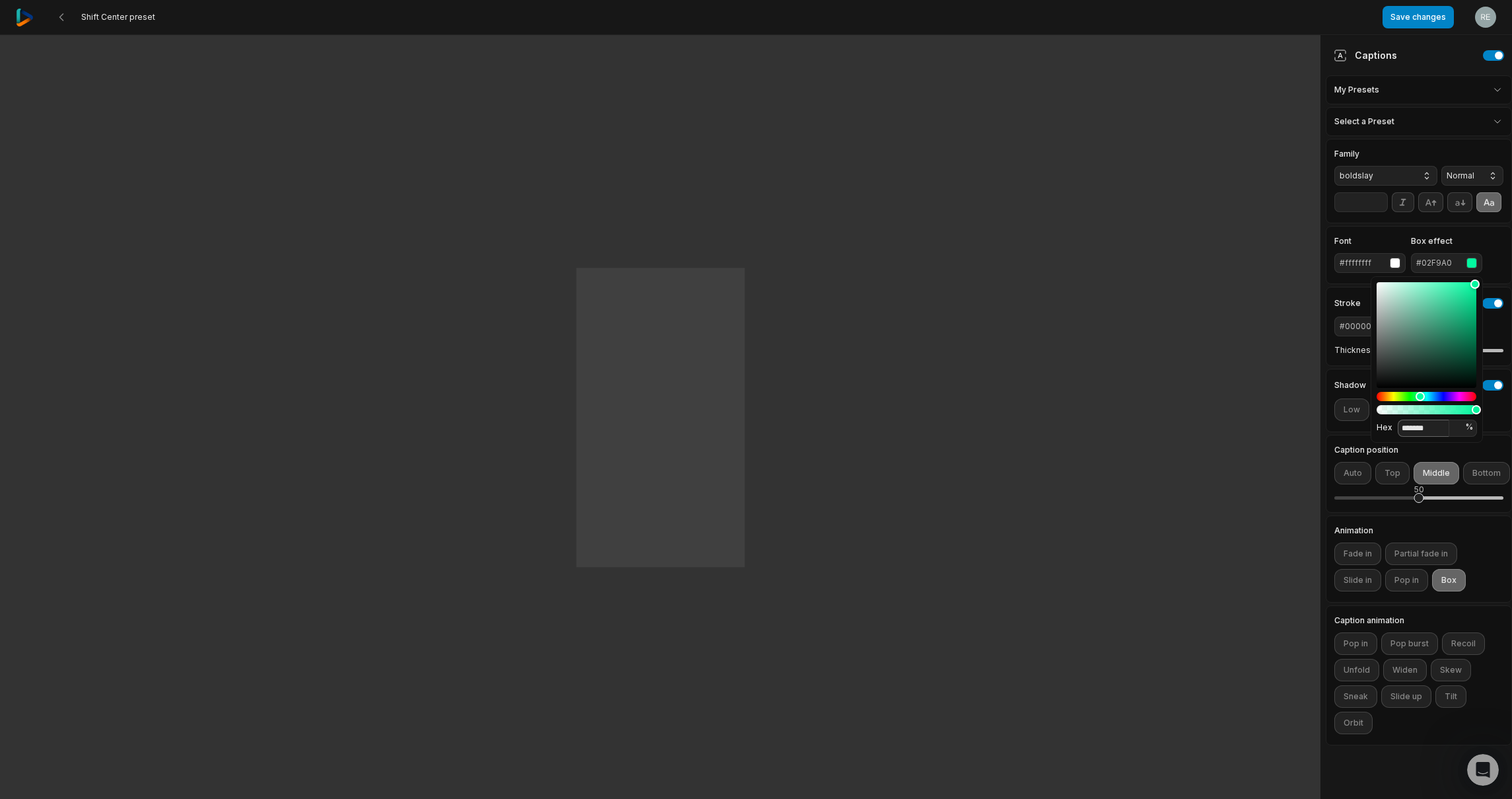
click at [1417, 422] on input "*******" at bounding box center [1423, 428] width 52 height 17
paste input
type input "*******"
click at [1505, 278] on div "Font #ffffffff Box effect #FF1A1A" at bounding box center [1419, 255] width 186 height 58
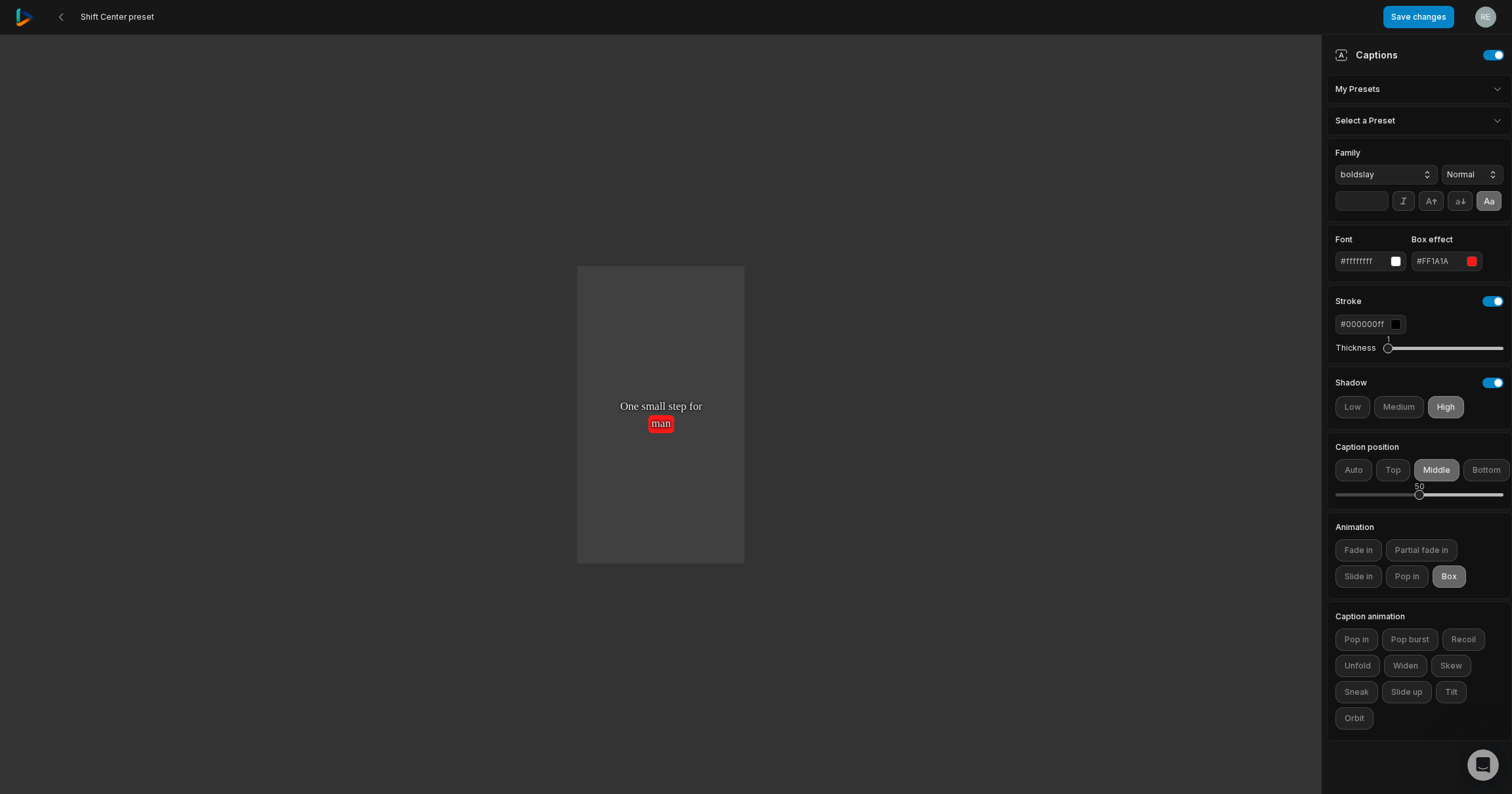
click at [1426, 86] on html "Shift Center preset Save changes Open user menu One One small small step step f…" at bounding box center [756, 397] width 1512 height 794
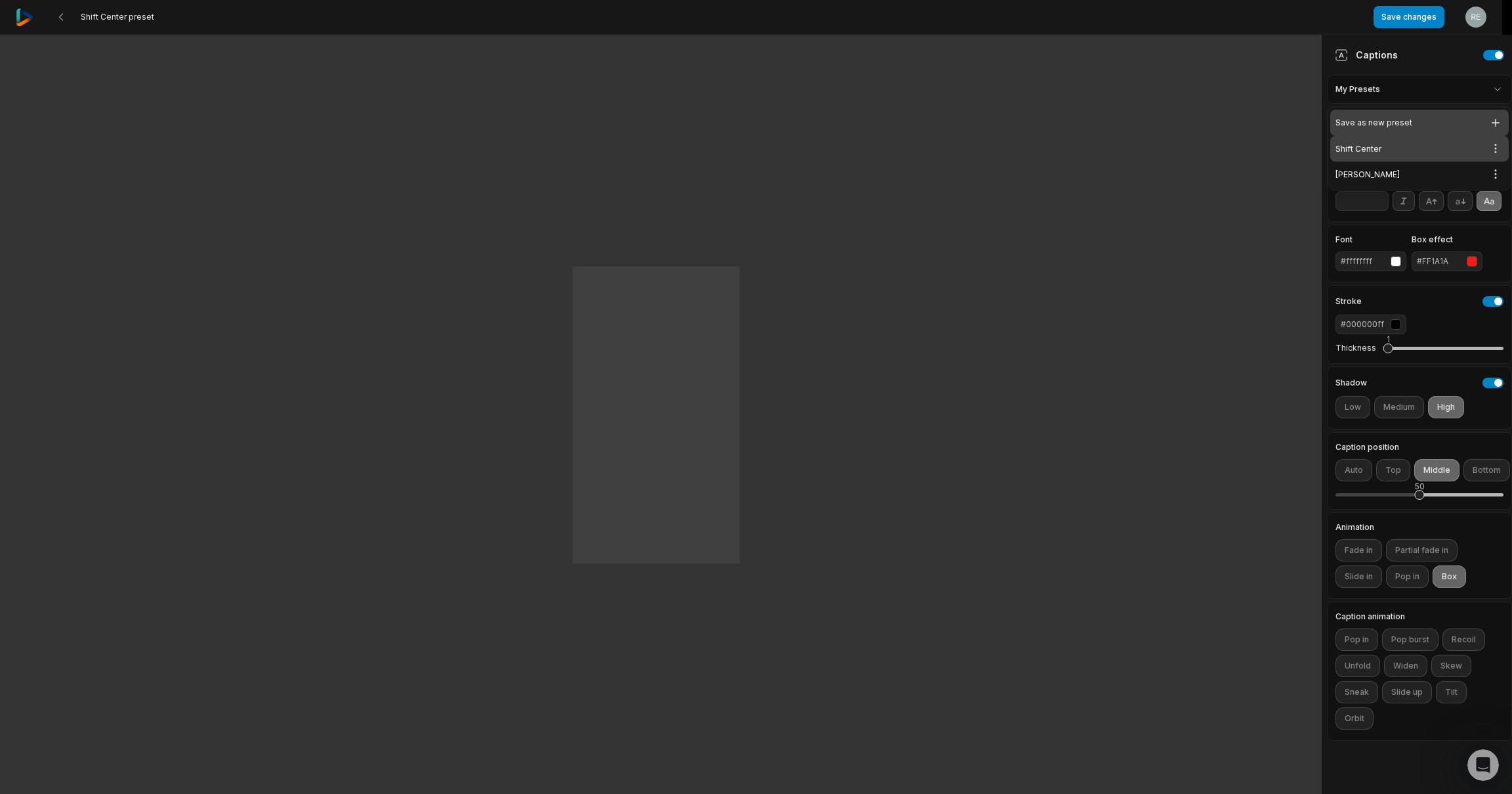
click at [1416, 115] on div "Save as new preset" at bounding box center [1419, 122] width 179 height 26
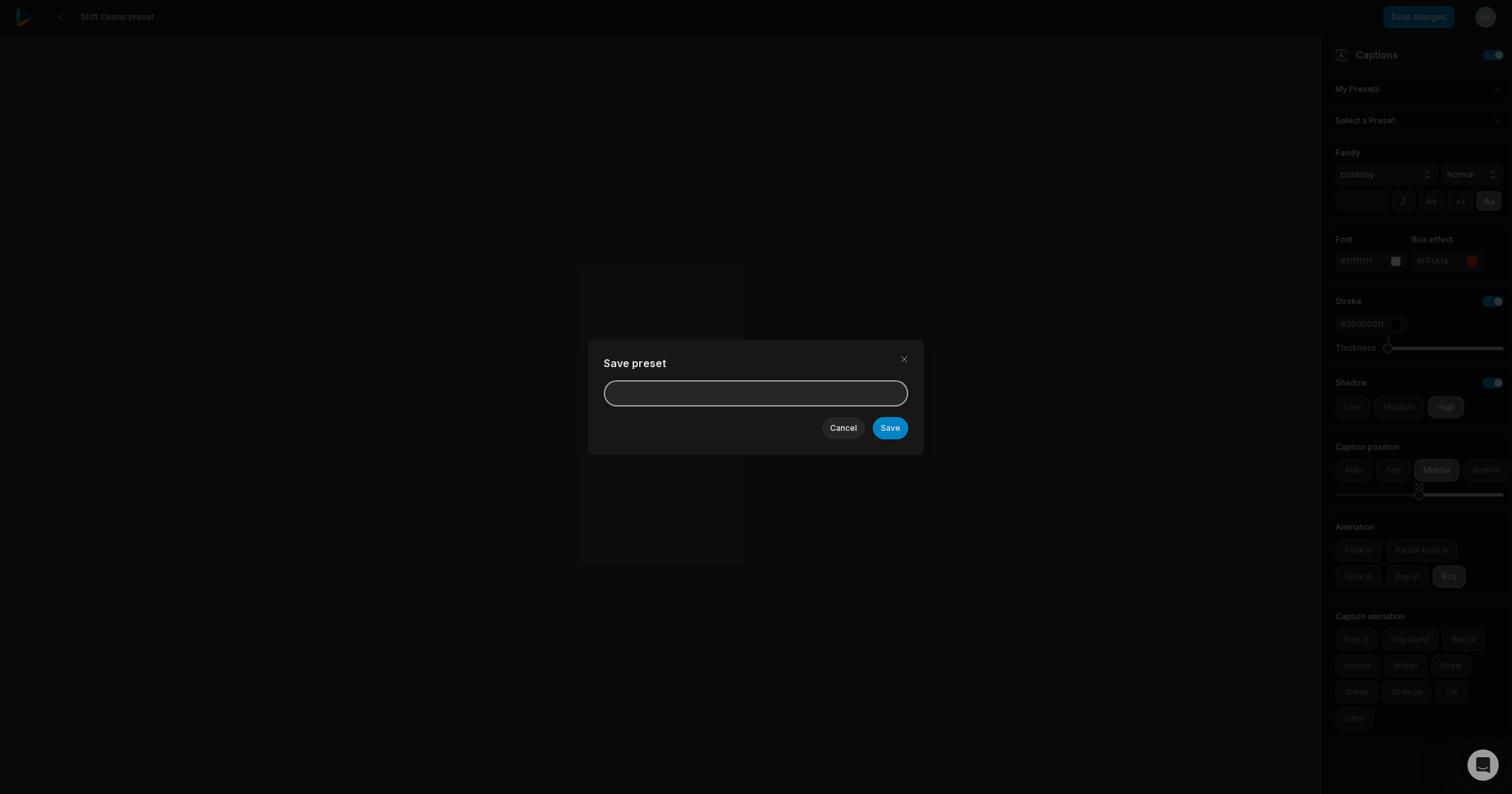
click at [683, 394] on input at bounding box center [756, 393] width 305 height 26
type input "****"
click at [904, 427] on button "Save" at bounding box center [890, 427] width 35 height 22
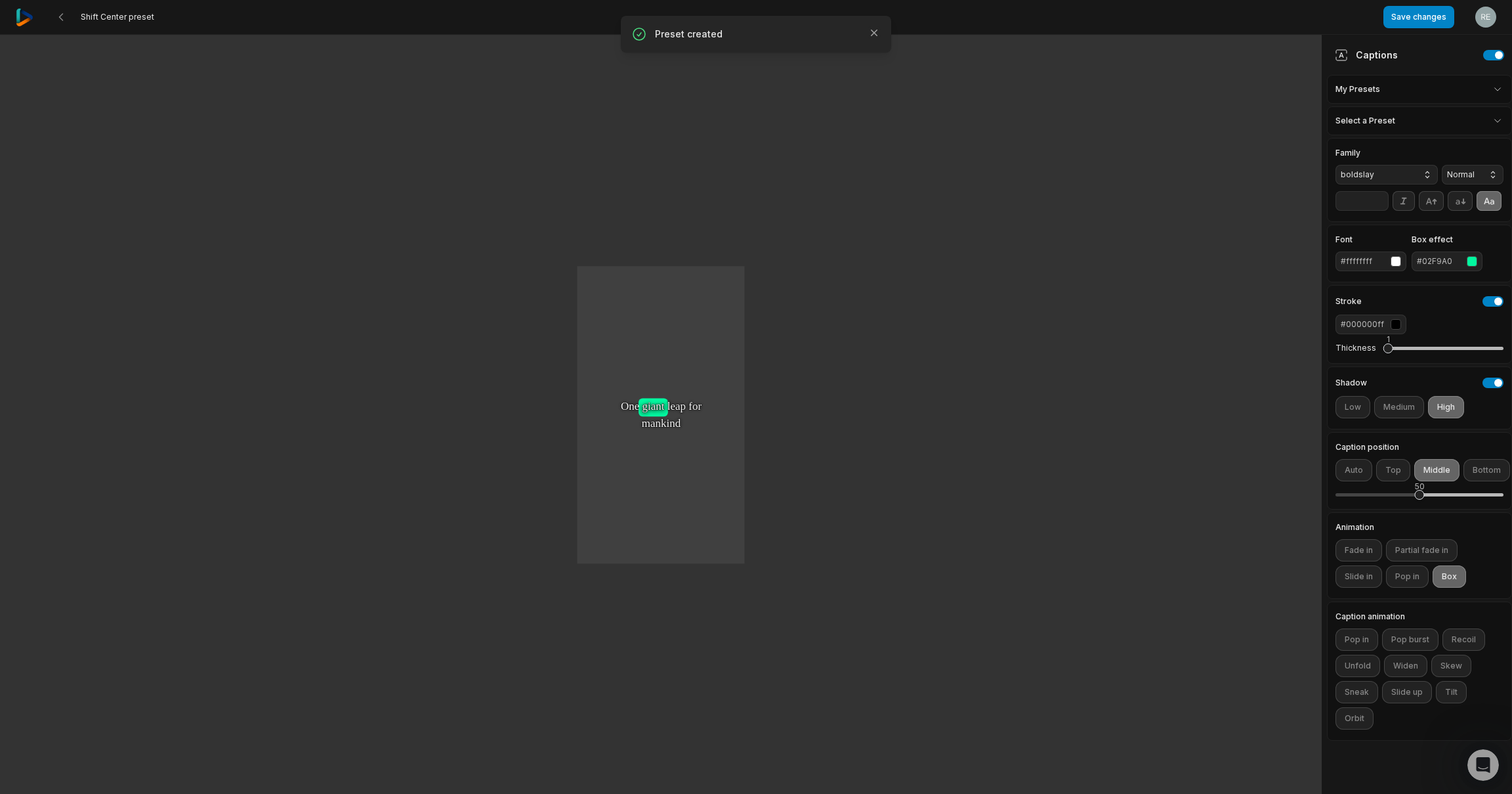
click at [1371, 94] on html "Shift Center preset Save changes Open user menu One One small small step step f…" at bounding box center [756, 397] width 1512 height 794
click at [1372, 90] on html "Shift Center preset Save changes Open user menu One One small small step step f…" at bounding box center [756, 397] width 1512 height 794
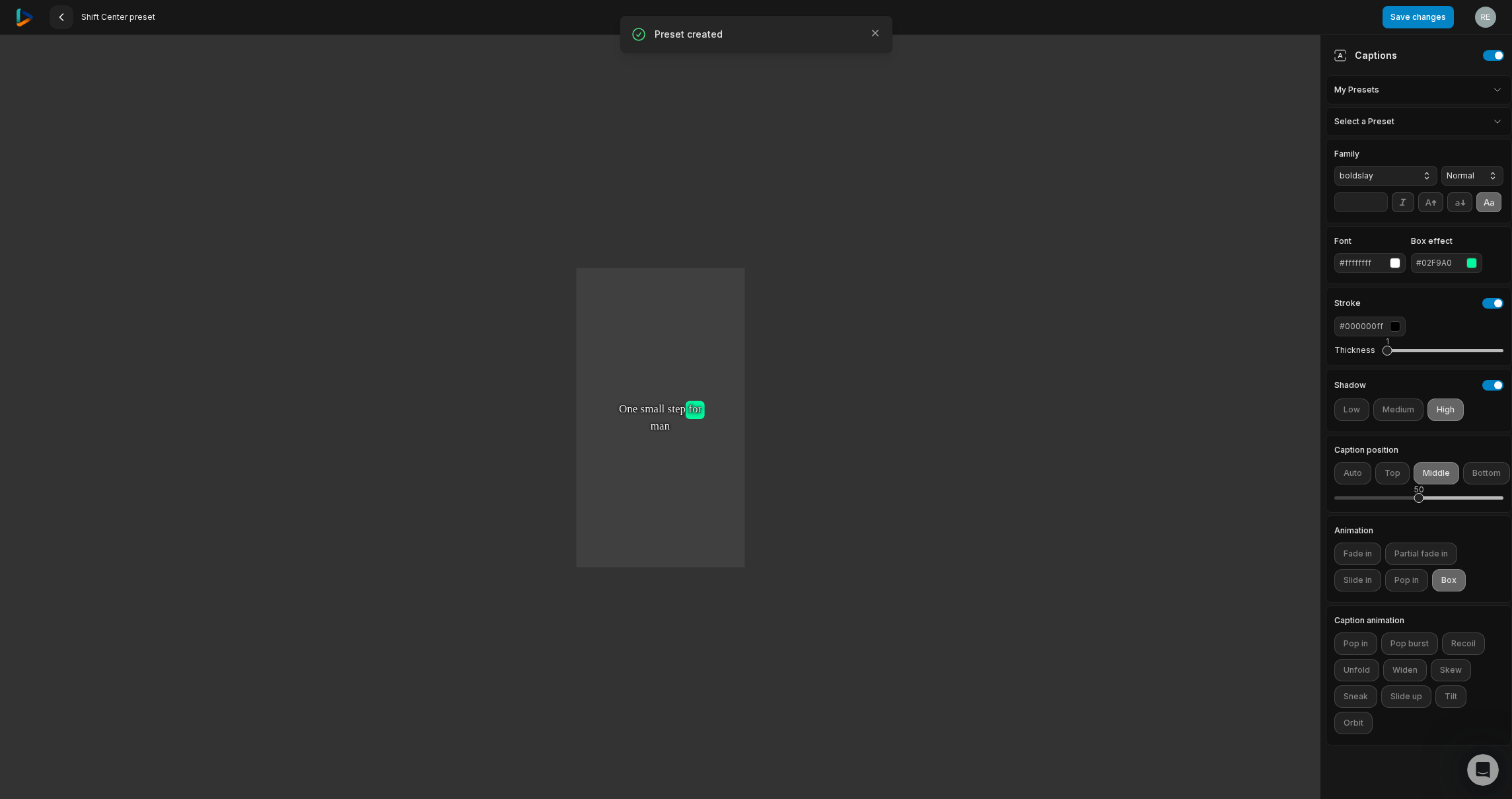
click at [61, 19] on 335 at bounding box center [62, 17] width 3 height 7
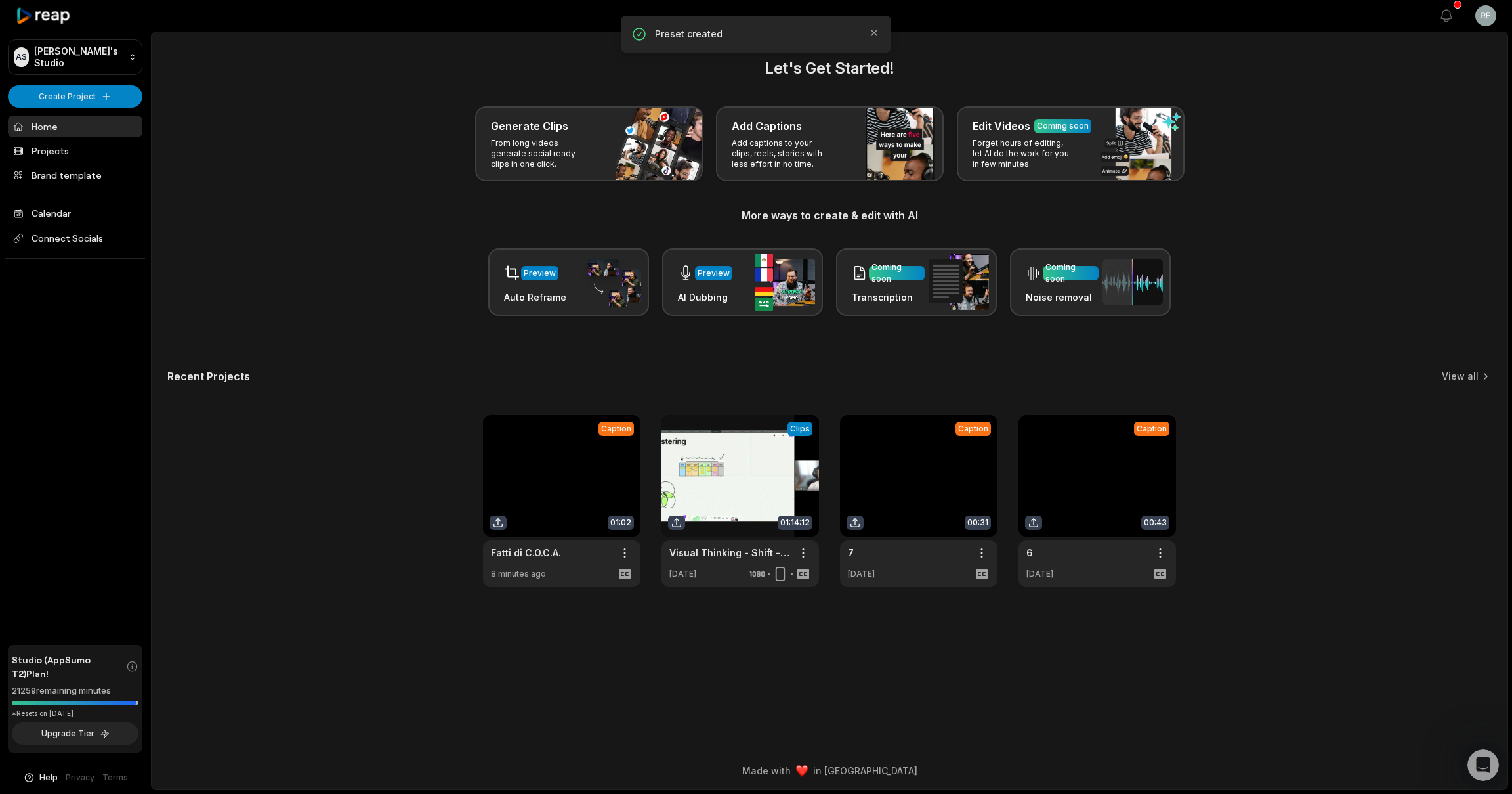
click at [544, 465] on link at bounding box center [562, 501] width 157 height 172
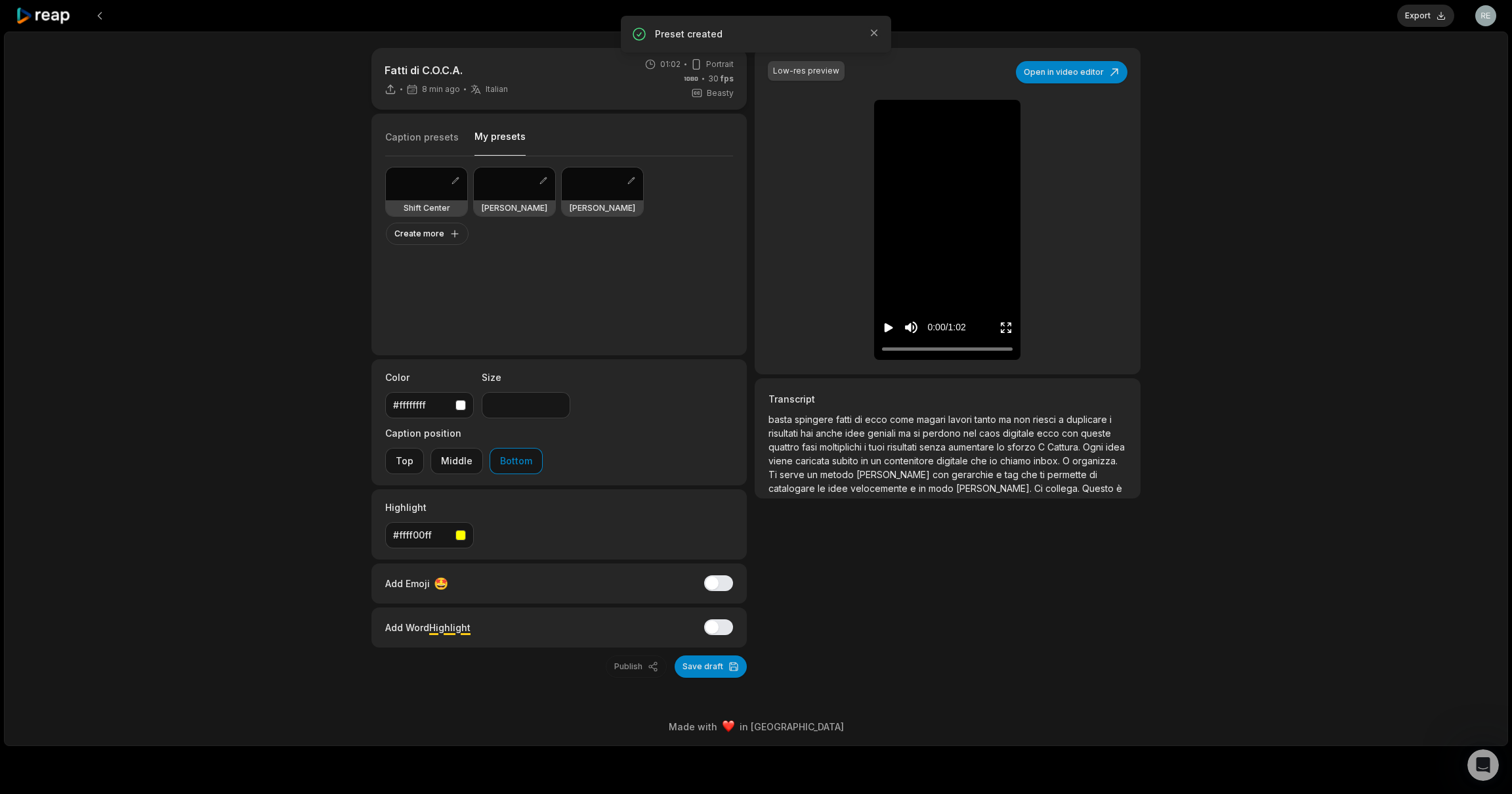
click at [490, 134] on button "My presets" at bounding box center [500, 143] width 51 height 25
click at [582, 197] on div at bounding box center [602, 183] width 81 height 33
type input "**"
drag, startPoint x: 892, startPoint y: 349, endPoint x: 878, endPoint y: 347, distance: 14.1
click at [878, 347] on div "0:00 / 1:02" at bounding box center [948, 324] width 147 height 71
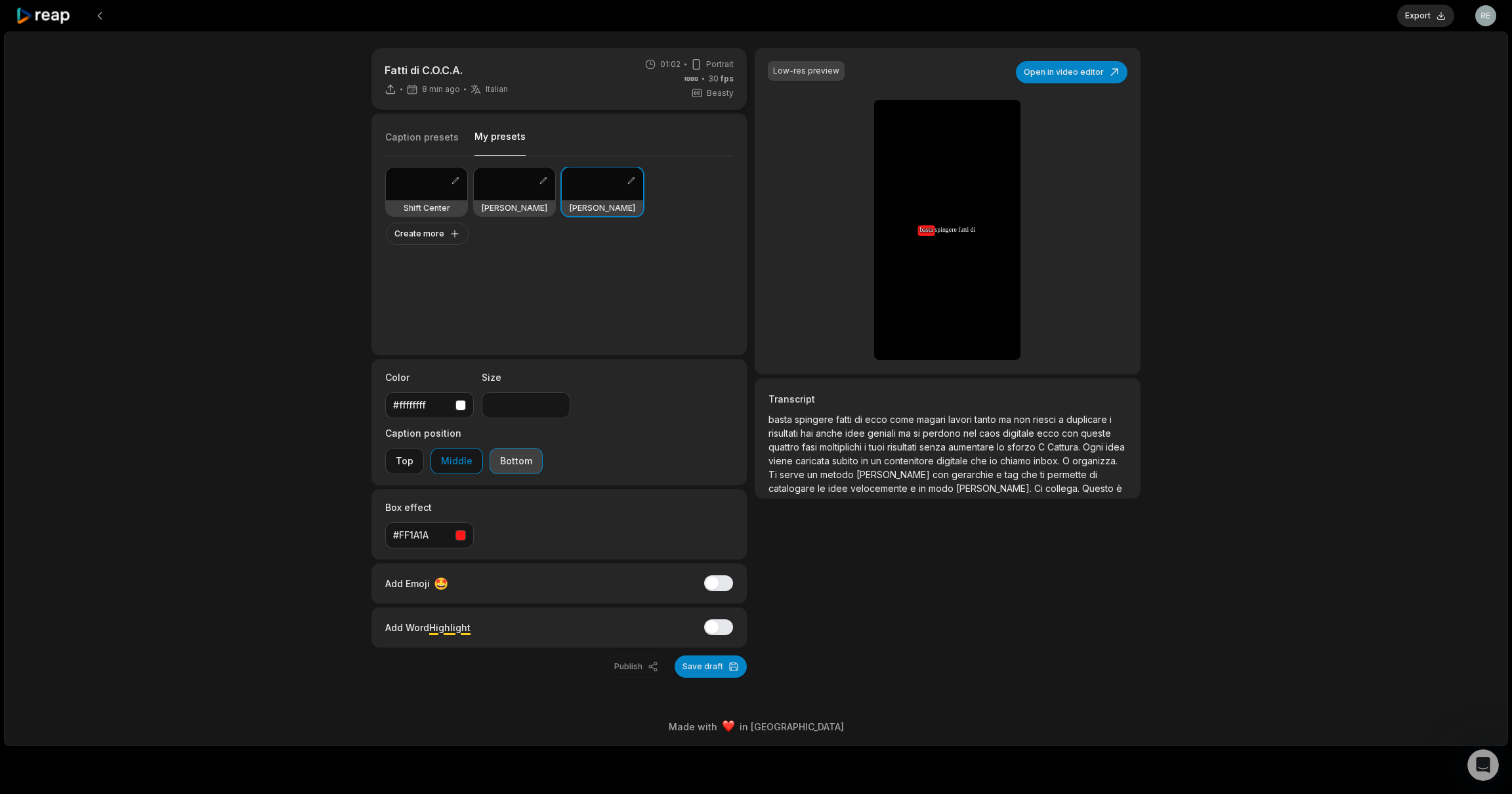
click at [543, 448] on button "Bottom" at bounding box center [516, 461] width 53 height 26
click at [886, 329] on icon "Pause video" at bounding box center [886, 328] width 2 height 9
click at [710, 655] on button "Save draft" at bounding box center [711, 666] width 72 height 22
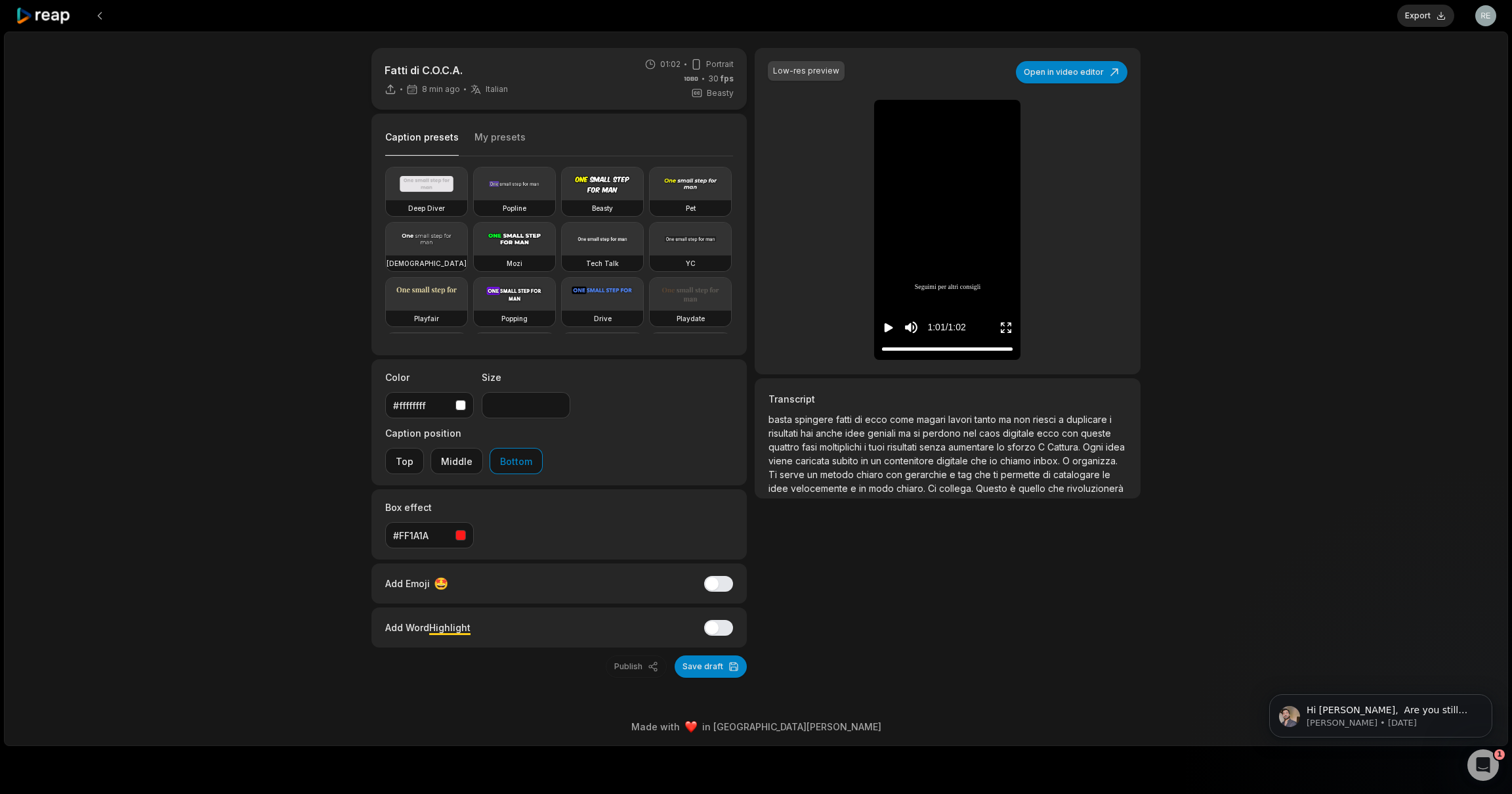
drag, startPoint x: 906, startPoint y: 348, endPoint x: 1034, endPoint y: 348, distance: 128.0
click at [1034, 348] on div "Low-res preview Open in video editor basta basta spingere spingere fatti fatti …" at bounding box center [948, 211] width 386 height 327
drag, startPoint x: 898, startPoint y: 347, endPoint x: 874, endPoint y: 351, distance: 24.3
click at [874, 351] on div "Low-res preview Open in video editor basta basta basta spingere spingere fatti …" at bounding box center [948, 211] width 386 height 327
click at [884, 327] on icon "Play video" at bounding box center [889, 328] width 13 height 13
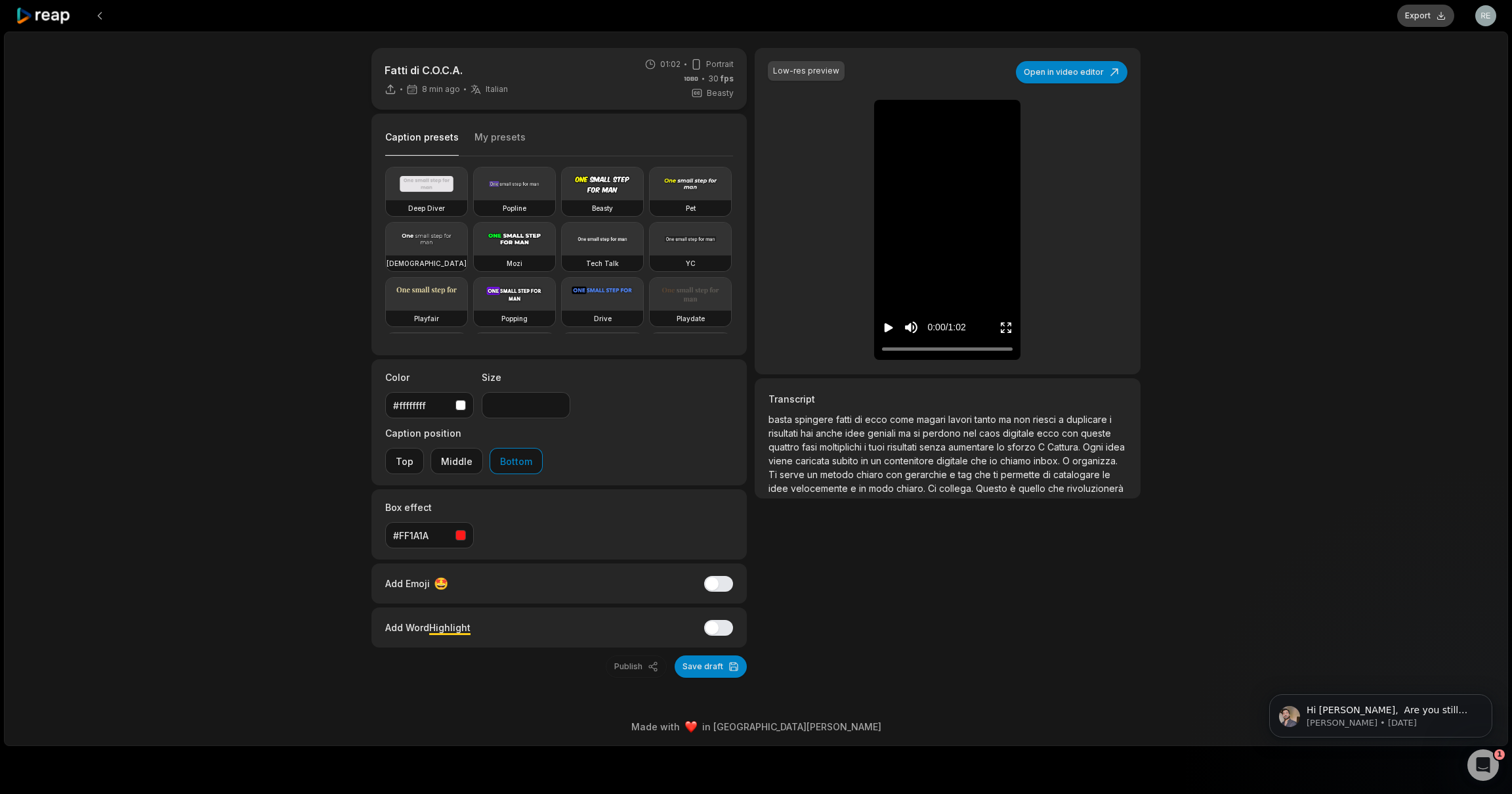
click at [1421, 7] on button "Export" at bounding box center [1426, 15] width 57 height 22
